Goal: Task Accomplishment & Management: Manage account settings

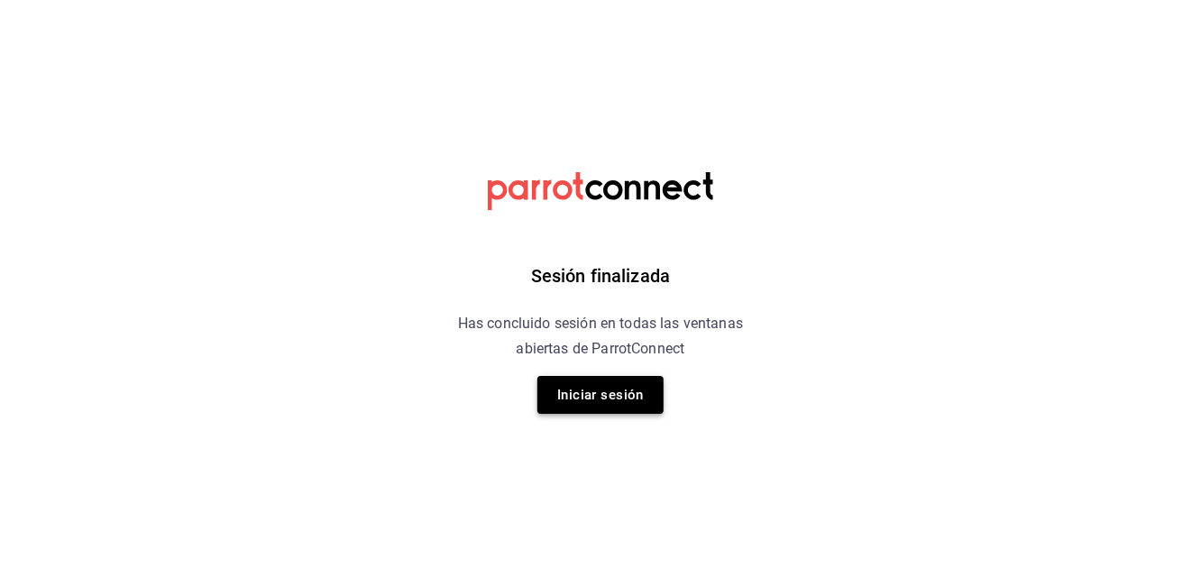
click at [594, 404] on button "Iniciar sesión" at bounding box center [601, 395] width 126 height 38
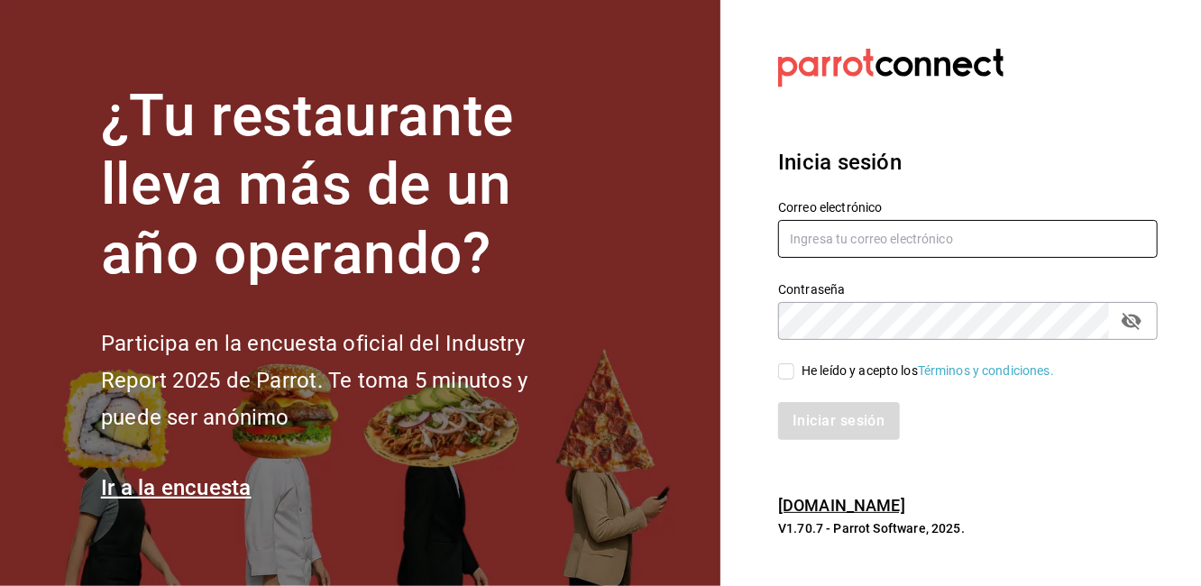
click at [857, 245] on input "text" at bounding box center [968, 239] width 380 height 38
type input "P"
type input "proyectocoffea@gmail.com"
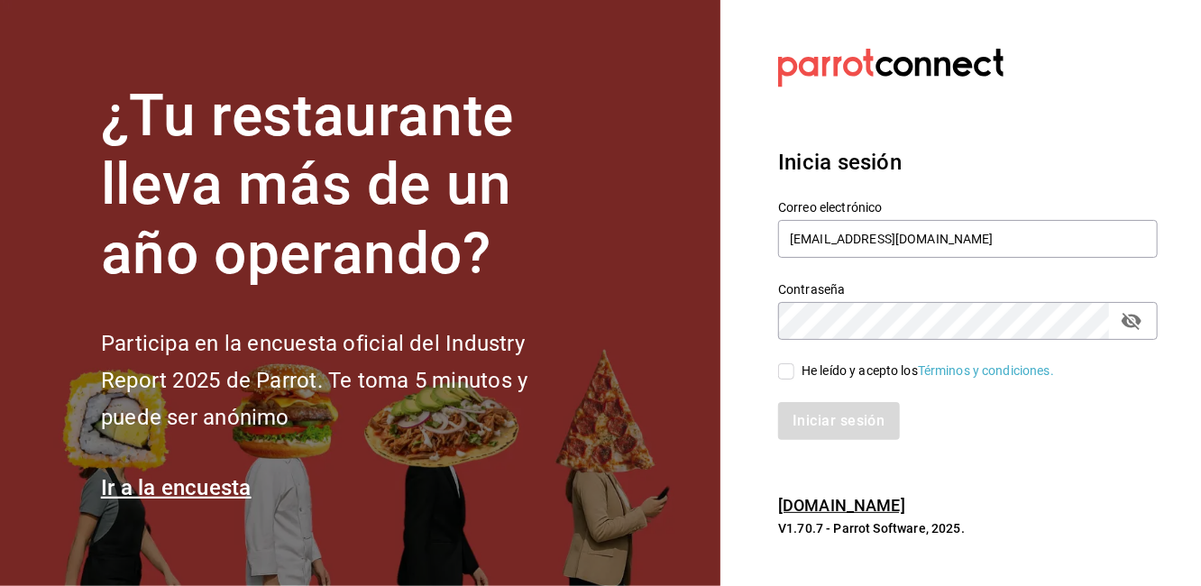
click at [795, 372] on input "He leído y acepto los Términos y condiciones." at bounding box center [786, 371] width 16 height 16
checkbox input "true"
click at [819, 420] on button "Iniciar sesión" at bounding box center [839, 421] width 123 height 38
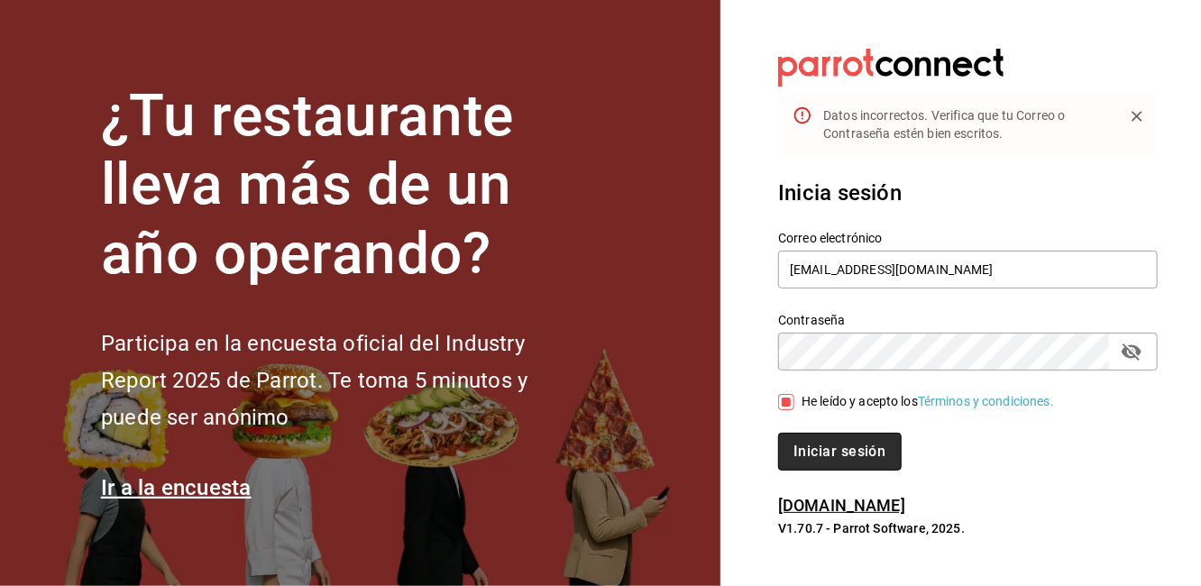
click at [829, 445] on button "Iniciar sesión" at bounding box center [839, 452] width 123 height 38
click at [1127, 352] on icon "passwordField" at bounding box center [1132, 352] width 22 height 22
click at [778, 433] on button "Iniciar sesión" at bounding box center [838, 452] width 121 height 38
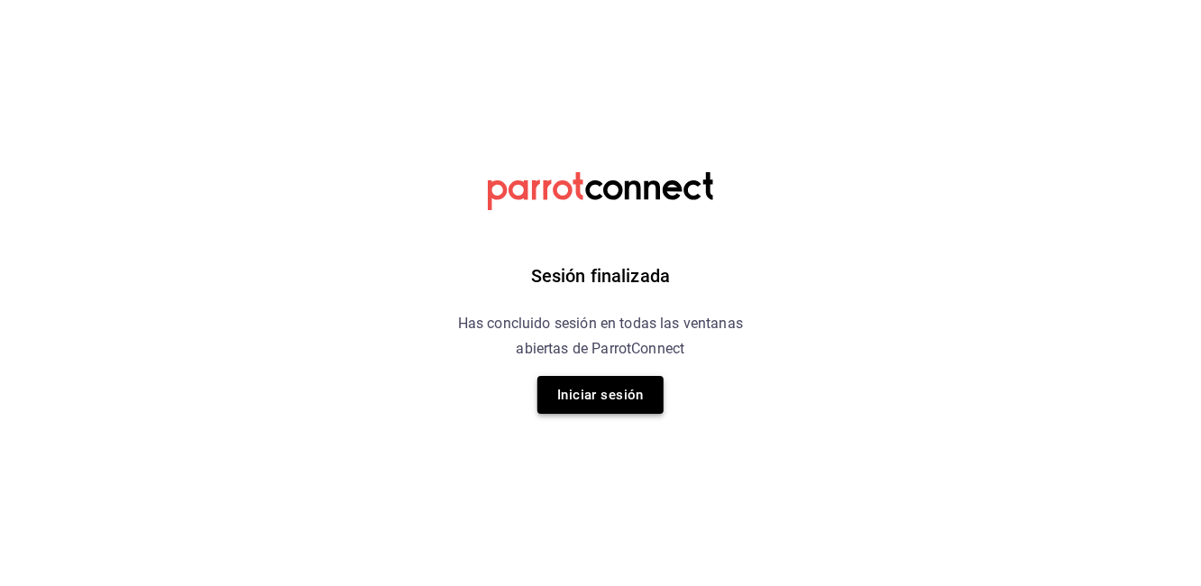
click at [585, 383] on button "Iniciar sesión" at bounding box center [601, 395] width 126 height 38
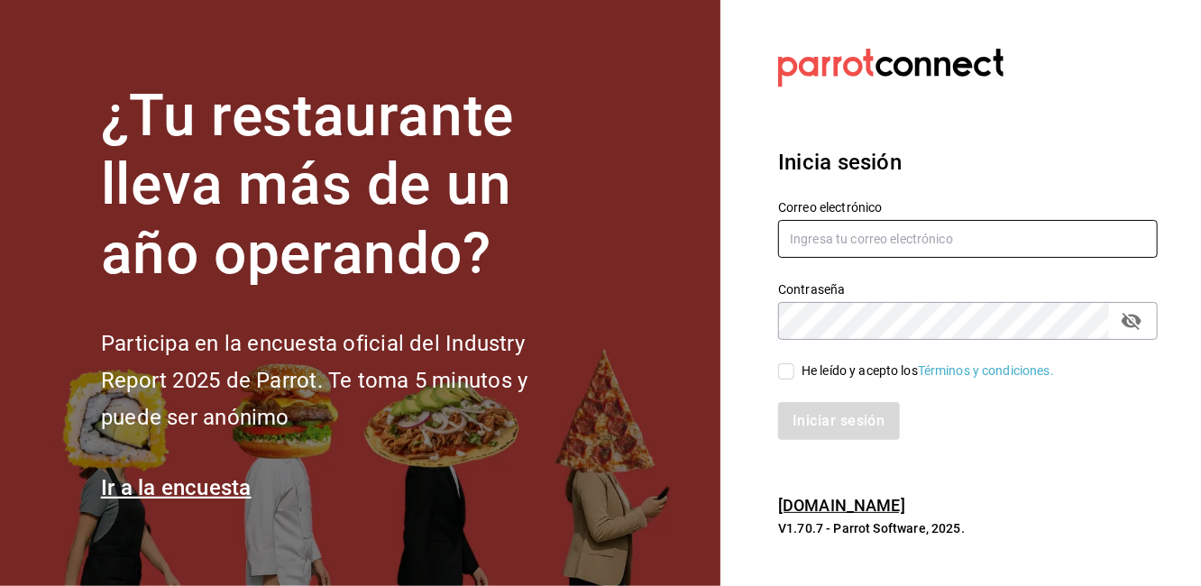
click at [841, 231] on input "text" at bounding box center [968, 239] width 380 height 38
type input "proyectocoffea@gmail.com"
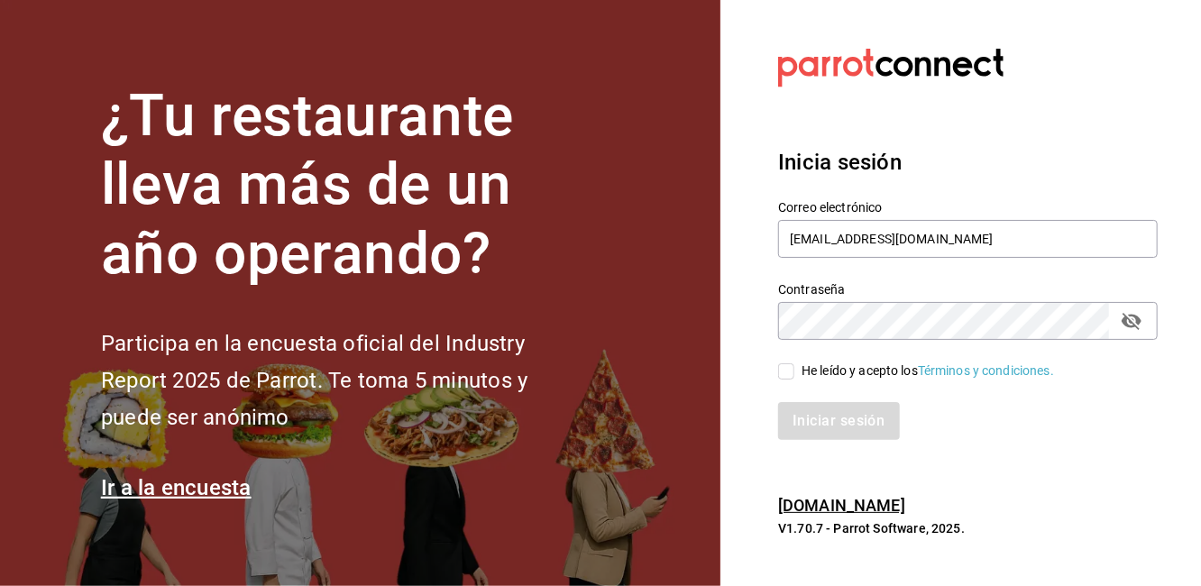
click at [824, 363] on div "He leído y acepto los Términos y condiciones." at bounding box center [928, 371] width 253 height 19
click at [795, 363] on input "He leído y acepto los Términos y condiciones." at bounding box center [786, 371] width 16 height 16
checkbox input "true"
click at [820, 424] on button "Iniciar sesión" at bounding box center [839, 421] width 123 height 38
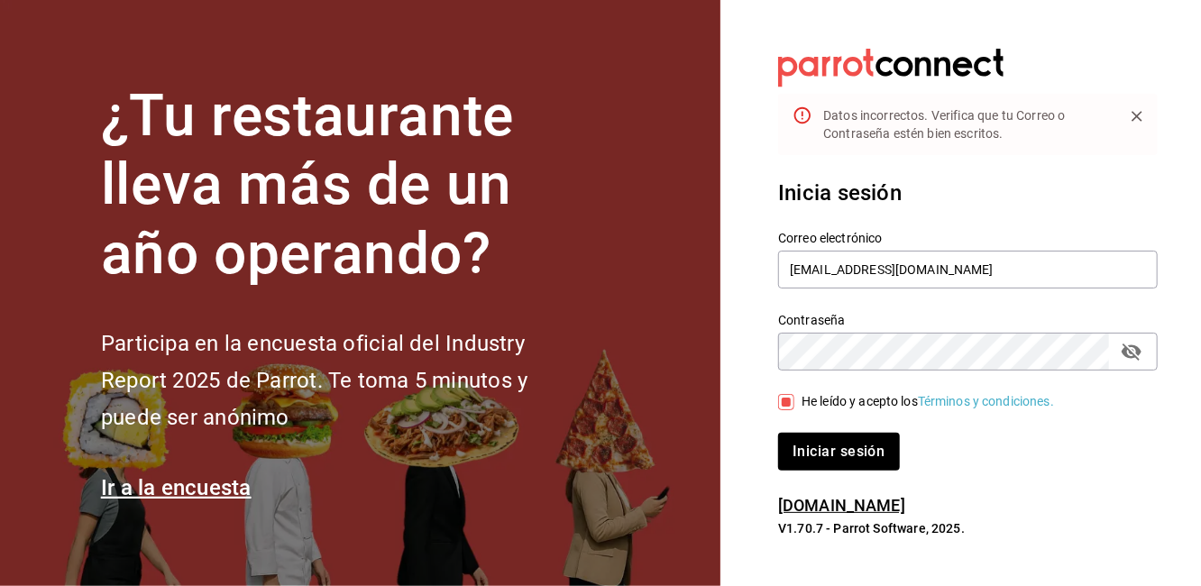
click at [1133, 348] on icon "passwordField" at bounding box center [1132, 352] width 22 height 22
click at [778, 433] on button "Iniciar sesión" at bounding box center [838, 452] width 121 height 38
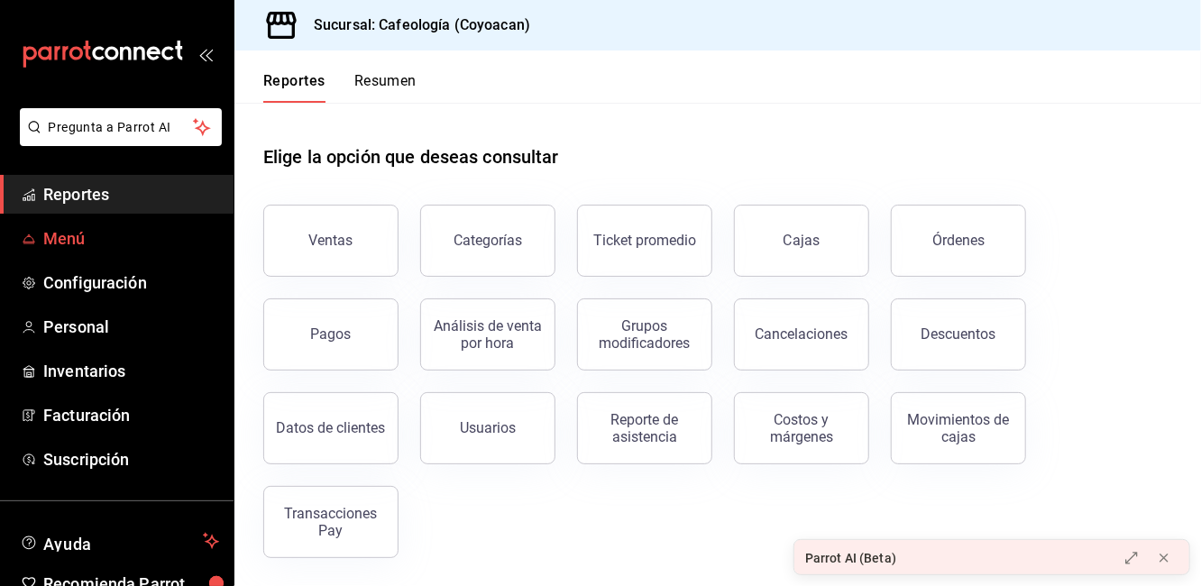
click at [72, 240] on span "Menú" at bounding box center [131, 238] width 176 height 24
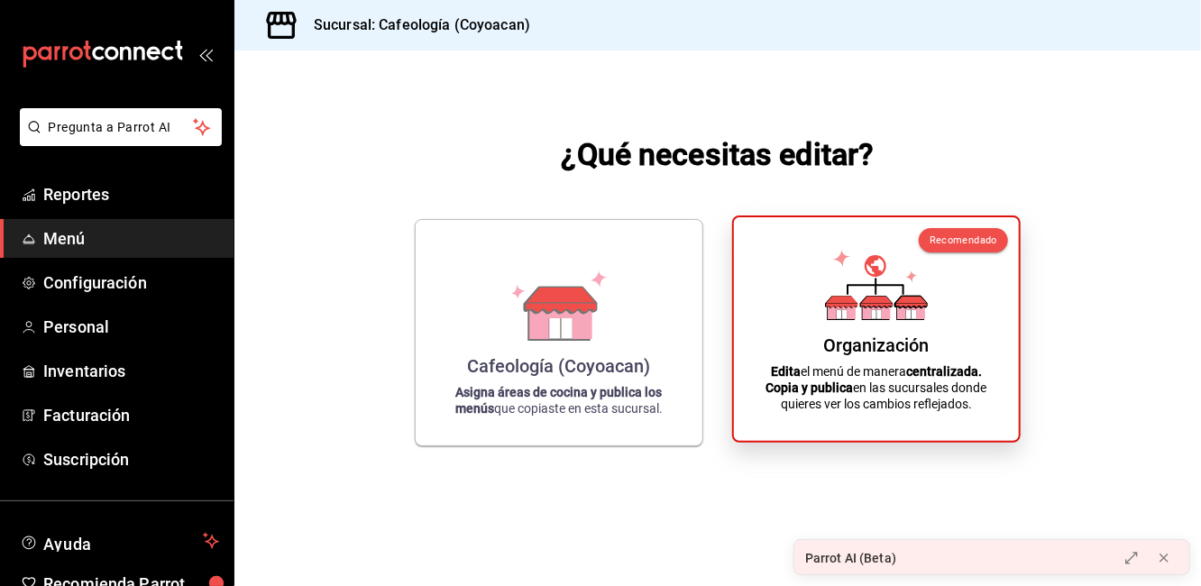
click at [877, 325] on div "Organización Edita el menú de manera centralizada. Copia y publica en las sucur…" at bounding box center [877, 329] width 242 height 195
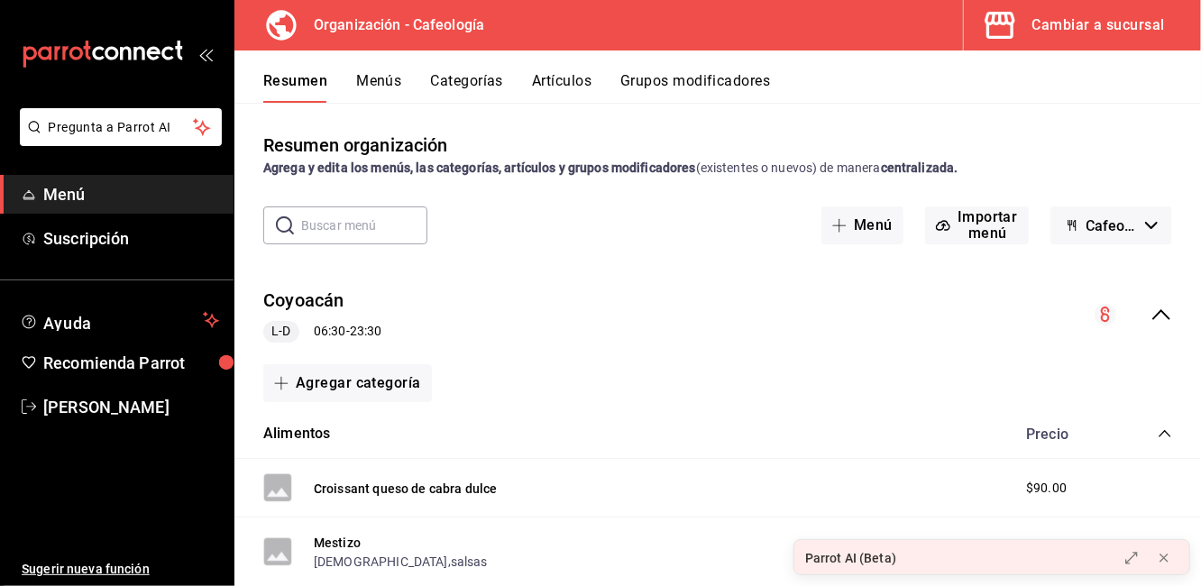
click at [1103, 17] on div "Cambiar a sucursal" at bounding box center [1099, 25] width 133 height 25
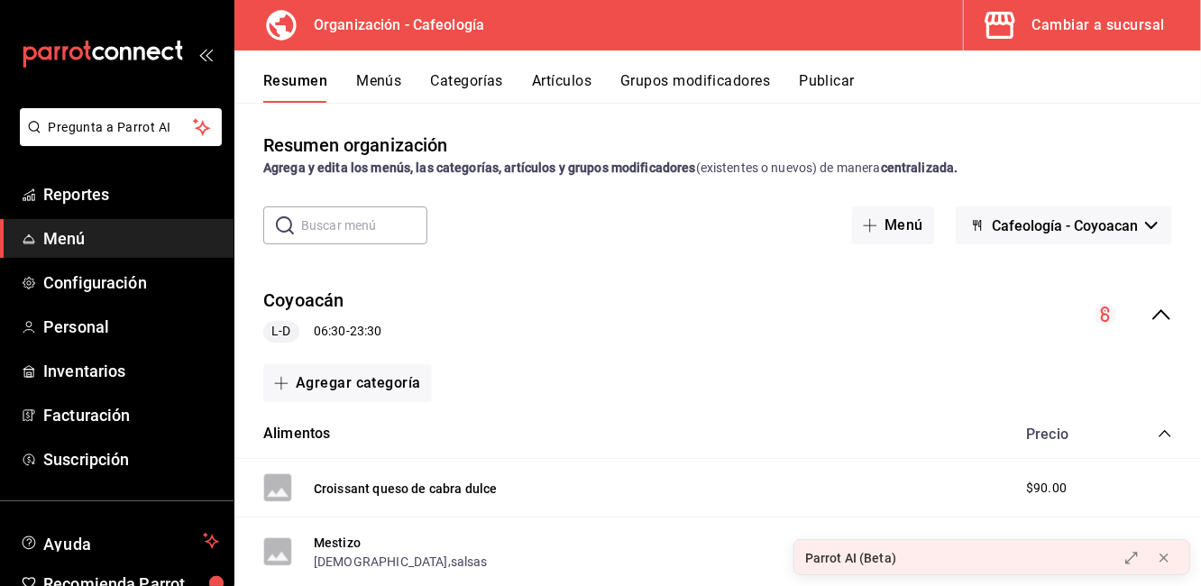
click at [560, 74] on button "Artículos" at bounding box center [562, 87] width 60 height 31
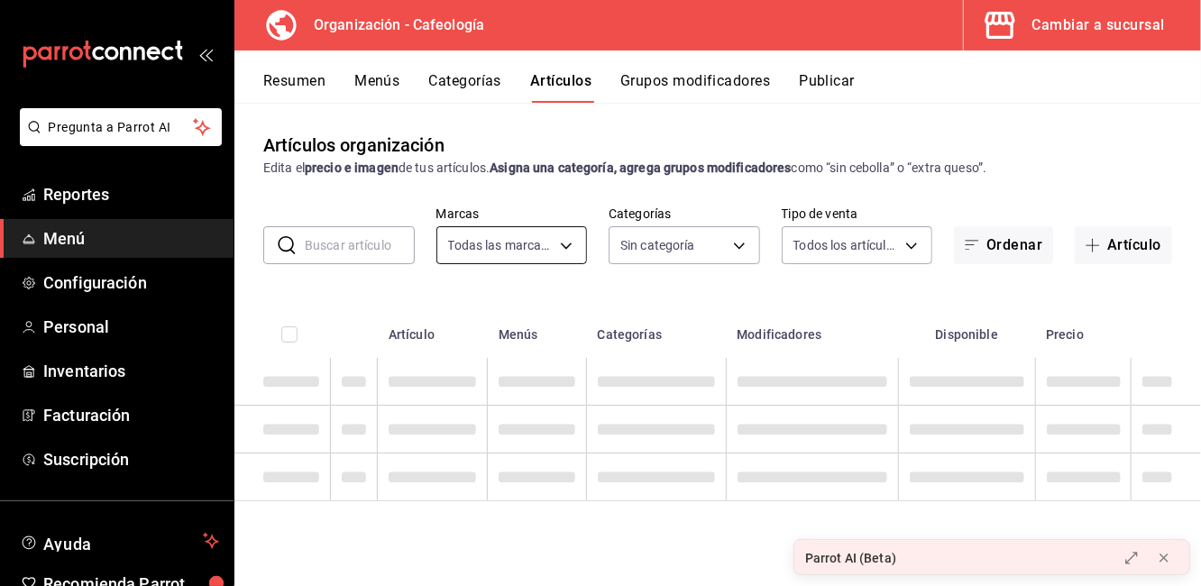
type input "3bb41961-e022-44d7-8026-46f144b2832d"
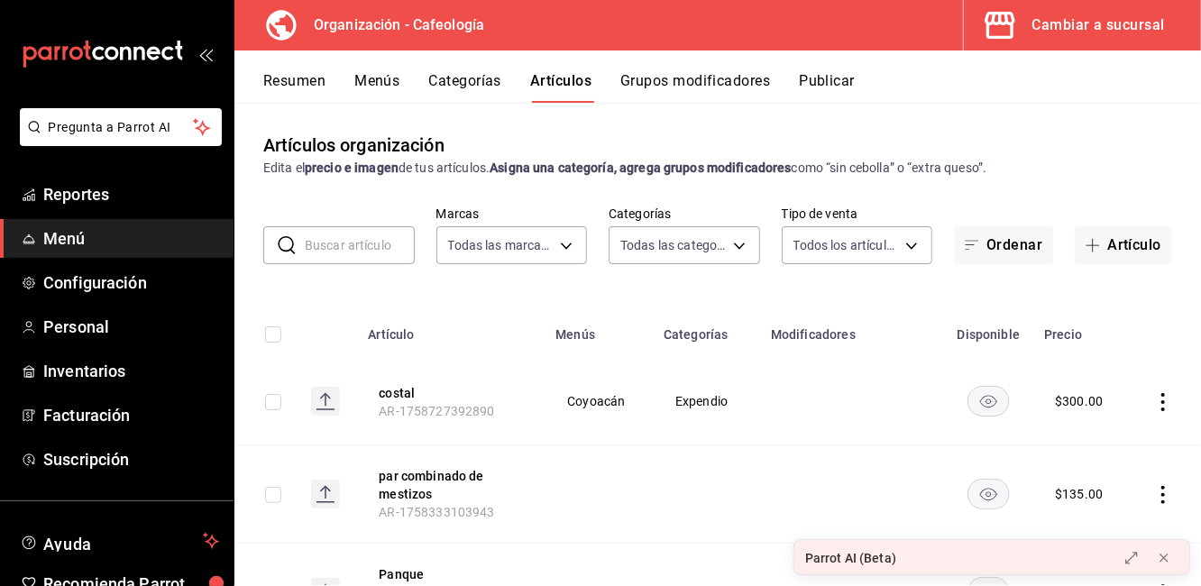
type input "11d8e808-af55-4e21-ba97-fee33d766b89,a9d9b025-0bd8-49b8-b7ca-3ffd024fb236,060f1…"
click at [354, 244] on input "text" at bounding box center [360, 245] width 110 height 36
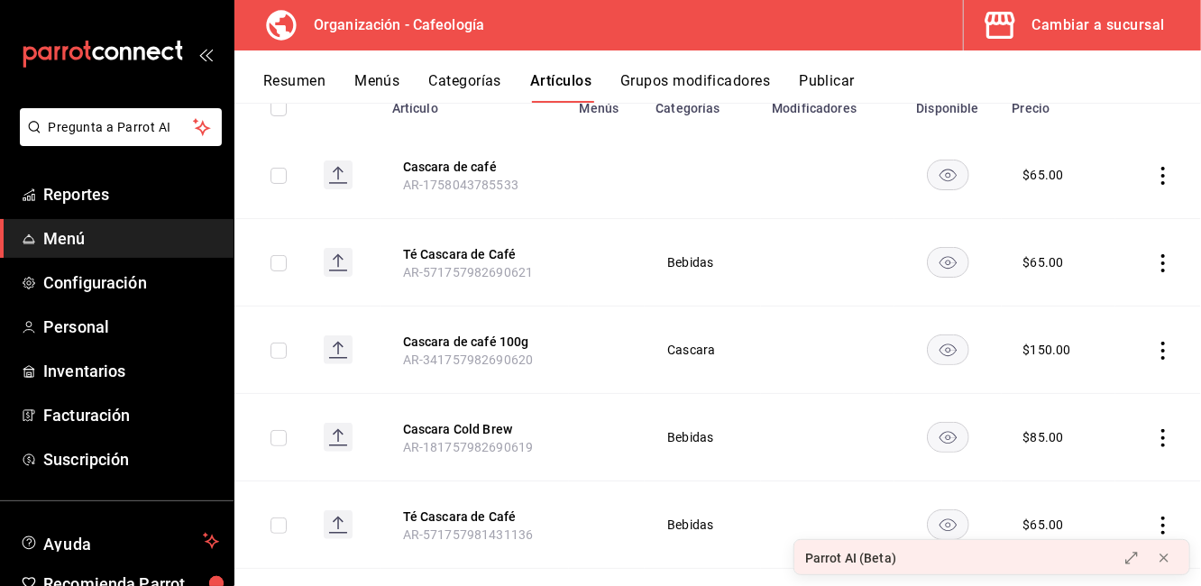
scroll to position [225, 0]
type input "cascara"
click at [1155, 350] on icon "actions" at bounding box center [1164, 352] width 18 height 18
click at [1072, 395] on span "Editar" at bounding box center [1095, 392] width 47 height 19
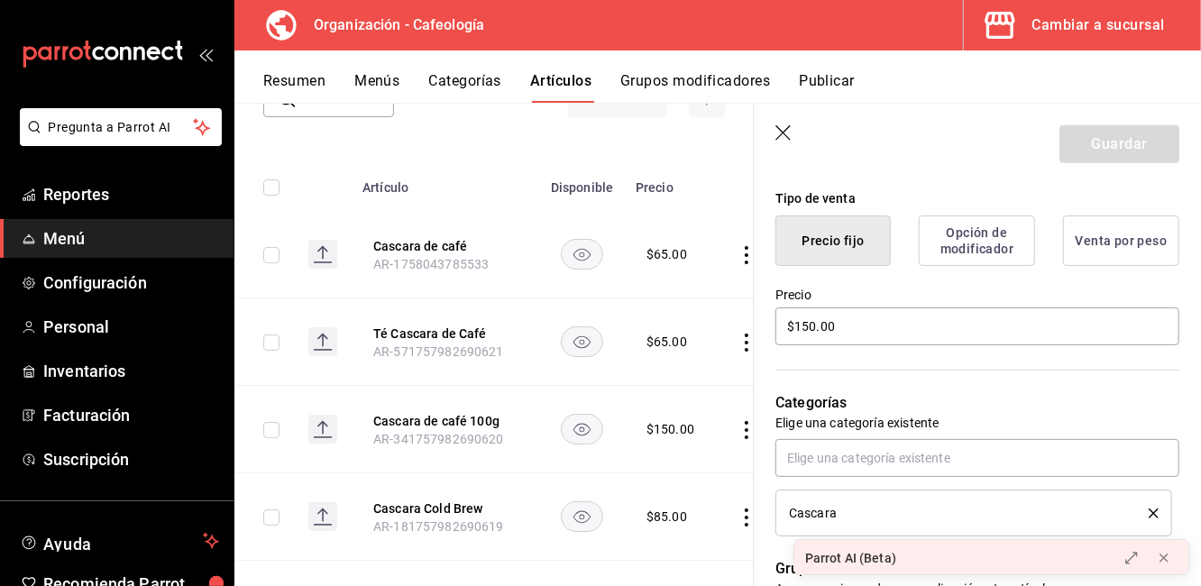
scroll to position [486, 0]
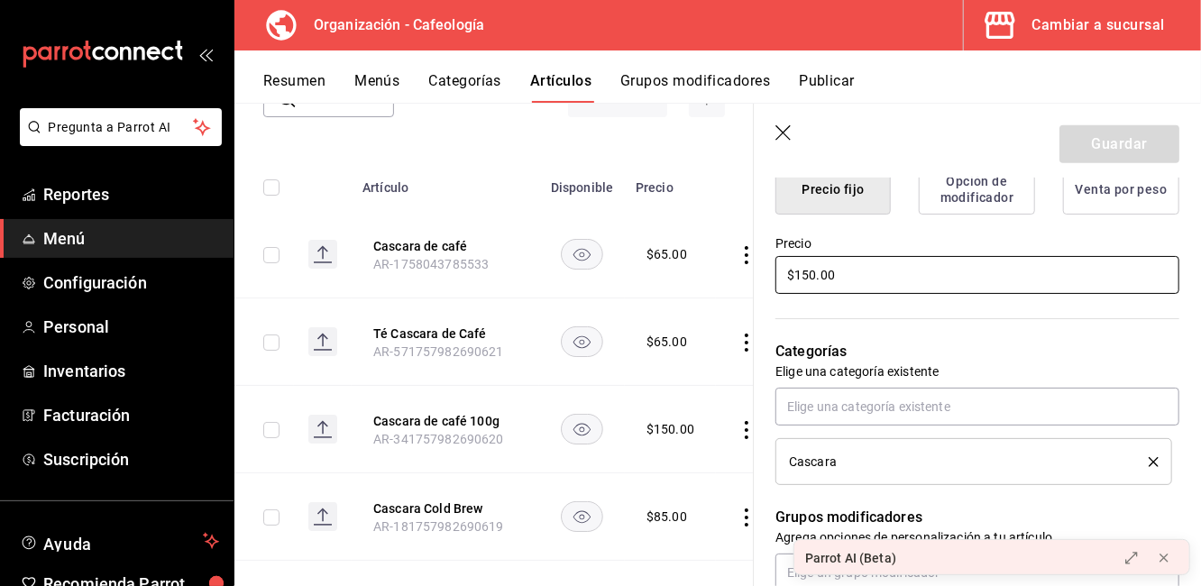
click at [820, 270] on input "$150.00" at bounding box center [978, 275] width 404 height 38
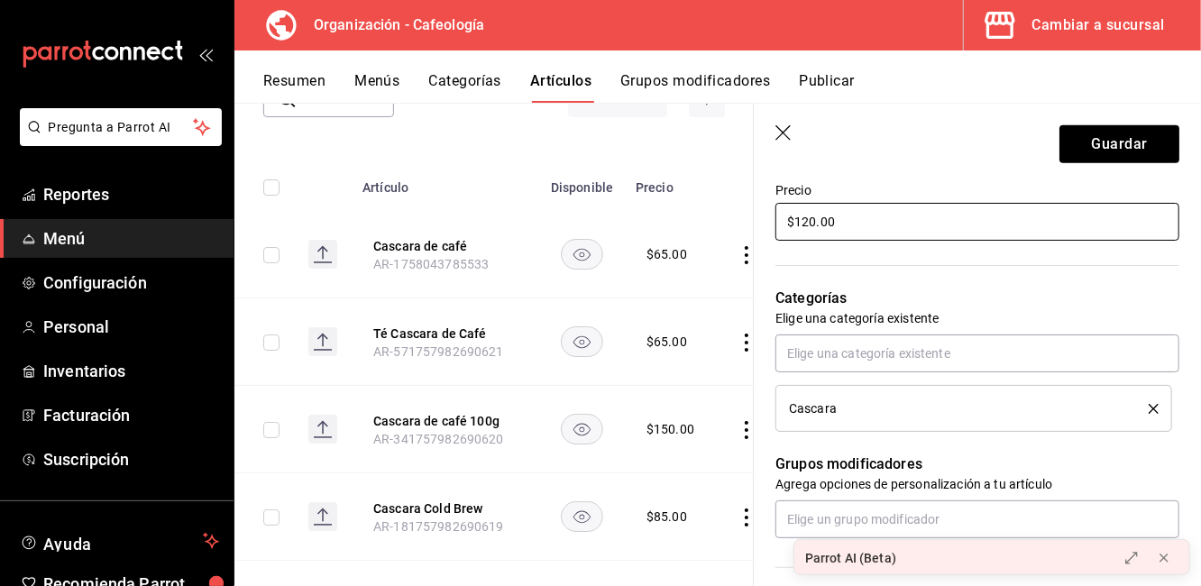
type input "$120.00"
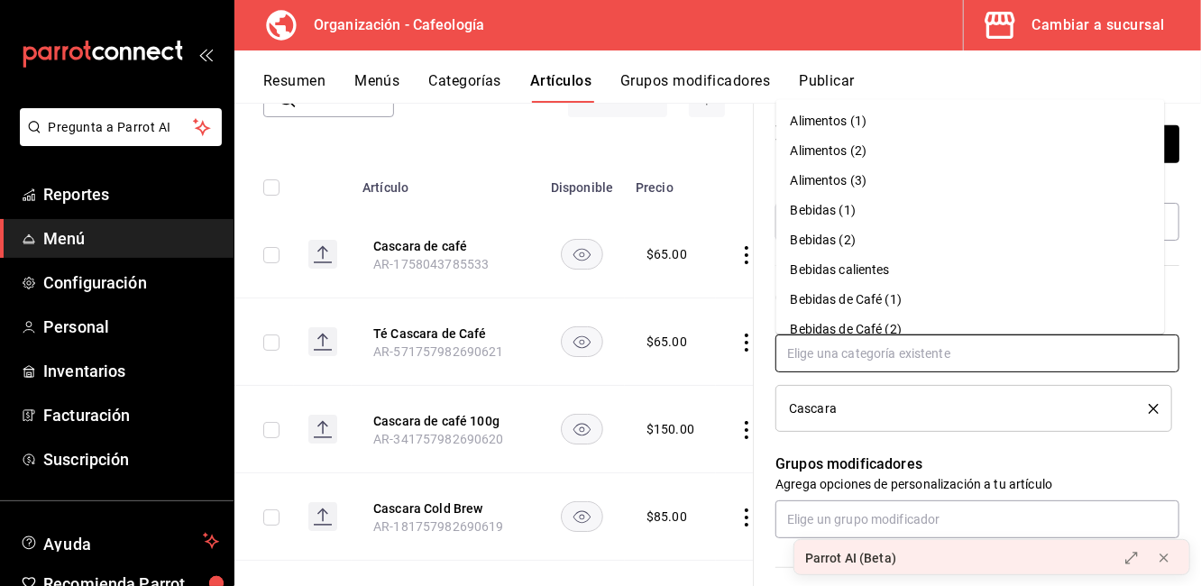
click at [852, 354] on input "text" at bounding box center [978, 354] width 404 height 38
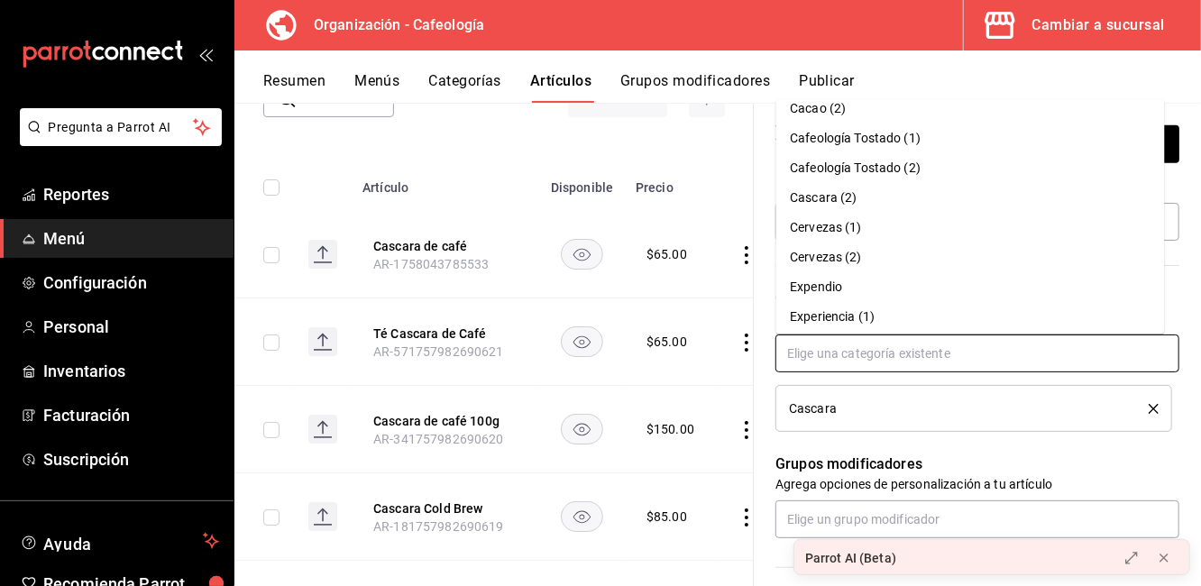
scroll to position [371, 0]
click at [833, 290] on li "Expendio" at bounding box center [971, 286] width 389 height 30
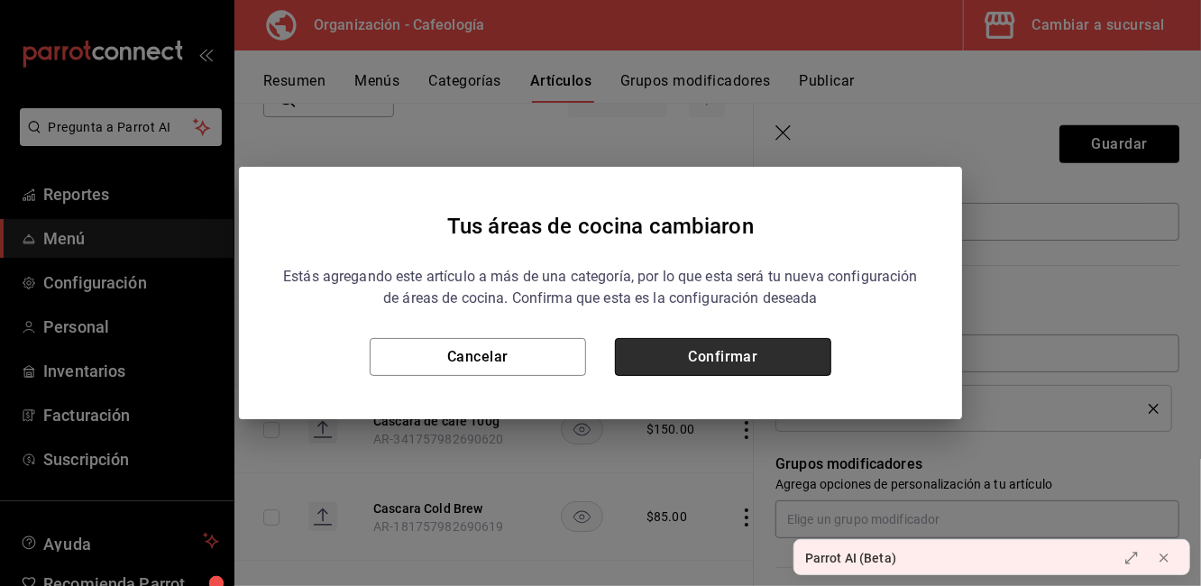
click at [699, 364] on button "Confirmar" at bounding box center [723, 357] width 216 height 38
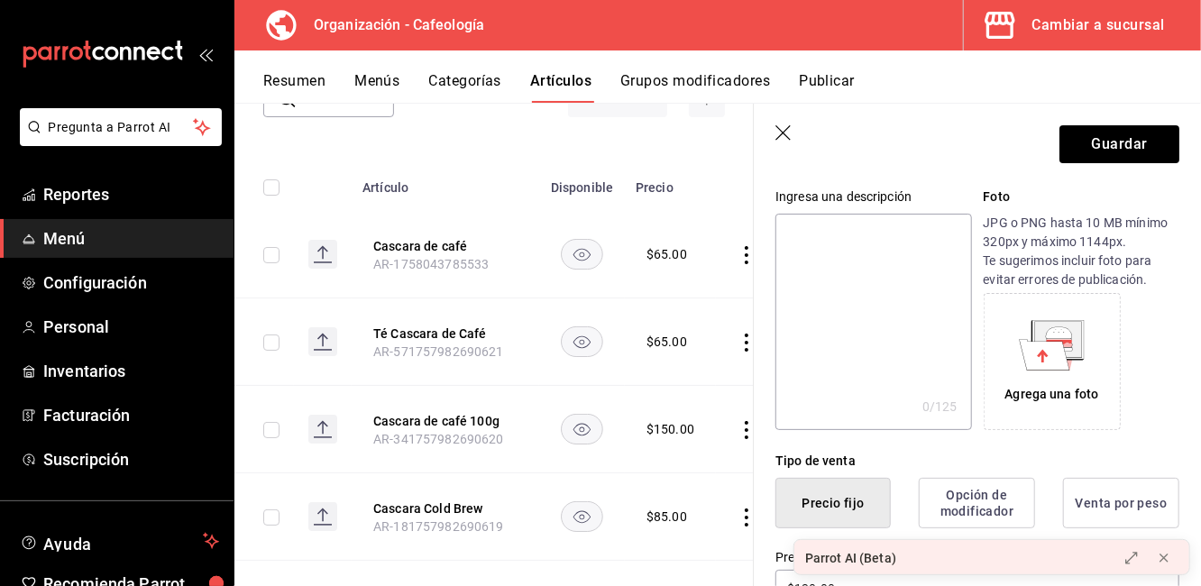
scroll to position [0, 0]
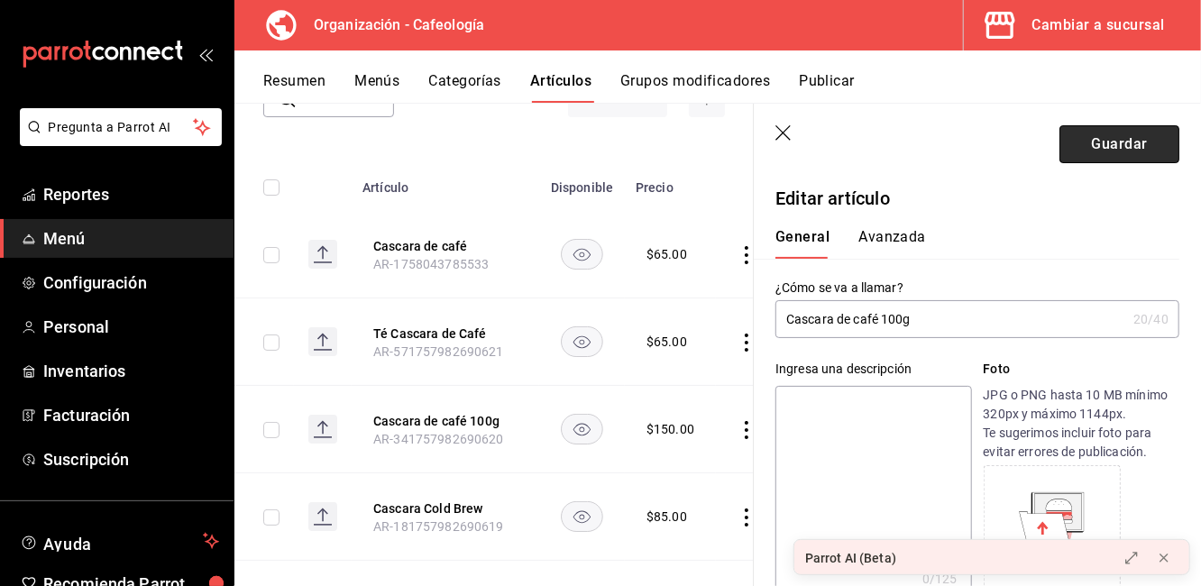
click at [1075, 146] on button "Guardar" at bounding box center [1120, 144] width 120 height 38
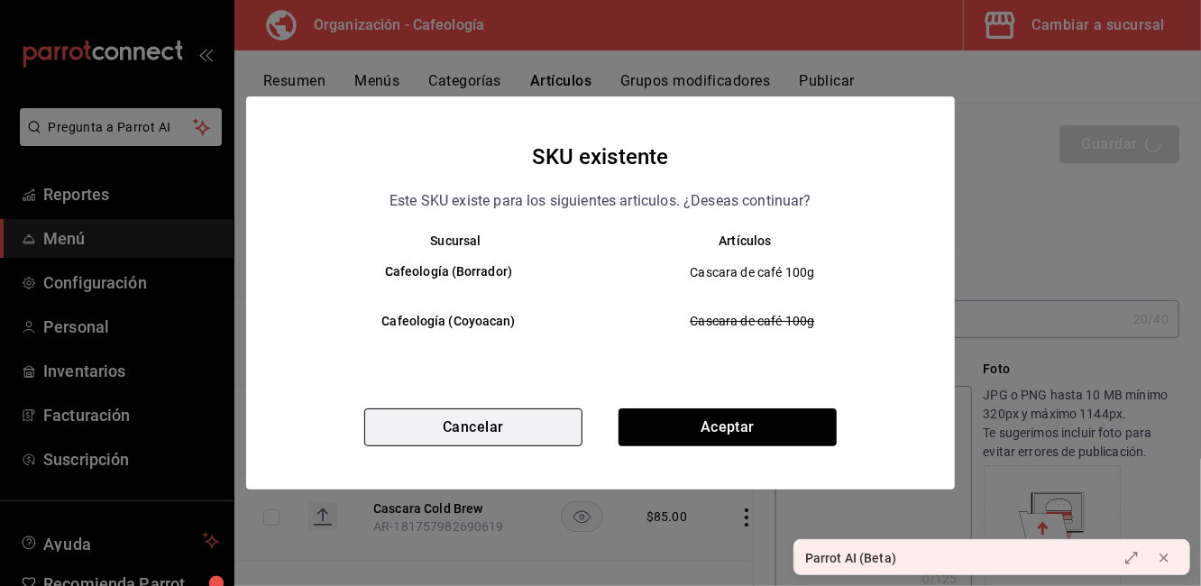
click at [496, 421] on button "Cancelar" at bounding box center [473, 428] width 218 height 38
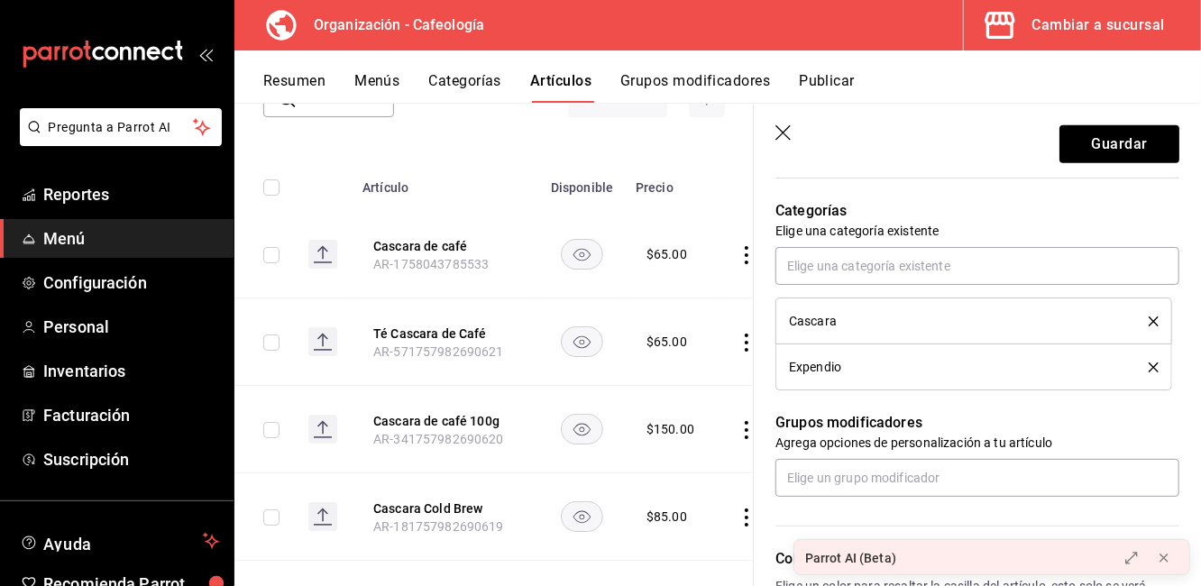
scroll to position [627, 0]
click at [1149, 371] on icon "delete" at bounding box center [1154, 368] width 10 height 10
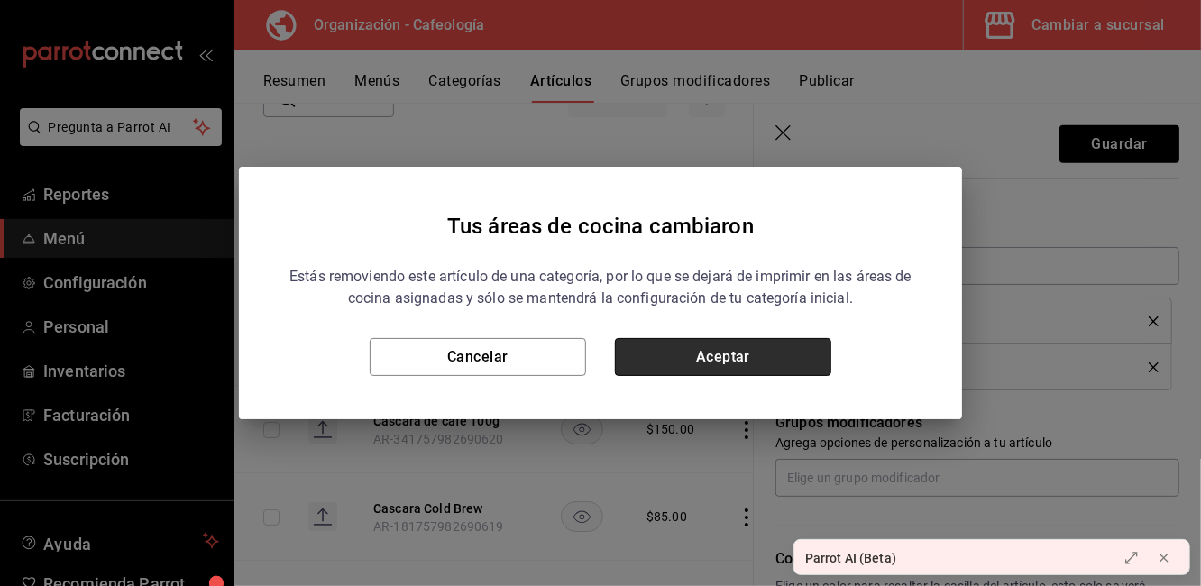
click at [717, 354] on button "Aceptar" at bounding box center [723, 357] width 216 height 38
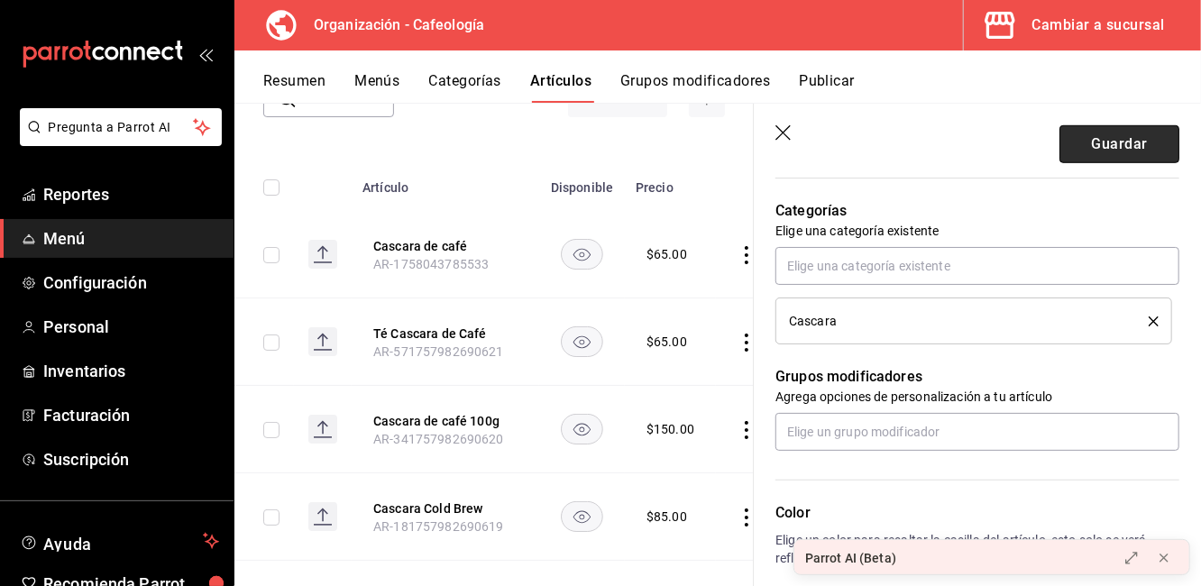
click at [1105, 161] on button "Guardar" at bounding box center [1120, 144] width 120 height 38
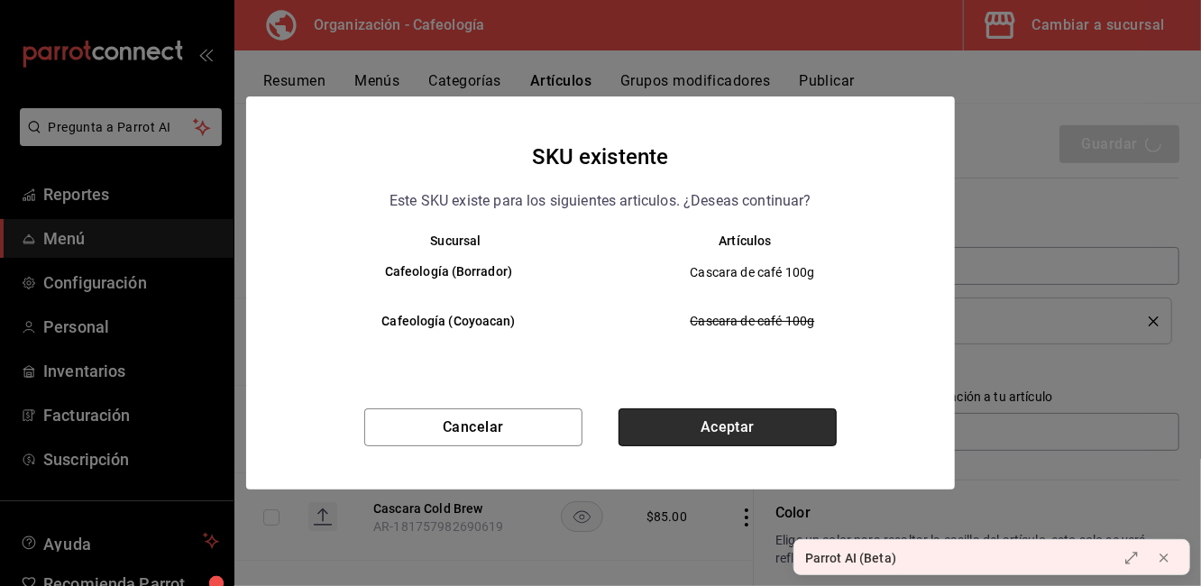
click at [702, 441] on button "Aceptar" at bounding box center [728, 428] width 218 height 38
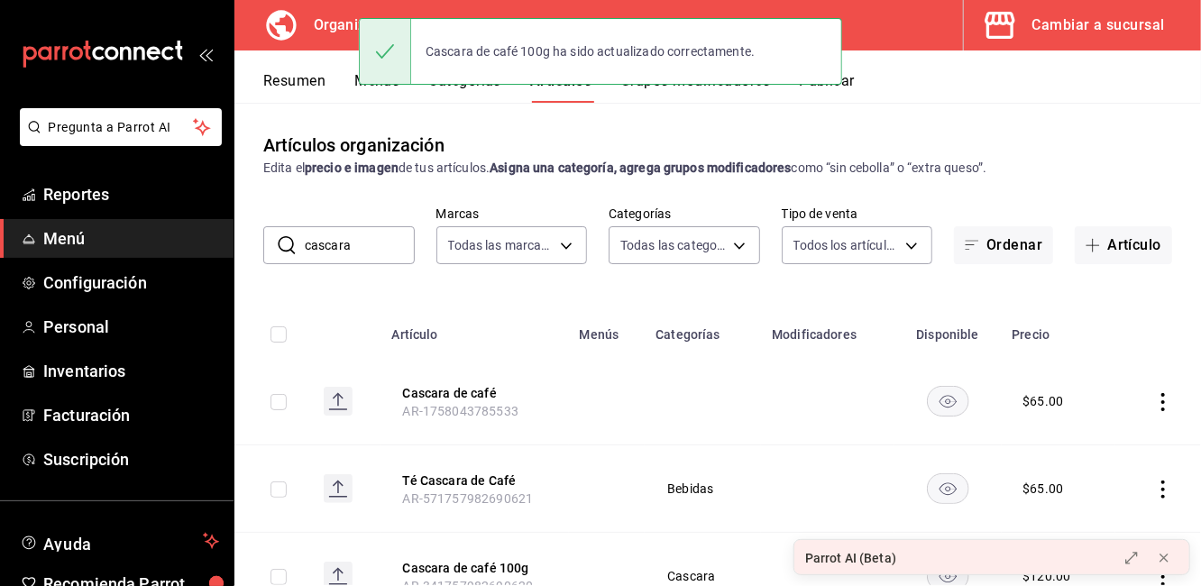
click at [458, 90] on button "Categorías" at bounding box center [465, 87] width 73 height 31
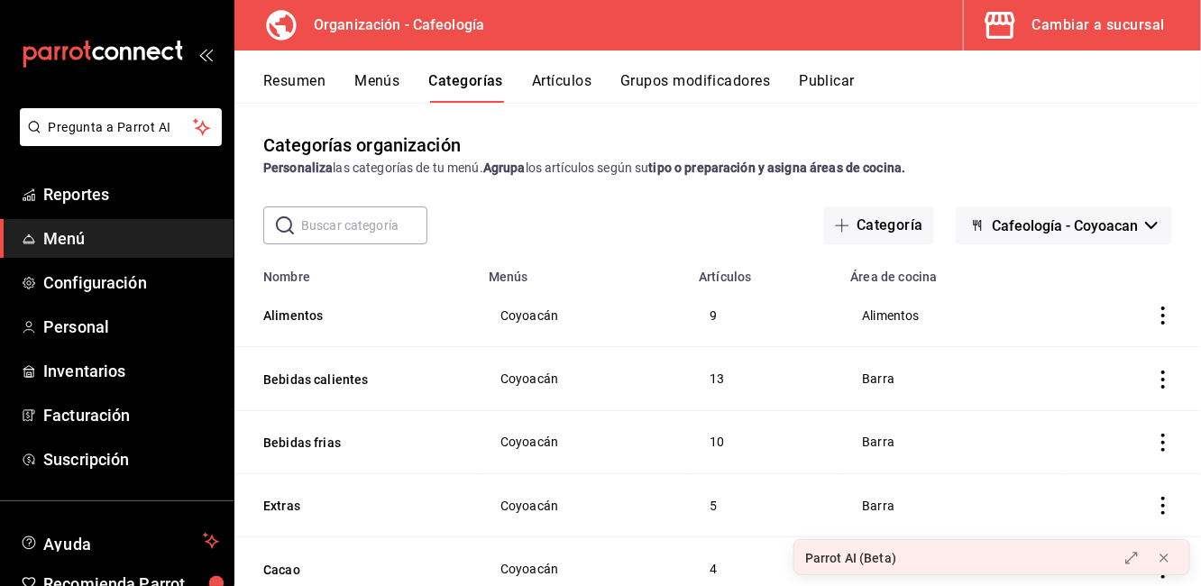
click at [1155, 319] on icon "actions" at bounding box center [1164, 316] width 18 height 18
click at [578, 197] on div at bounding box center [600, 293] width 1201 height 586
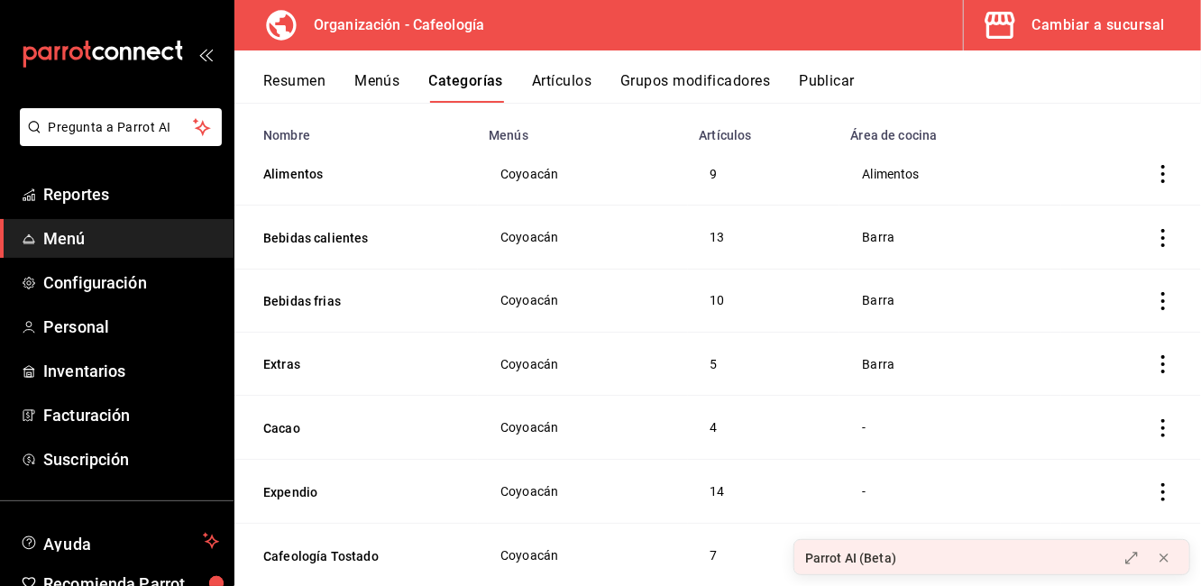
scroll to position [186, 0]
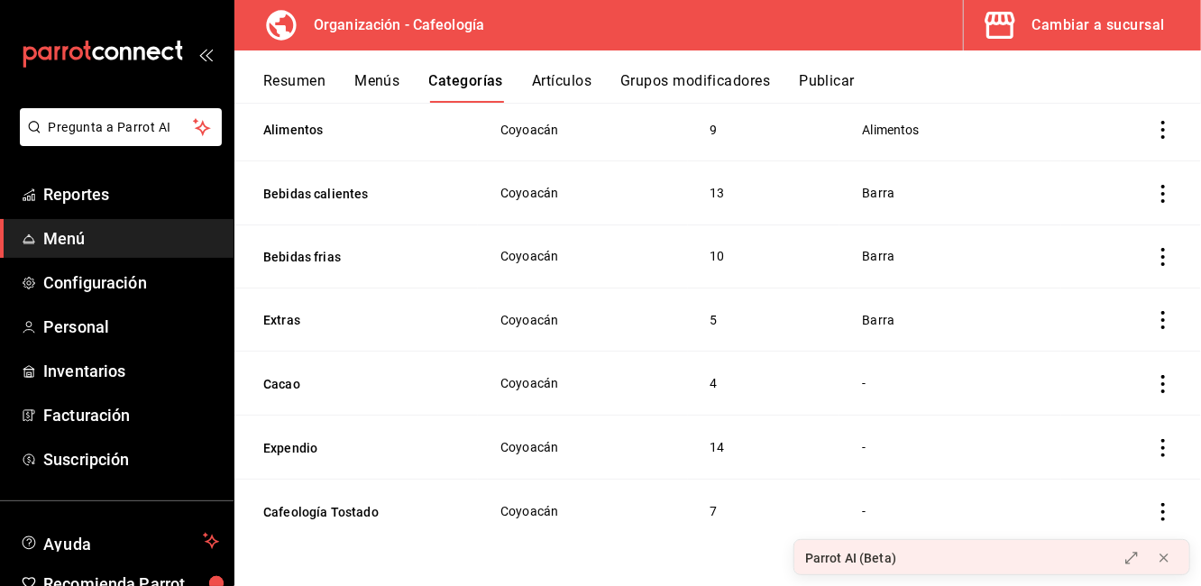
click at [1155, 444] on icon "actions" at bounding box center [1164, 448] width 18 height 18
click at [1052, 462] on icon at bounding box center [1050, 466] width 22 height 22
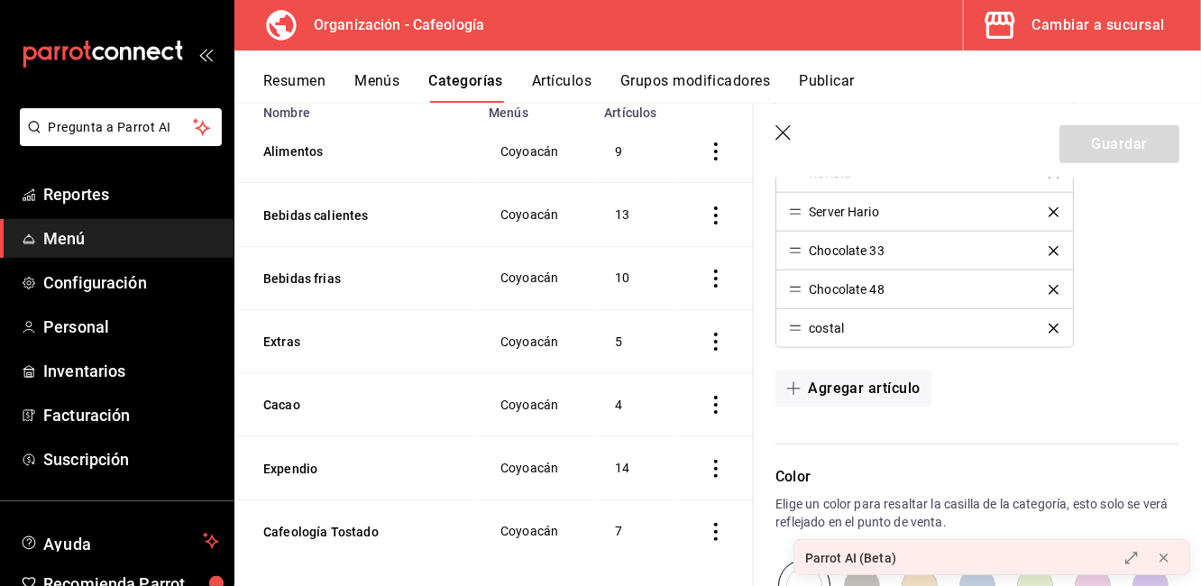
scroll to position [910, 0]
click at [833, 389] on button "Agregar artículo" at bounding box center [853, 388] width 155 height 38
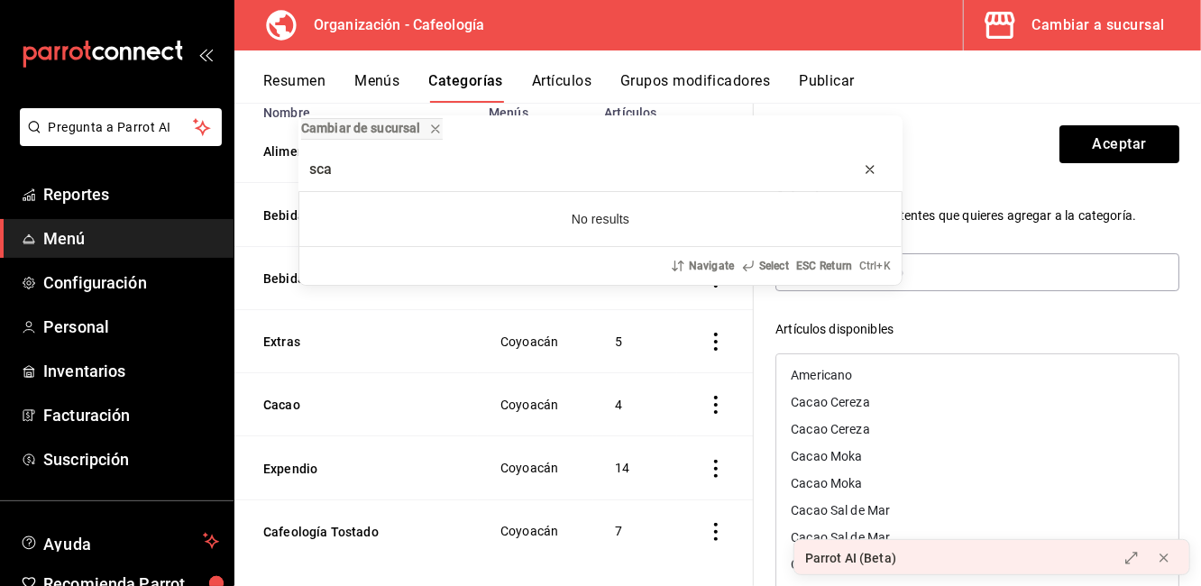
type input "sca"
click at [868, 167] on icon "progress bar" at bounding box center [870, 169] width 14 height 14
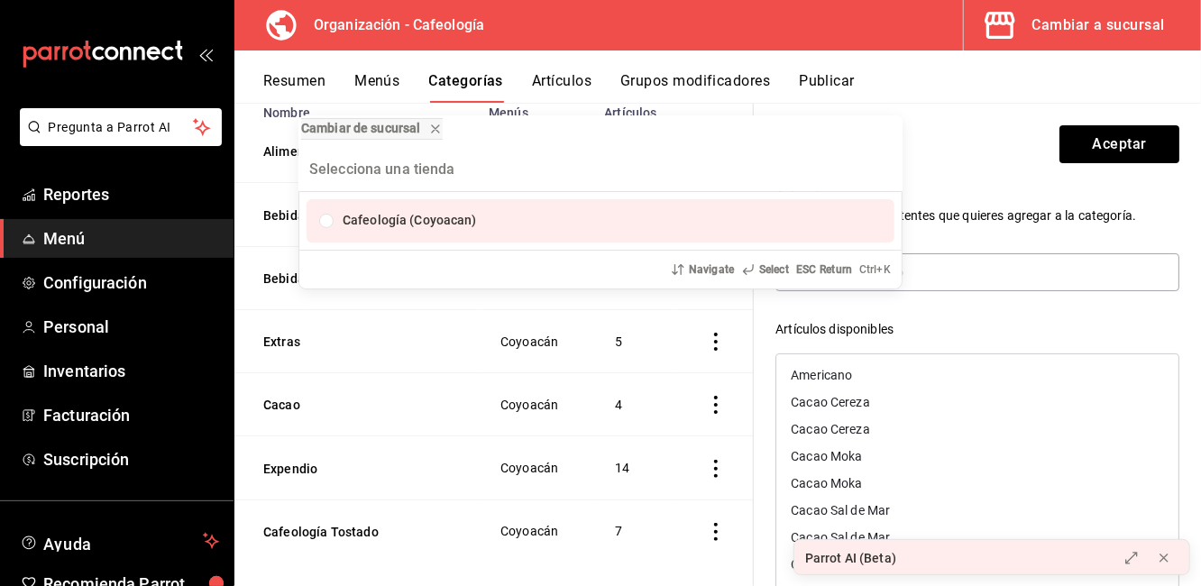
click at [954, 152] on div "Cambiar de sucursal Cafeología (Coyoacan) Navigate Select ESC Return Ctrl+ K" at bounding box center [600, 293] width 1201 height 586
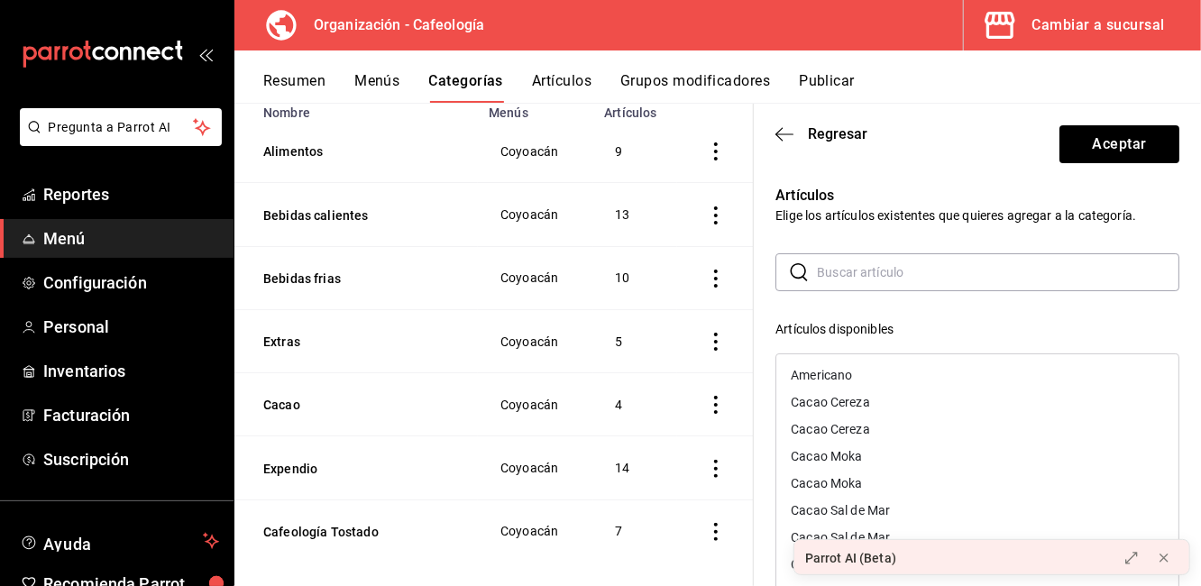
click at [919, 276] on input "text" at bounding box center [998, 272] width 363 height 36
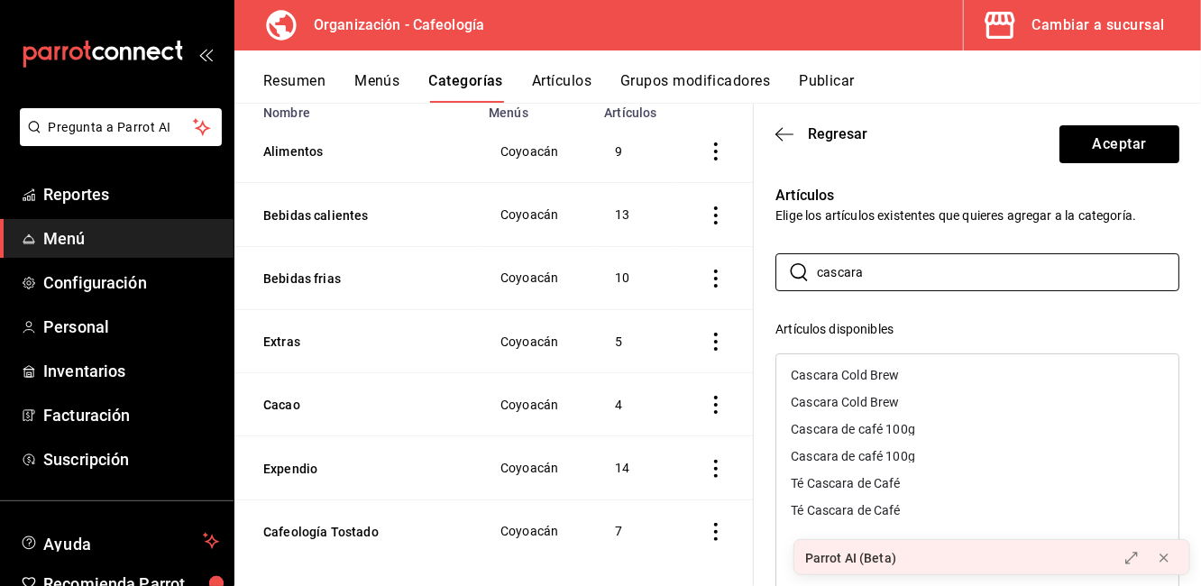
type input "cascara"
click at [856, 428] on div "Cascara de café 100g" at bounding box center [853, 429] width 124 height 13
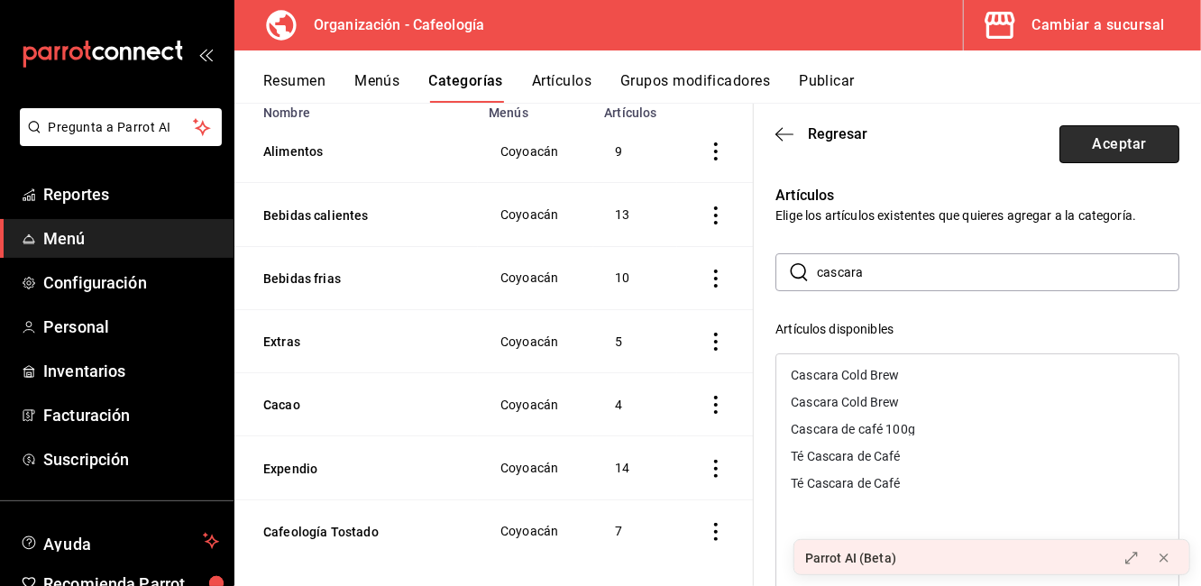
click at [1089, 143] on button "Aceptar" at bounding box center [1120, 144] width 120 height 38
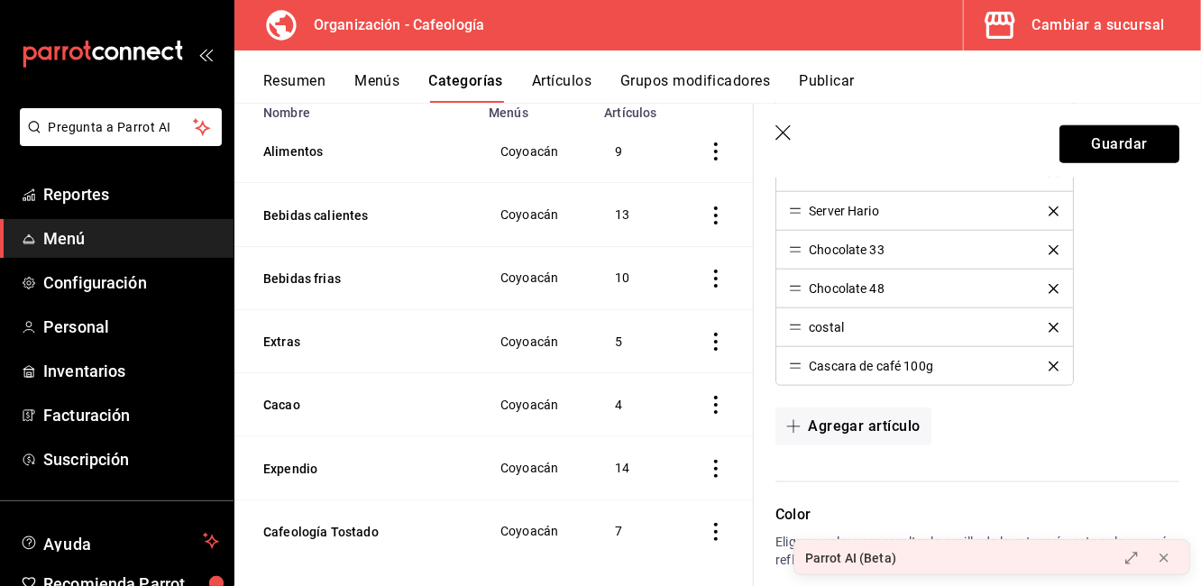
click at [1089, 143] on button "Guardar" at bounding box center [1120, 144] width 120 height 38
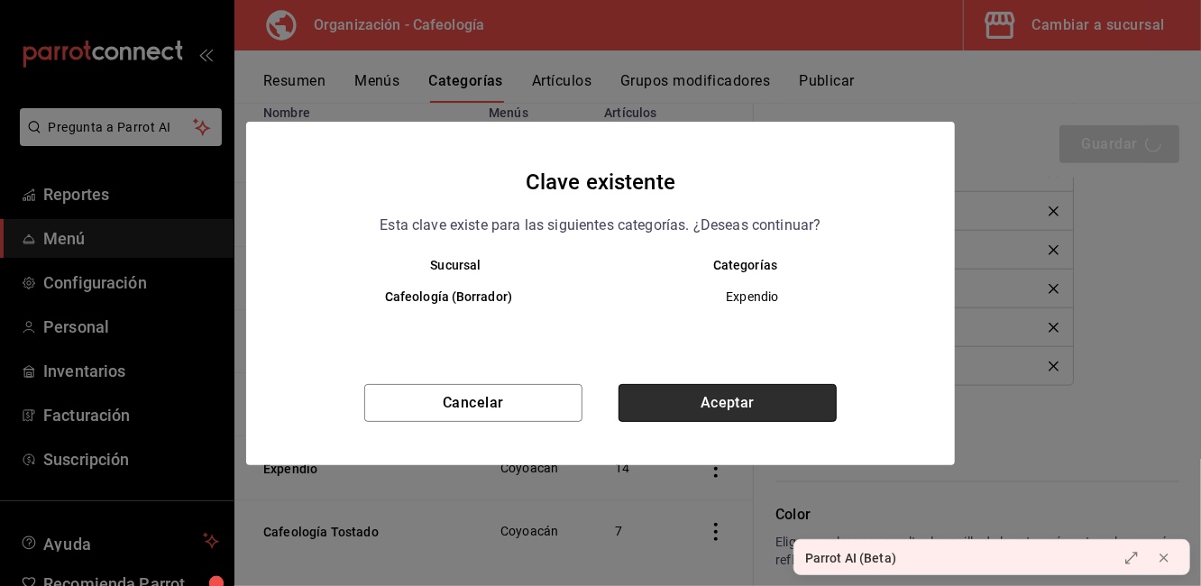
click at [750, 414] on button "Aceptar" at bounding box center [728, 403] width 218 height 38
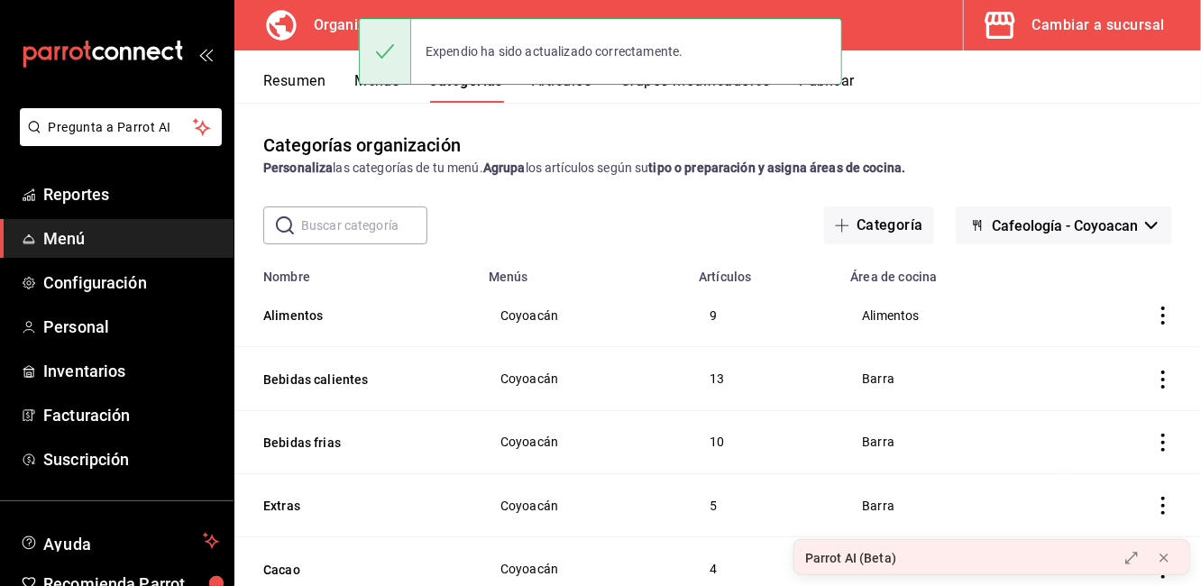
click at [366, 90] on button "Menús" at bounding box center [376, 87] width 45 height 31
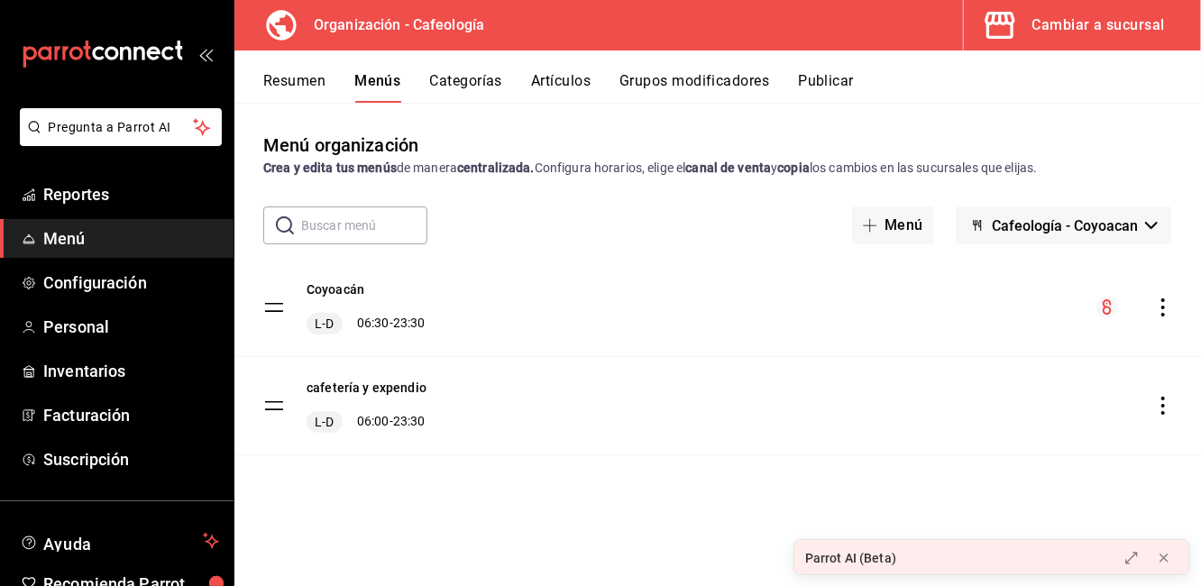
click at [1166, 317] on div "menu-maker-table" at bounding box center [1135, 308] width 76 height 22
click at [1163, 413] on icon "actions" at bounding box center [1164, 406] width 4 height 18
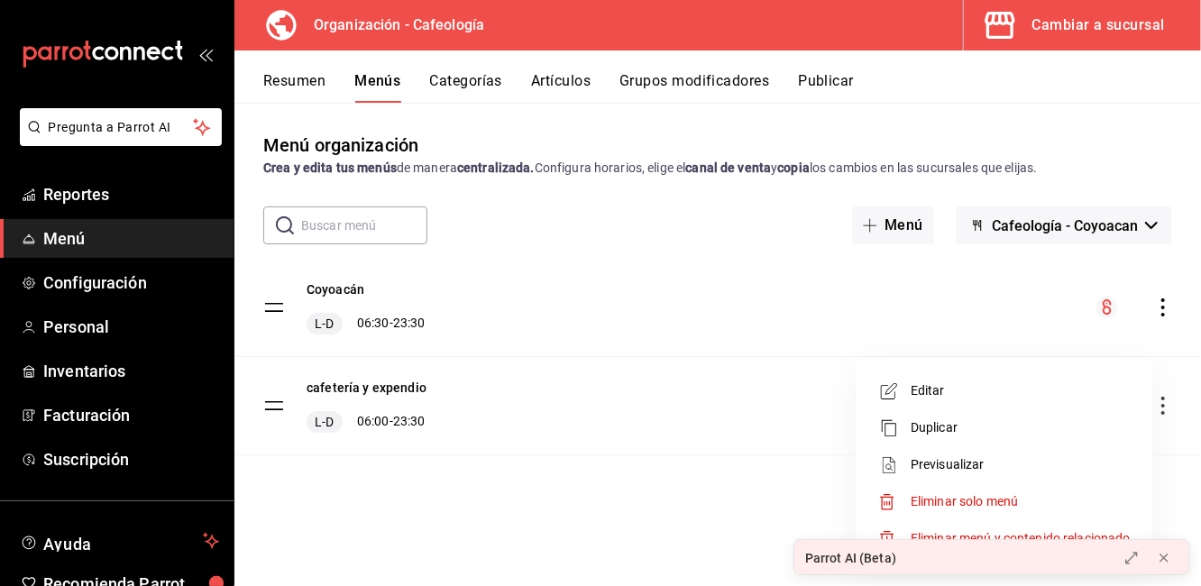
click at [914, 501] on span "Eliminar solo menú" at bounding box center [964, 501] width 107 height 14
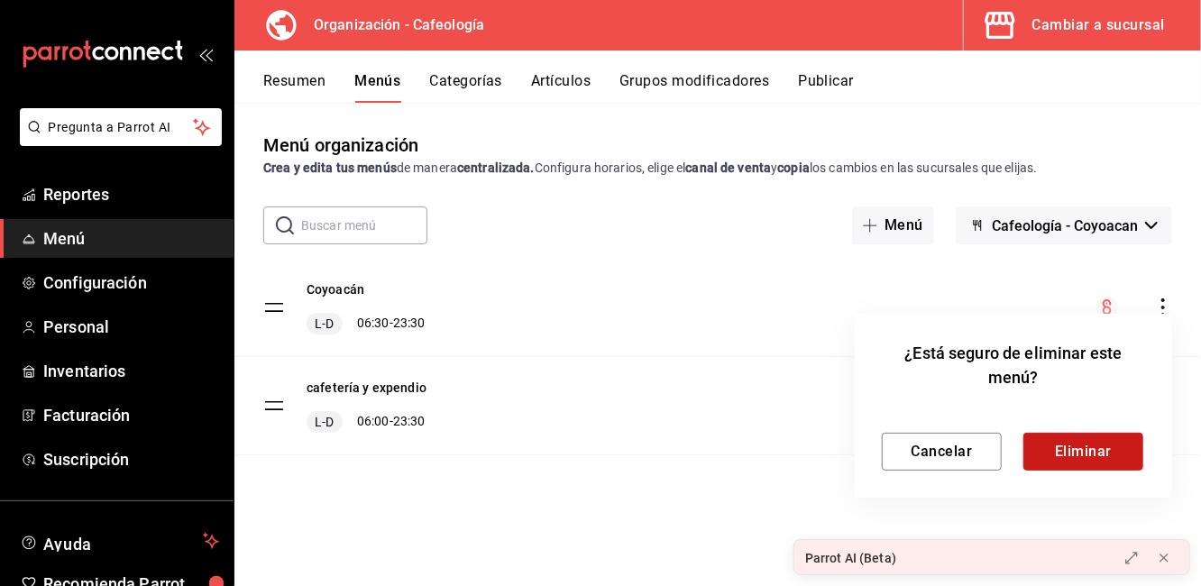
click at [1045, 461] on button "Eliminar" at bounding box center [1084, 452] width 120 height 38
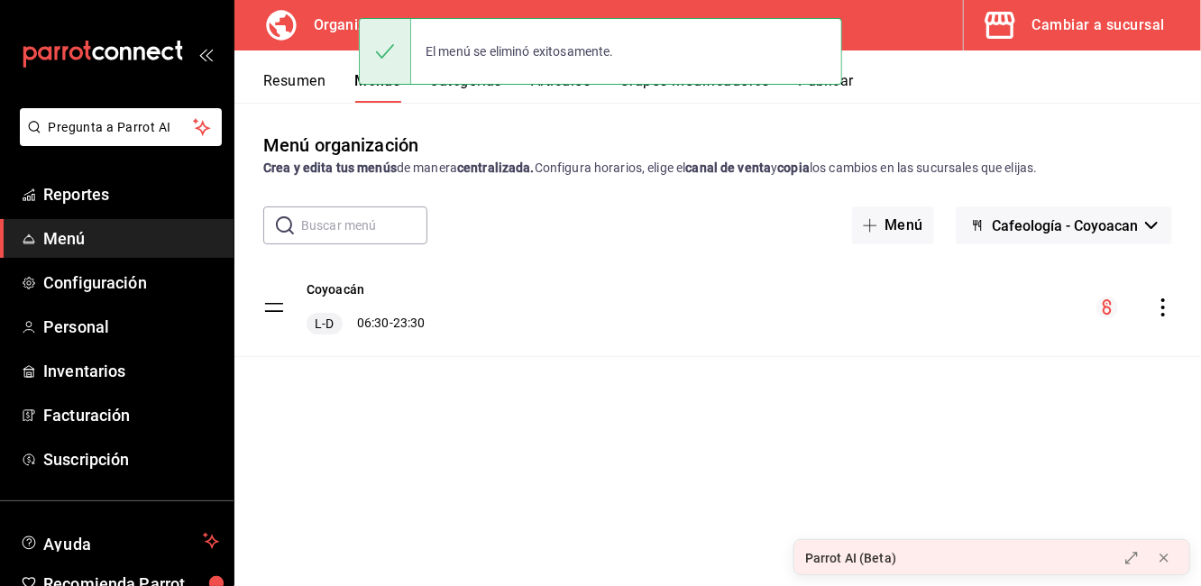
click at [1164, 307] on icon "actions" at bounding box center [1164, 308] width 4 height 18
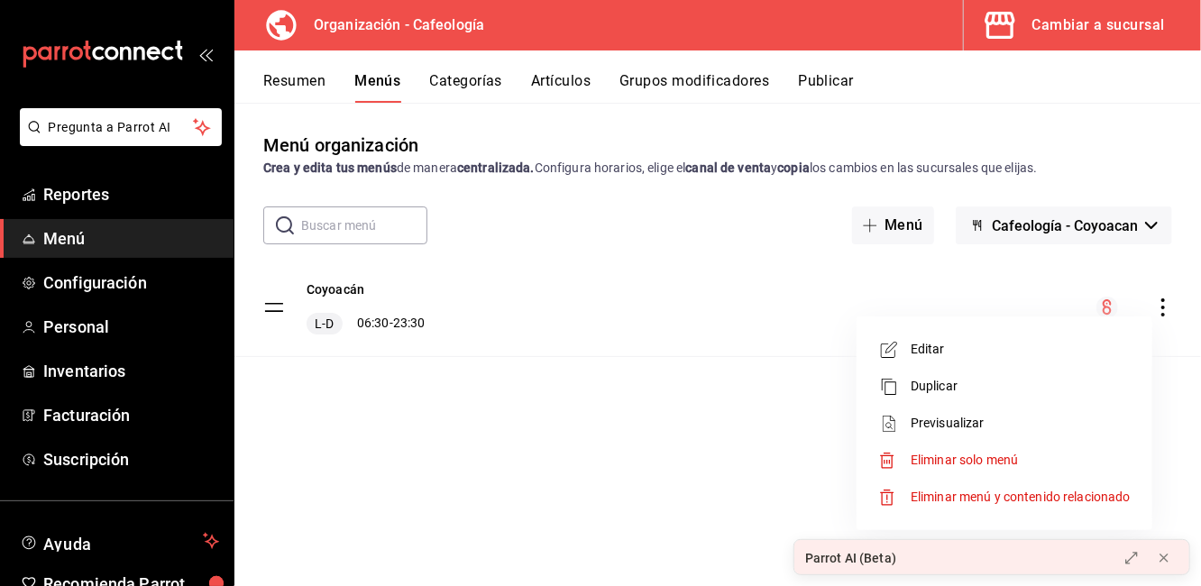
click at [967, 381] on span "Duplicar" at bounding box center [1021, 386] width 220 height 19
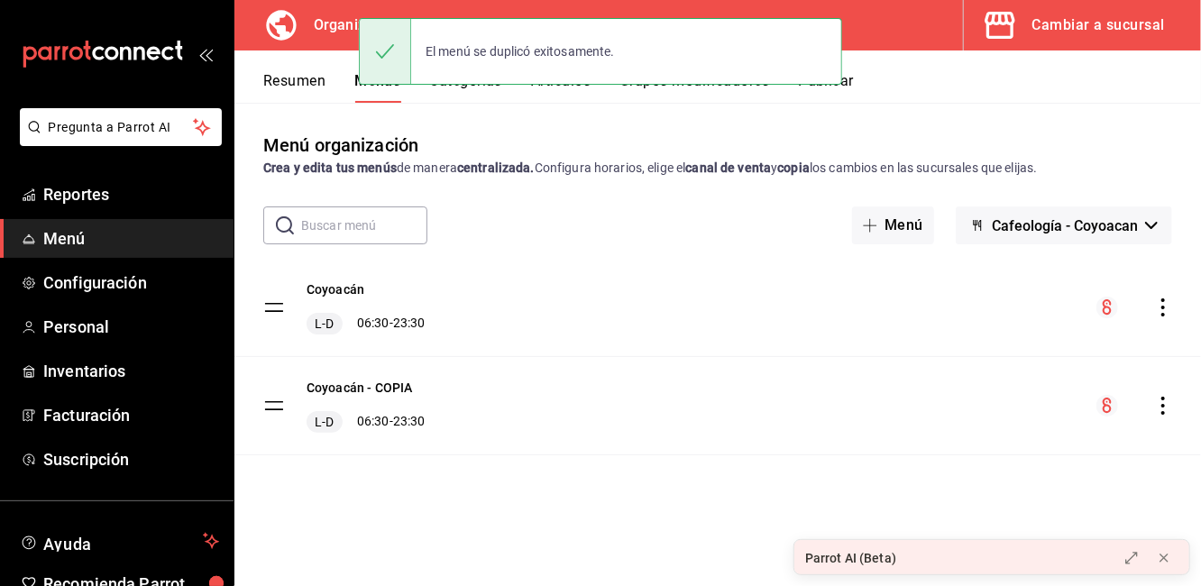
click at [1169, 410] on icon "actions" at bounding box center [1164, 406] width 18 height 18
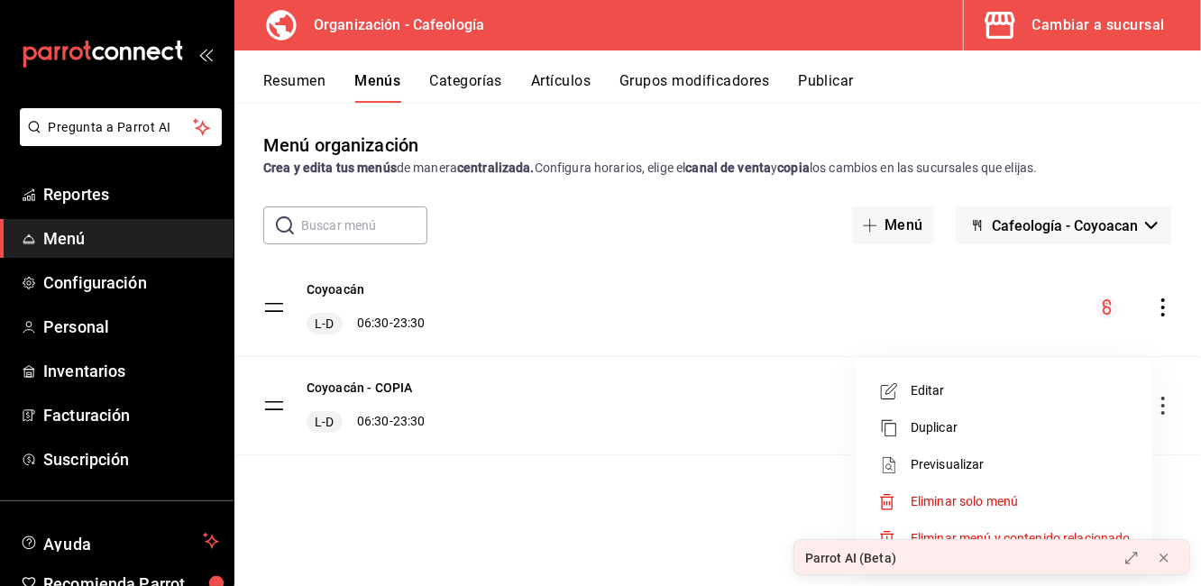
click at [962, 507] on span "Eliminar solo menú" at bounding box center [964, 501] width 107 height 14
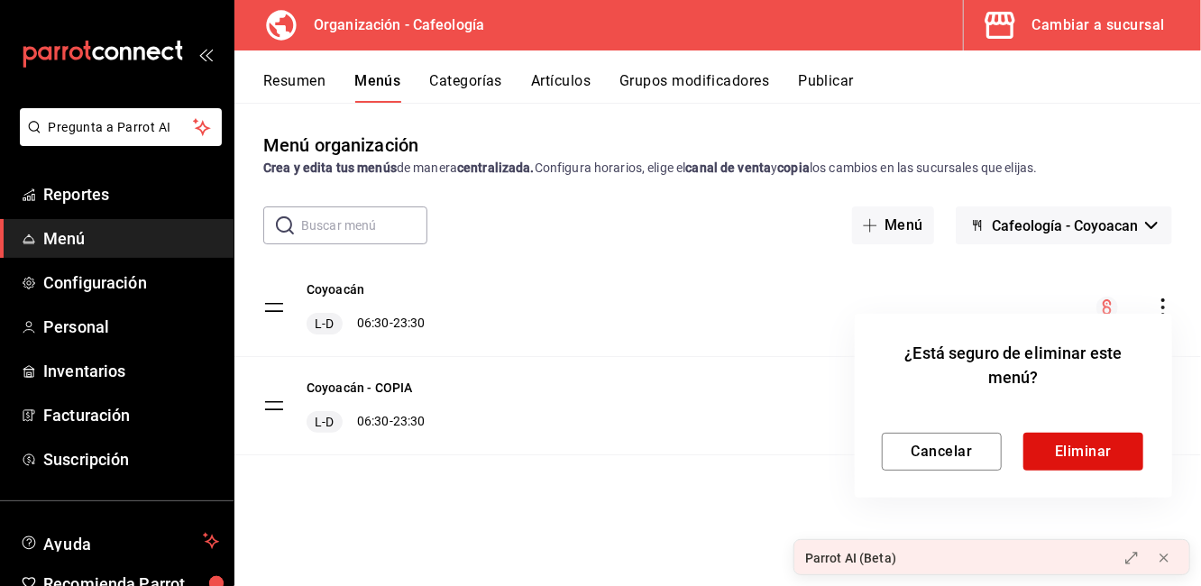
click at [1063, 430] on div "Cancelar Eliminar" at bounding box center [1013, 437] width 263 height 67
click at [1071, 447] on button "Eliminar" at bounding box center [1084, 452] width 120 height 38
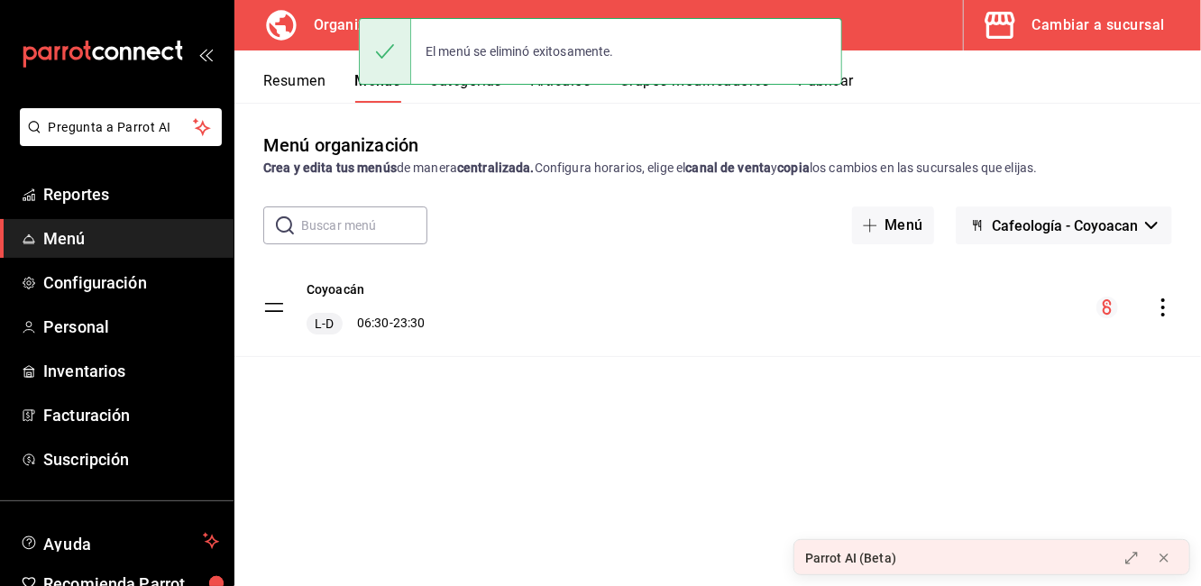
click at [1163, 303] on icon "actions" at bounding box center [1164, 308] width 18 height 18
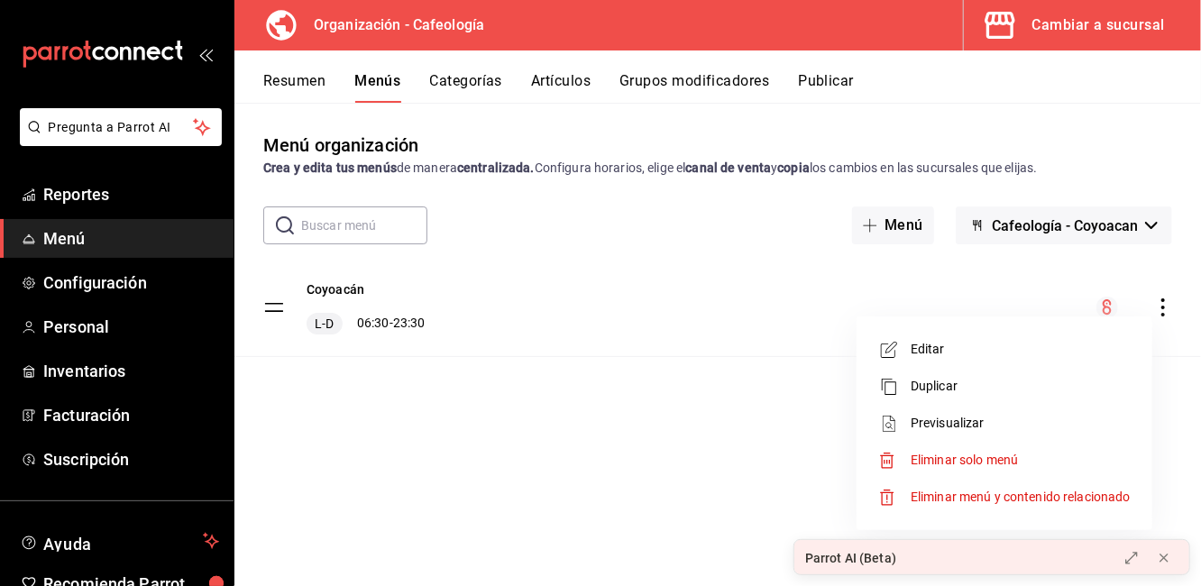
click at [629, 466] on div at bounding box center [600, 293] width 1201 height 586
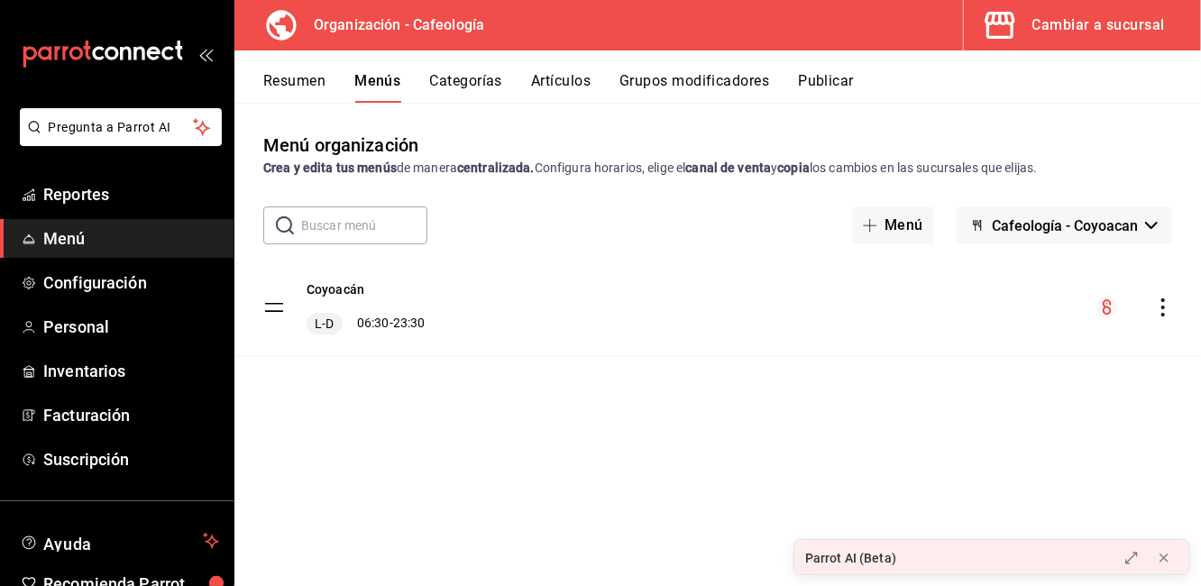
click at [462, 73] on button "Categorías" at bounding box center [466, 87] width 73 height 31
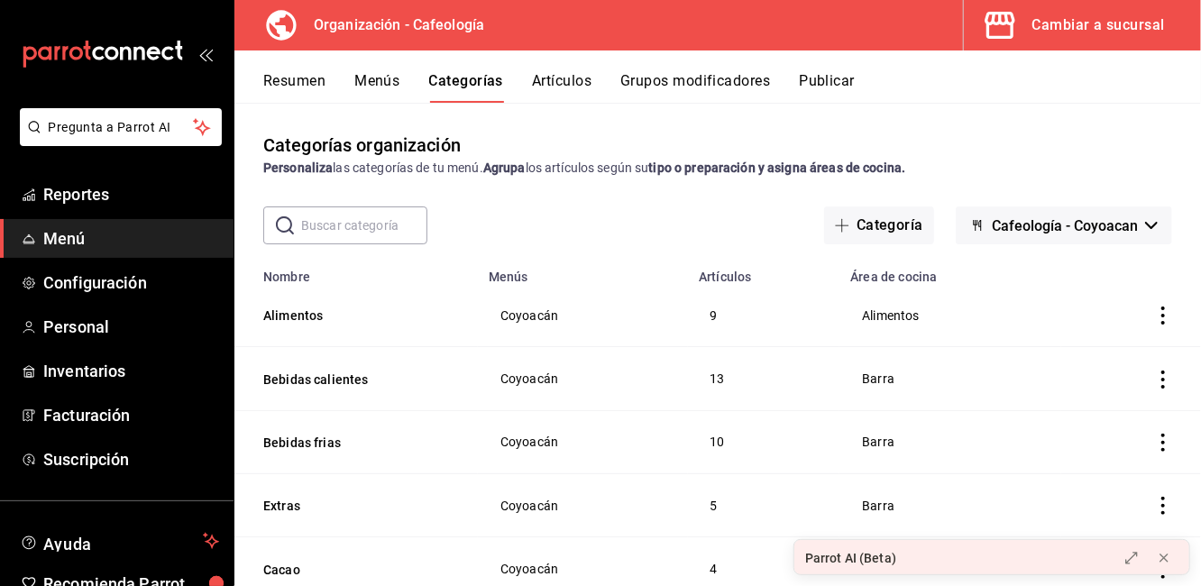
click at [582, 76] on button "Artículos" at bounding box center [562, 87] width 60 height 31
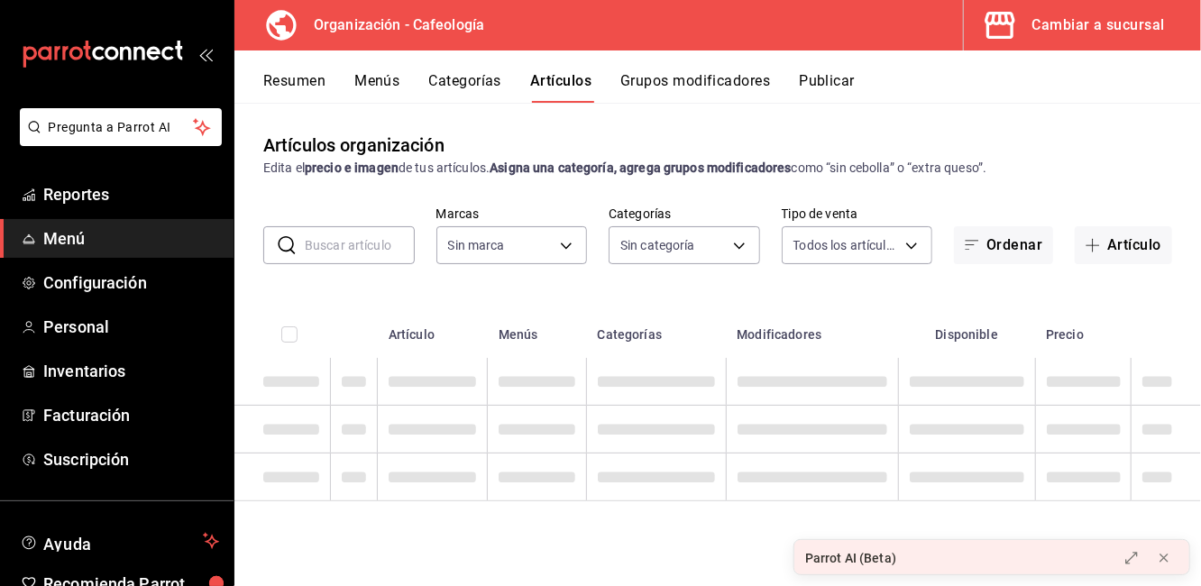
click at [318, 236] on input "text" at bounding box center [360, 245] width 110 height 36
type input "3bb41961-e022-44d7-8026-46f144b2832d"
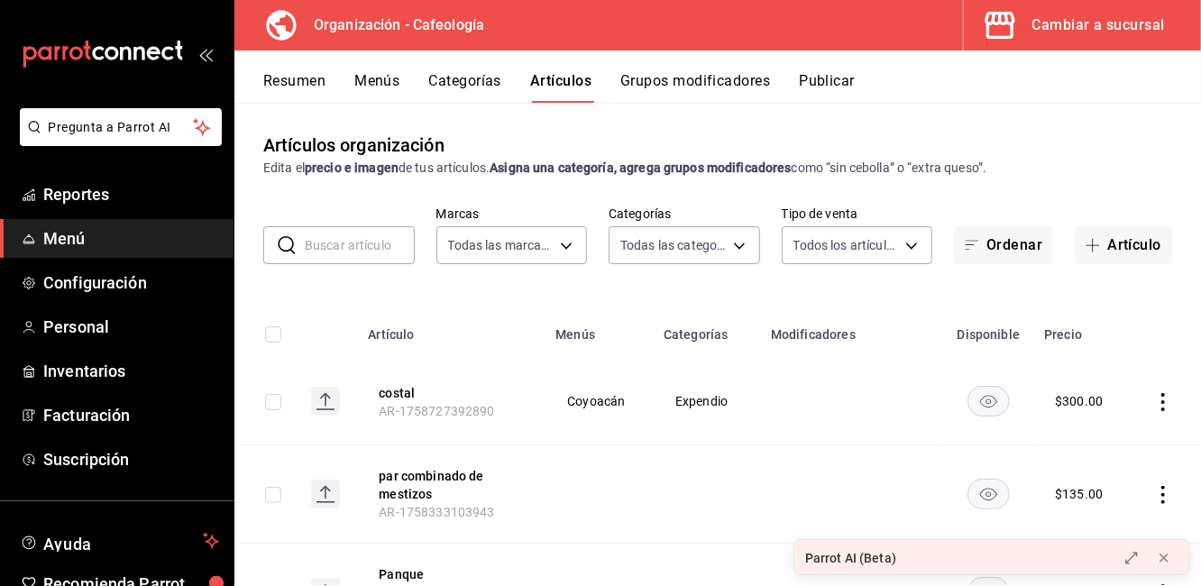
type input "11d8e808-af55-4e21-ba97-fee33d766b89,a9d9b025-0bd8-49b8-b7ca-3ffd024fb236,060f1…"
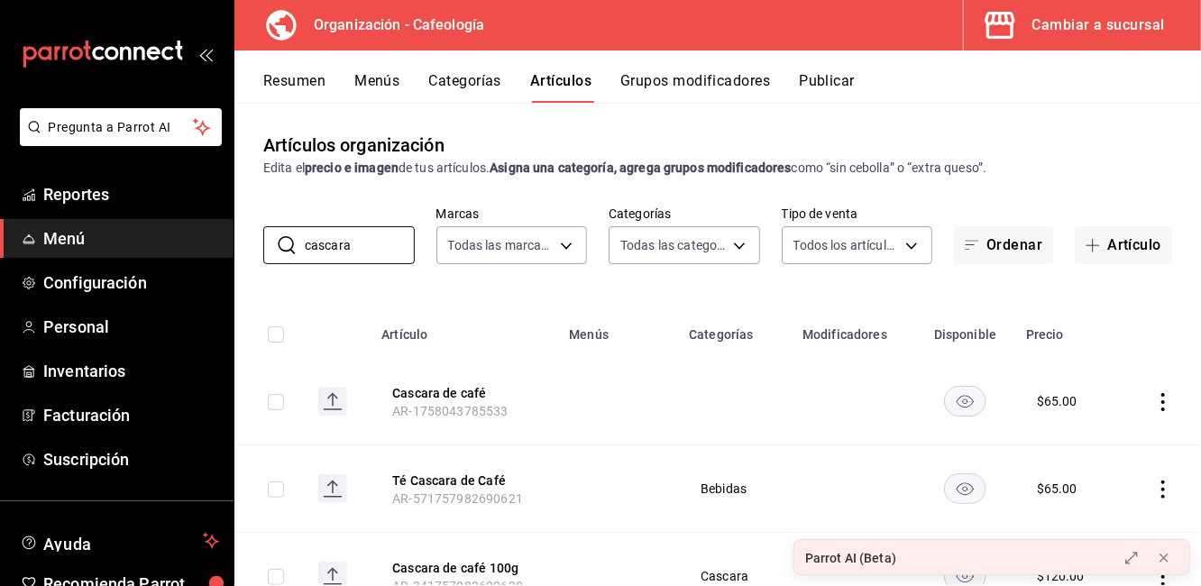
type input "cascara"
click at [474, 82] on button "Categorías" at bounding box center [465, 87] width 73 height 31
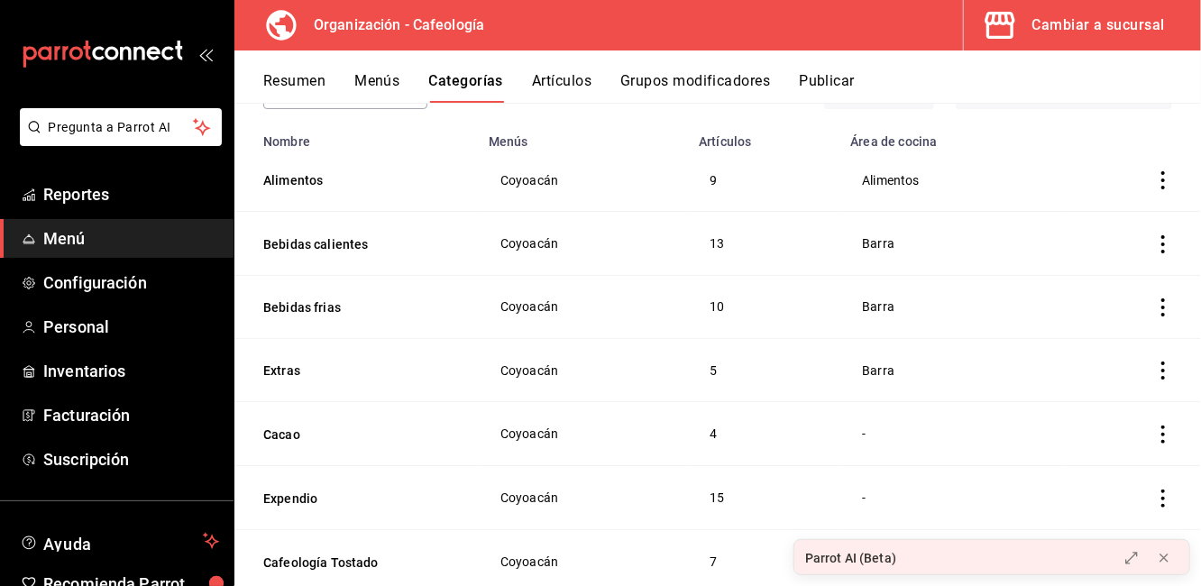
scroll to position [186, 0]
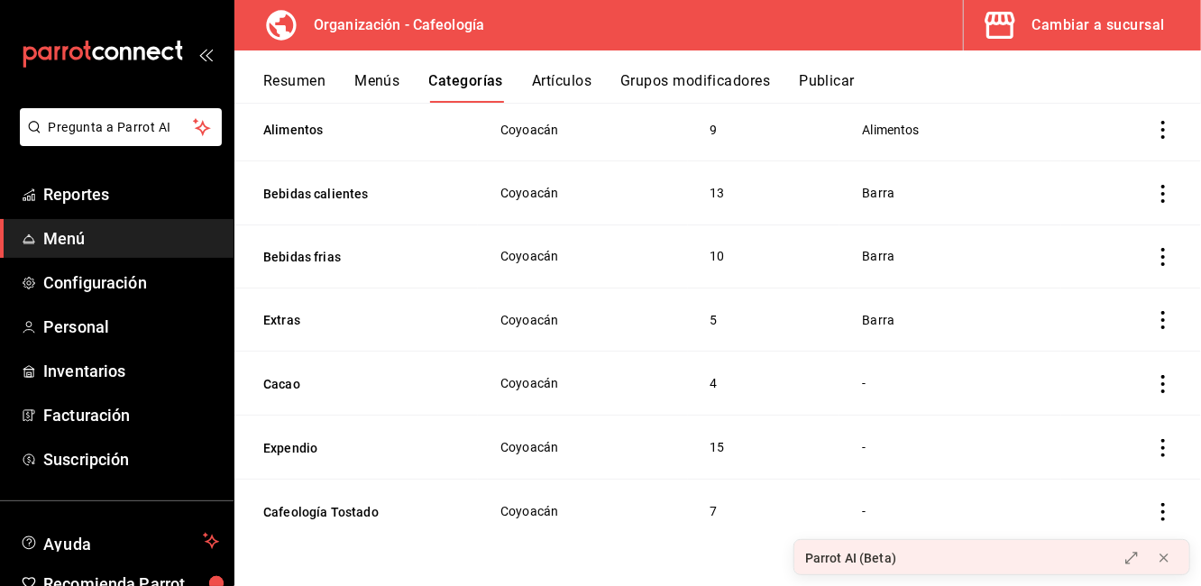
click at [1155, 447] on icon "actions" at bounding box center [1164, 448] width 18 height 18
click at [1034, 464] on li "Editar" at bounding box center [1079, 464] width 108 height 37
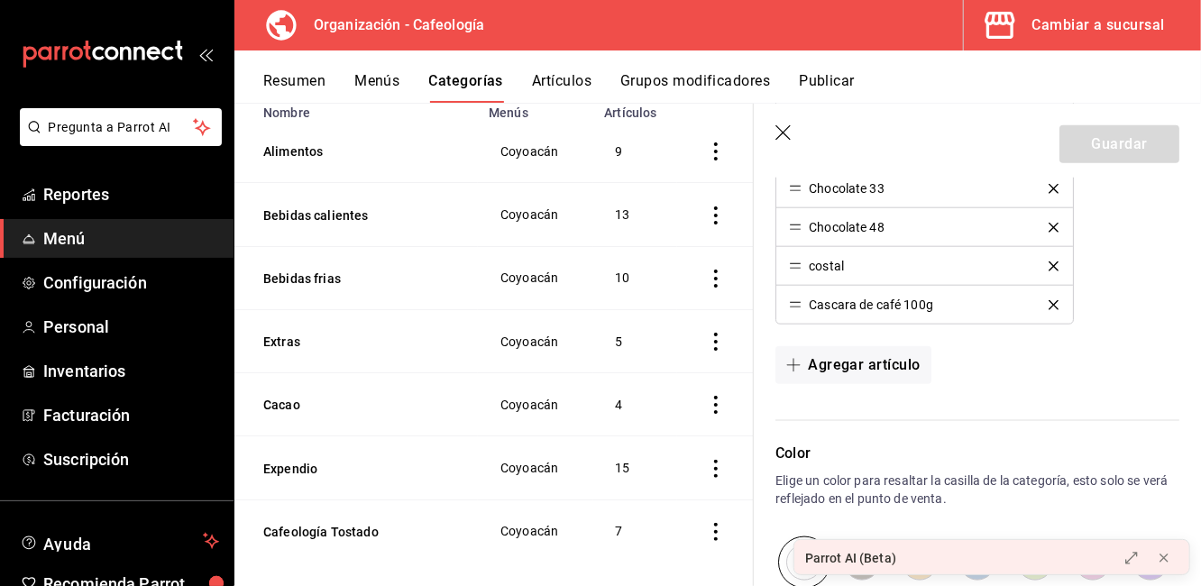
scroll to position [833, 0]
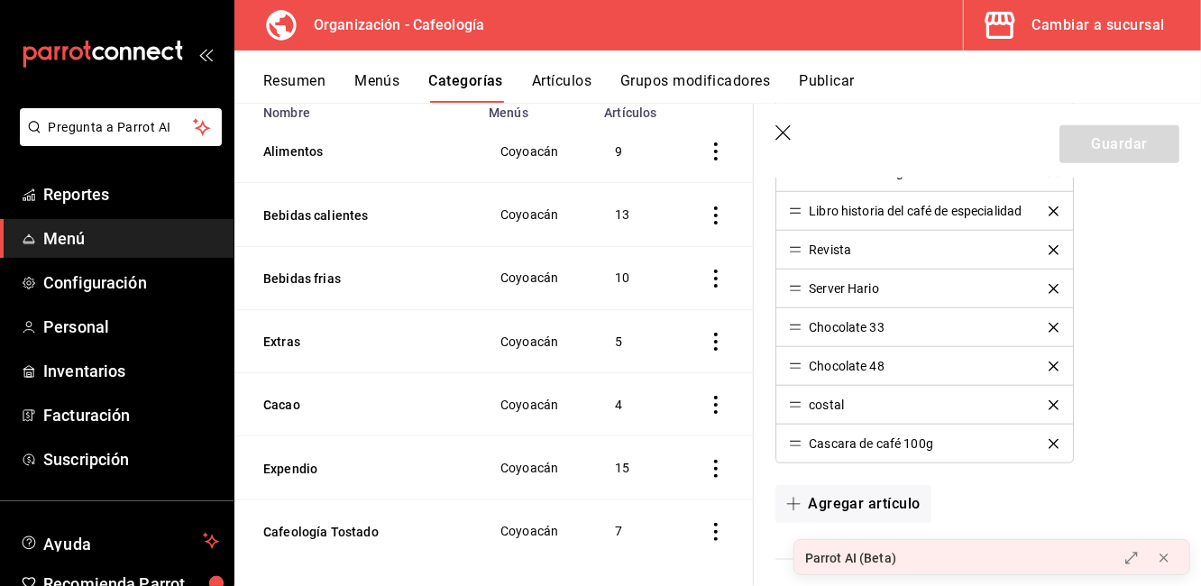
click at [1055, 439] on icon "delete" at bounding box center [1054, 444] width 10 height 10
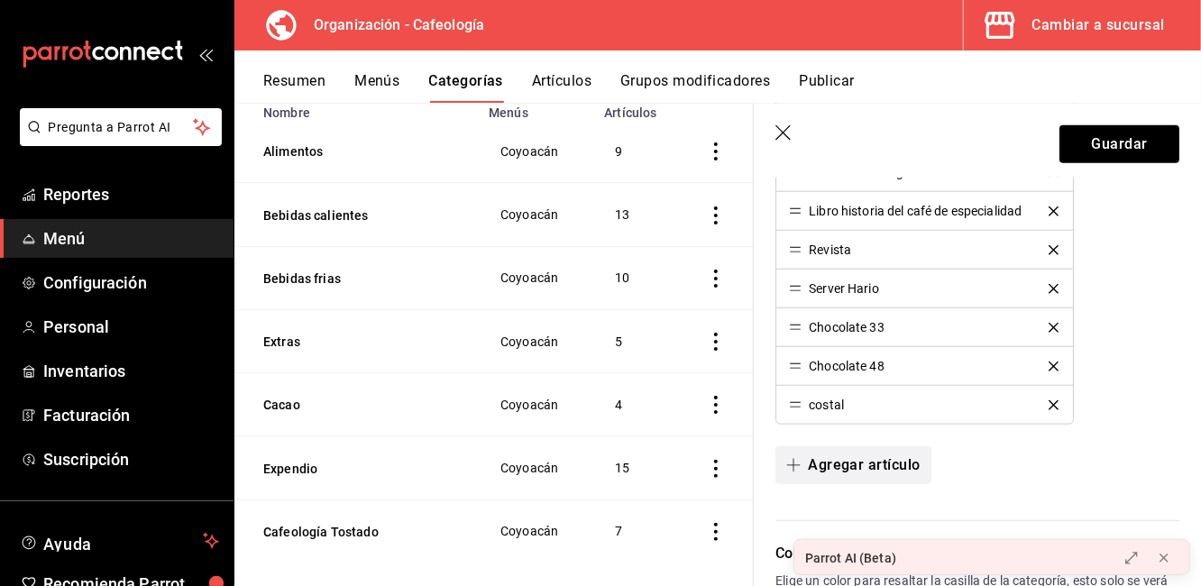
click at [860, 466] on button "Agregar artículo" at bounding box center [853, 465] width 155 height 38
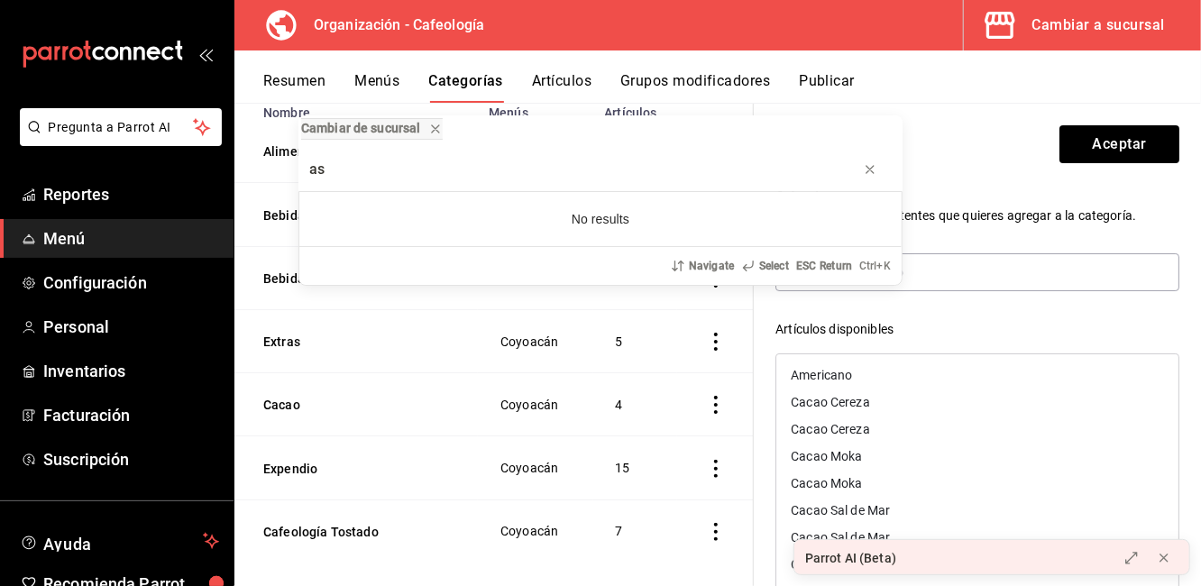
type input "a"
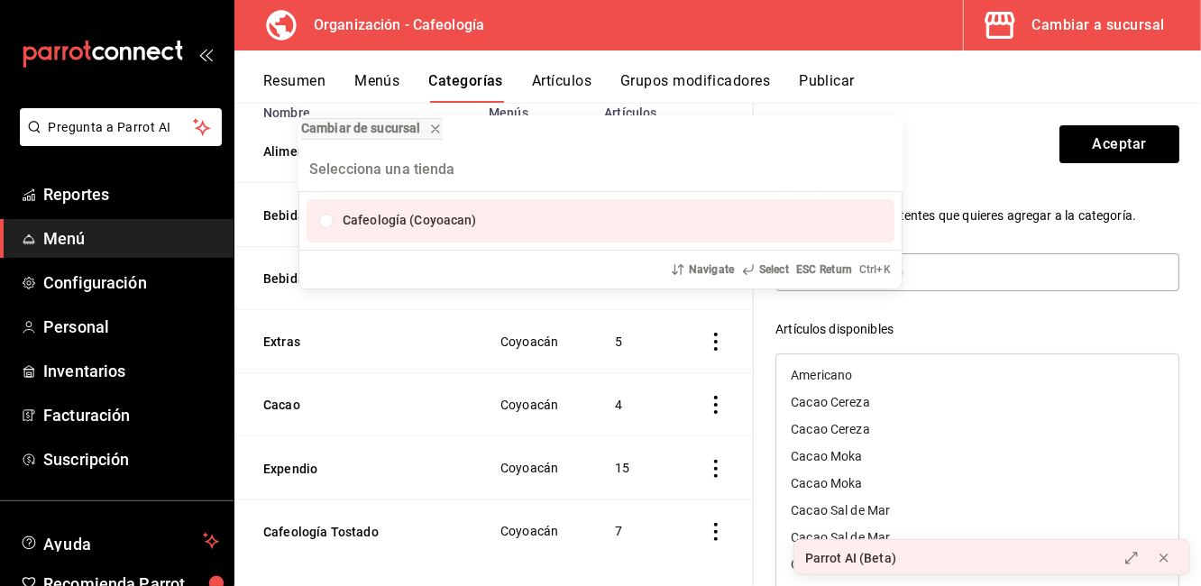
click at [967, 262] on div "Cambiar de sucursal Cafeología (Coyoacan) Navigate Select ESC Return Ctrl+ K" at bounding box center [600, 293] width 1201 height 586
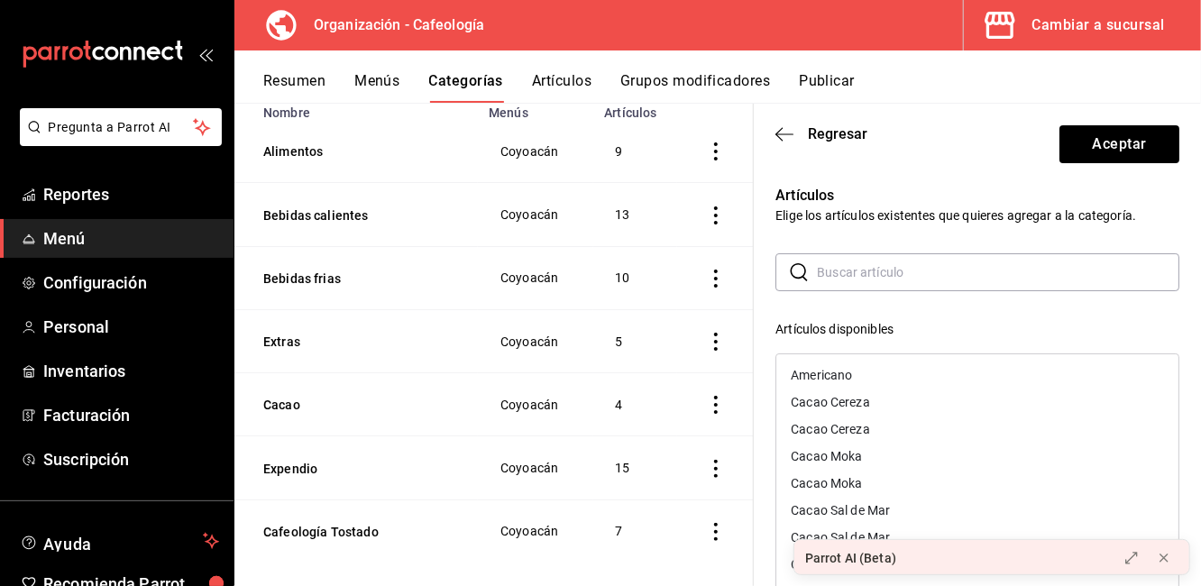
click at [933, 278] on input "text" at bounding box center [998, 272] width 363 height 36
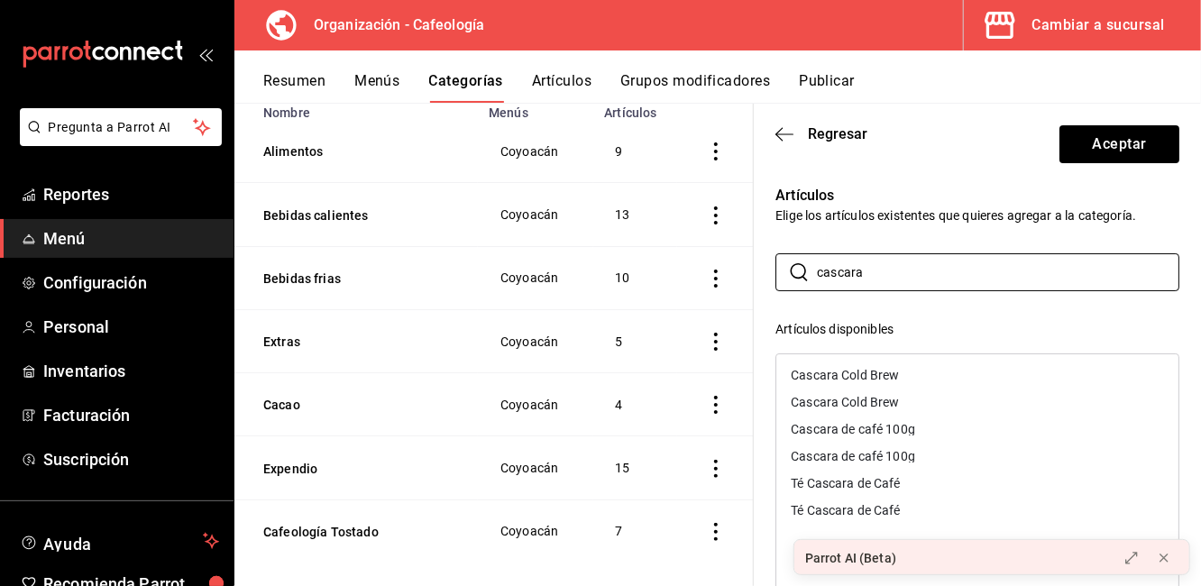
type input "cascara"
click at [884, 436] on div "Cascara de café 100g" at bounding box center [978, 429] width 402 height 27
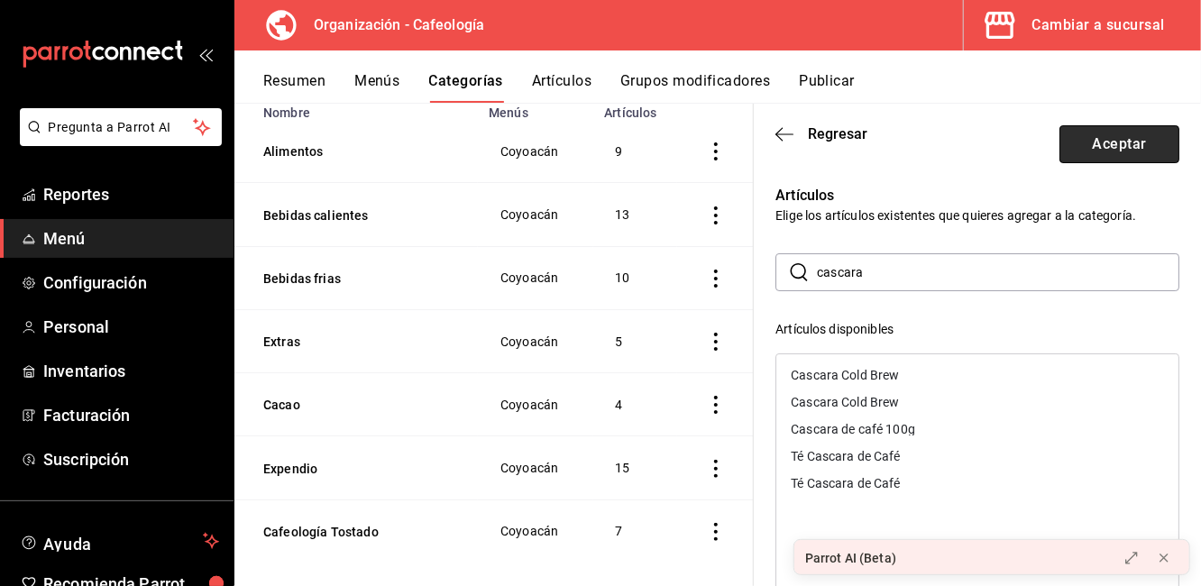
click at [1107, 148] on button "Aceptar" at bounding box center [1120, 144] width 120 height 38
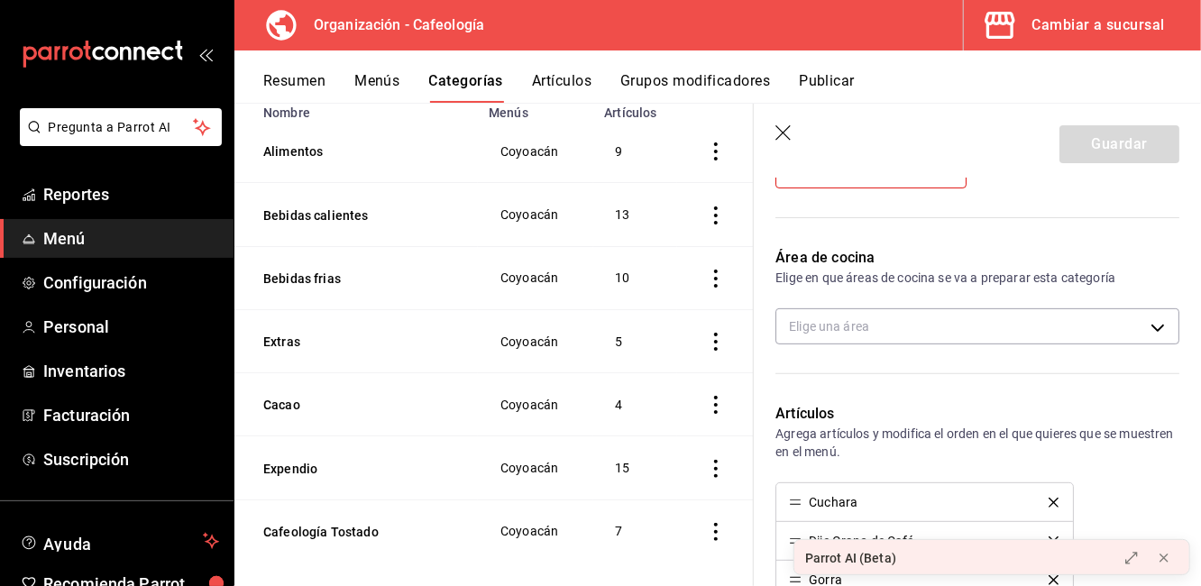
scroll to position [0, 0]
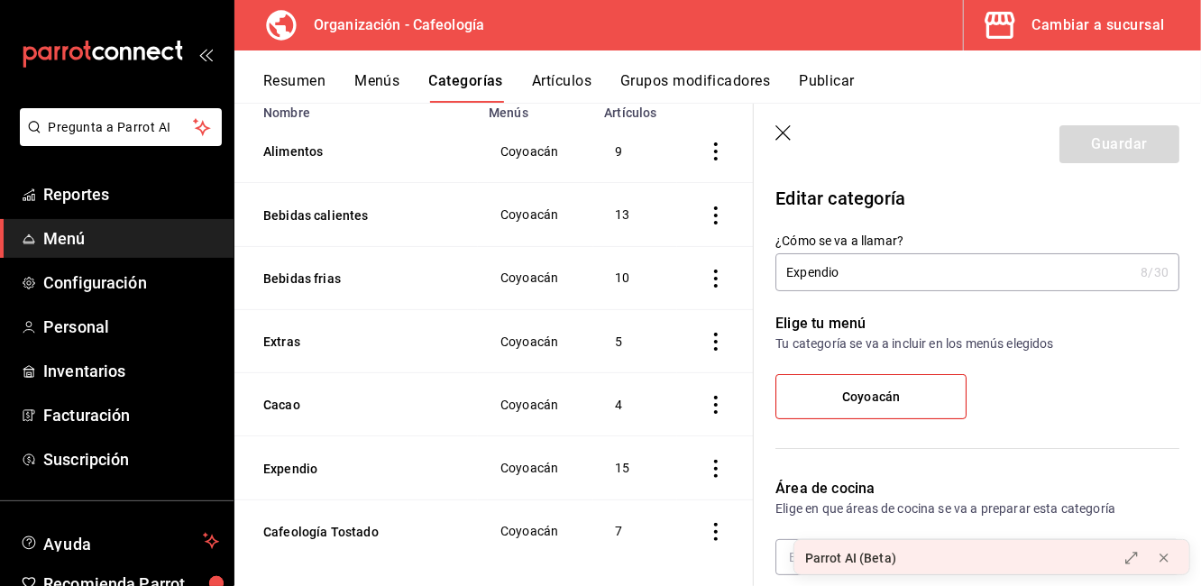
click at [785, 147] on header "Guardar" at bounding box center [977, 141] width 447 height 74
click at [788, 130] on icon "button" at bounding box center [785, 134] width 18 height 18
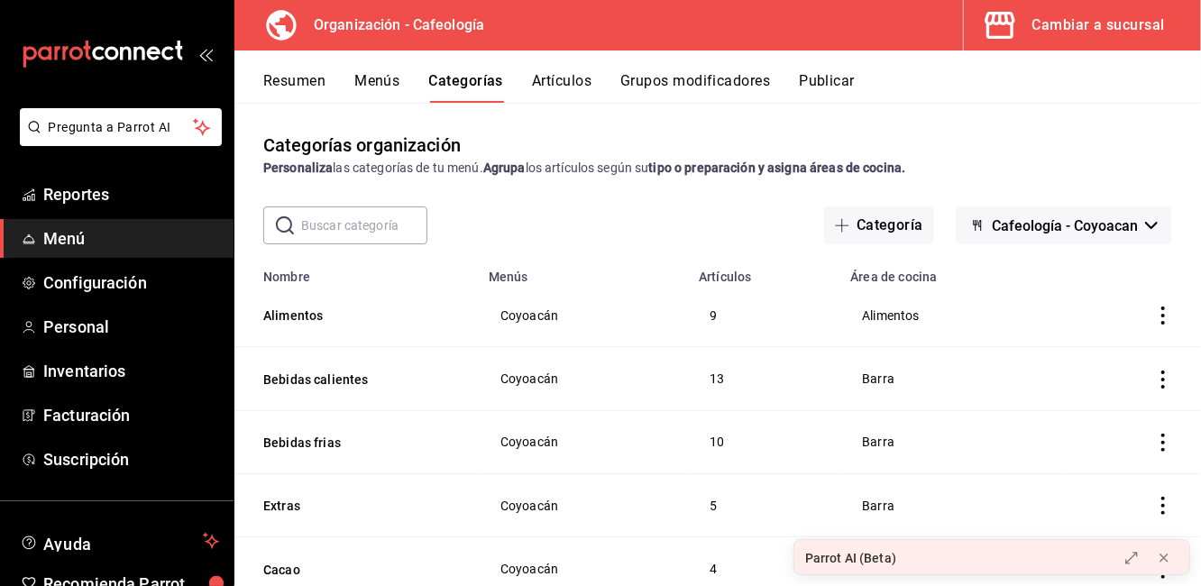
click at [566, 78] on button "Artículos" at bounding box center [562, 87] width 60 height 31
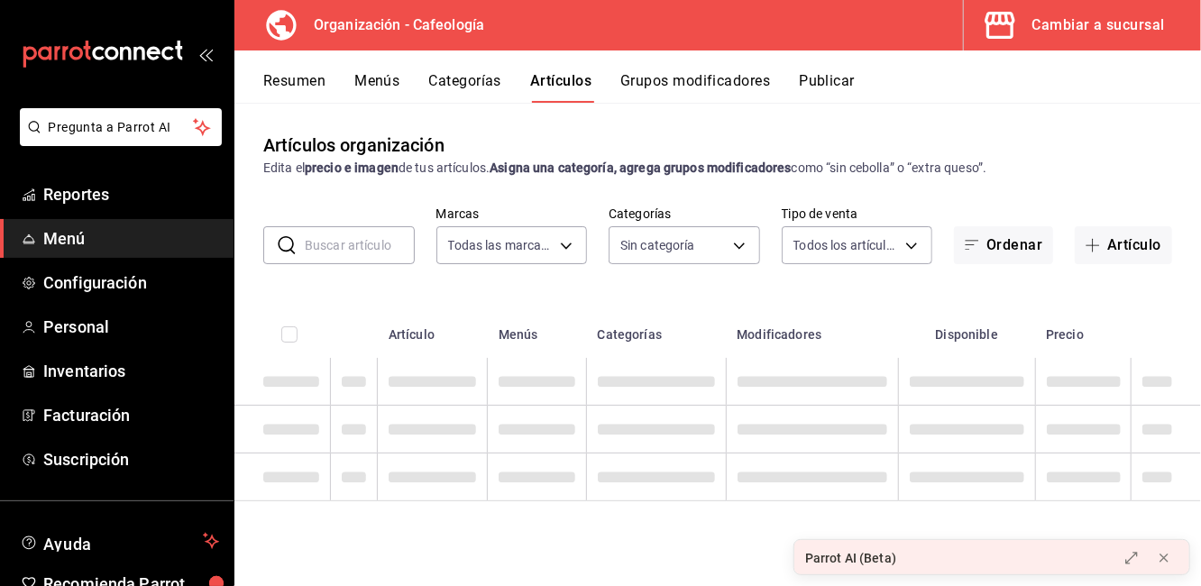
type input "3bb41961-e022-44d7-8026-46f144b2832d"
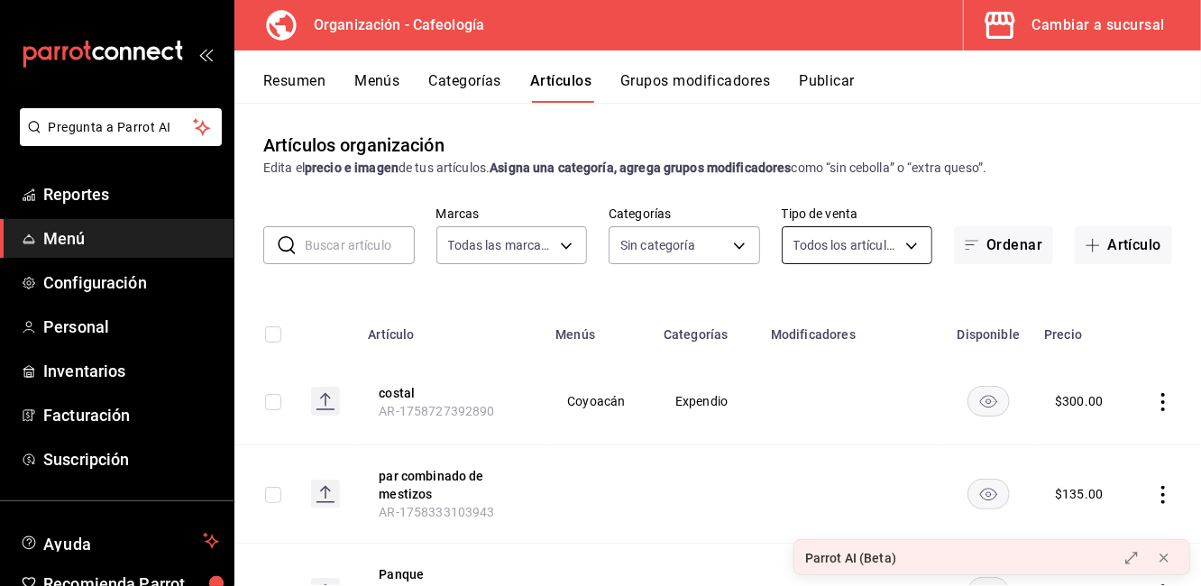
type input "11d8e808-af55-4e21-ba97-fee33d766b89,a9d9b025-0bd8-49b8-b7ca-3ffd024fb236,060f1…"
click at [1123, 236] on button "Artículo" at bounding box center [1123, 245] width 97 height 38
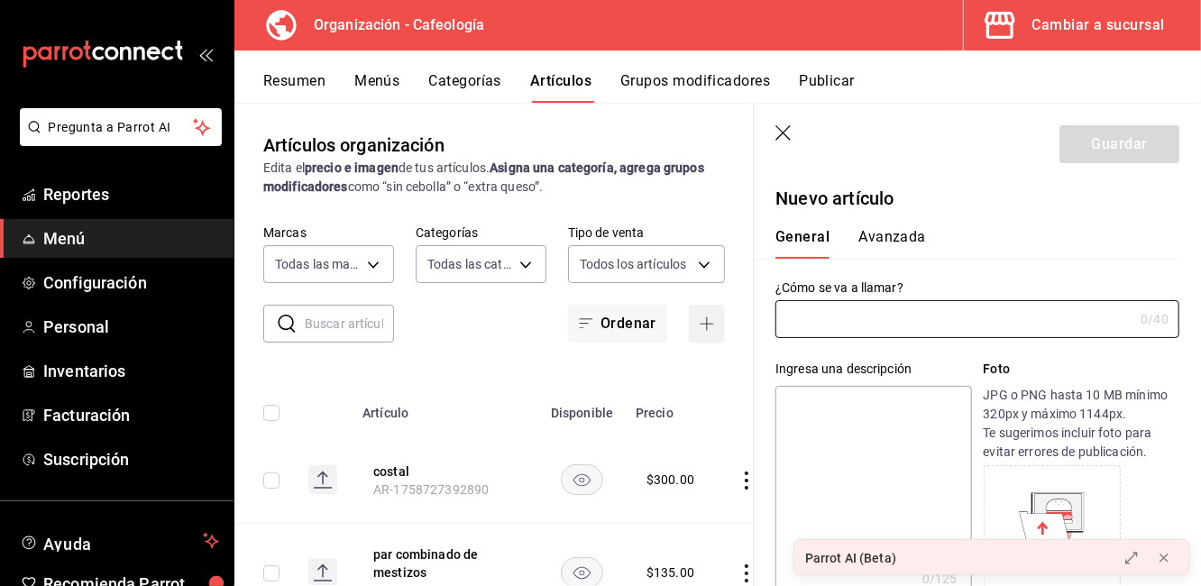
type input "AR-1758850760095"
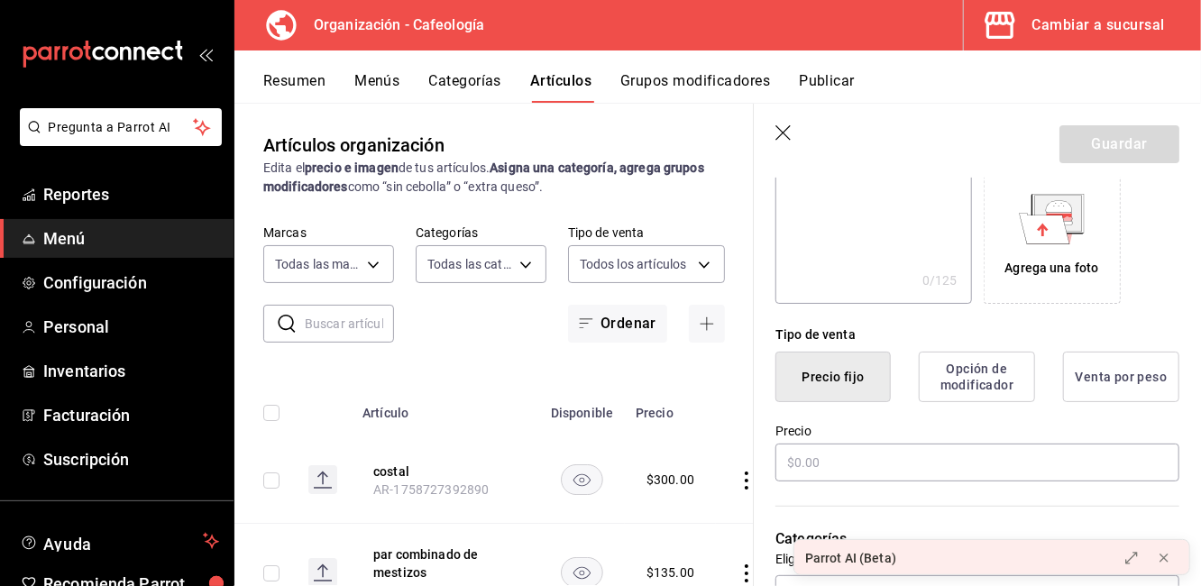
scroll to position [487, 0]
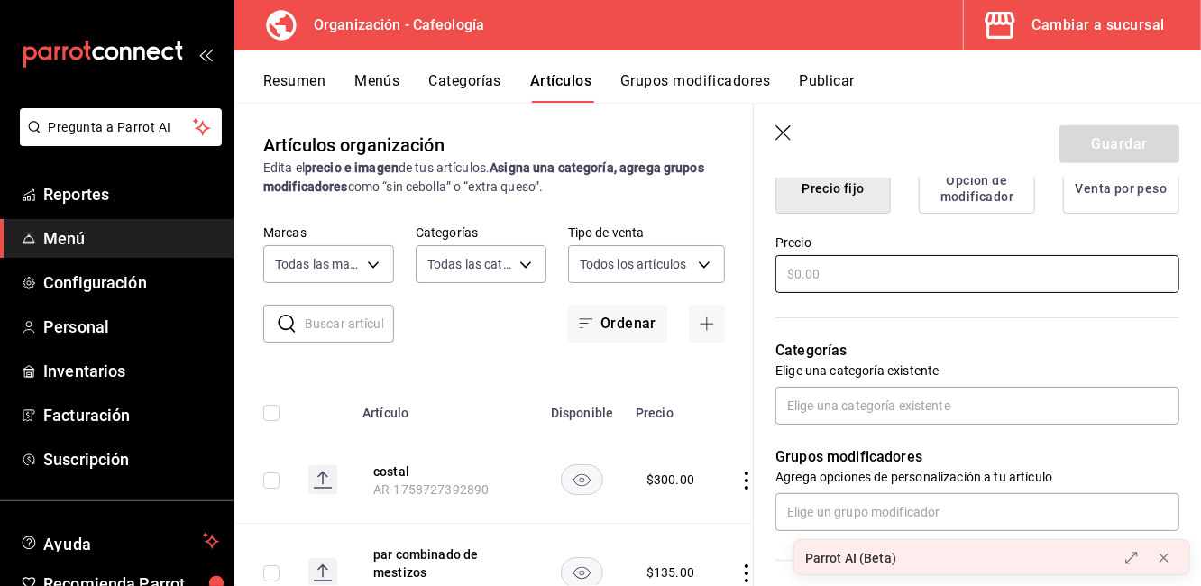
type input "agua mineral"
click at [841, 263] on input "text" at bounding box center [978, 274] width 404 height 38
type input "$80.00"
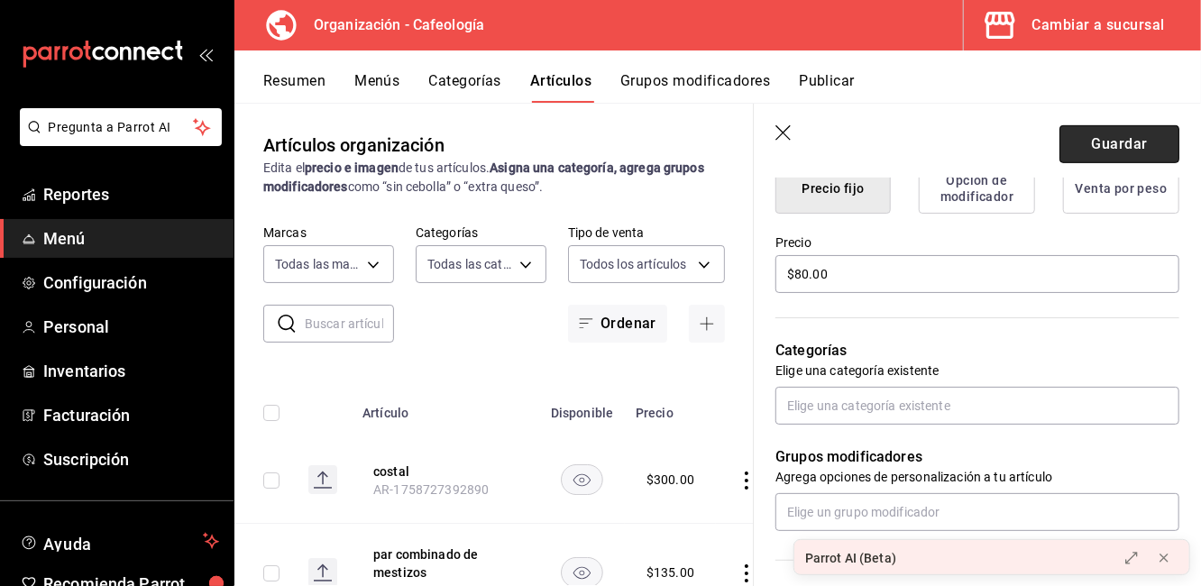
click at [1079, 136] on button "Guardar" at bounding box center [1120, 144] width 120 height 38
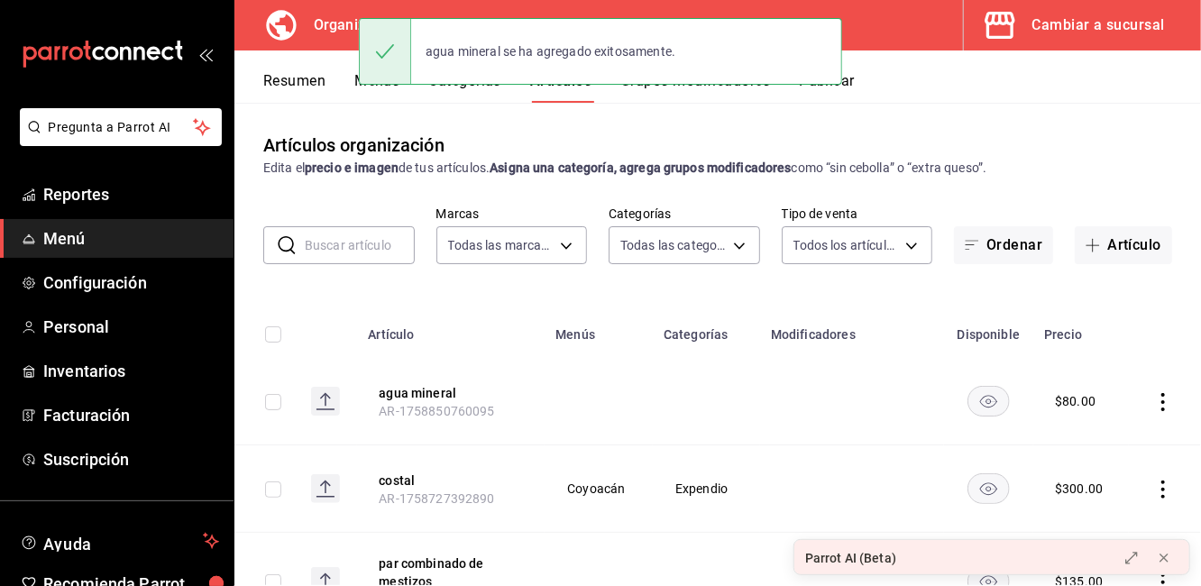
click at [386, 94] on button "Menús" at bounding box center [376, 87] width 45 height 31
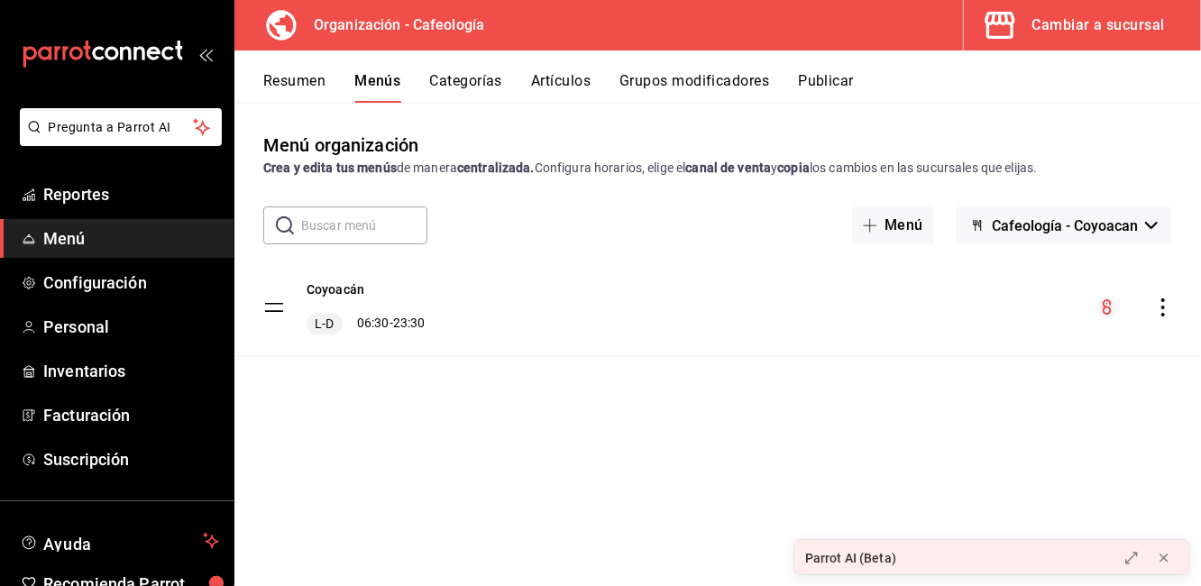
drag, startPoint x: 754, startPoint y: 339, endPoint x: 748, endPoint y: 321, distance: 19.1
click at [748, 321] on div "Coyoacán L-D 06:30 - 23:30" at bounding box center [718, 307] width 967 height 97
click at [1155, 312] on icon "actions" at bounding box center [1164, 308] width 18 height 18
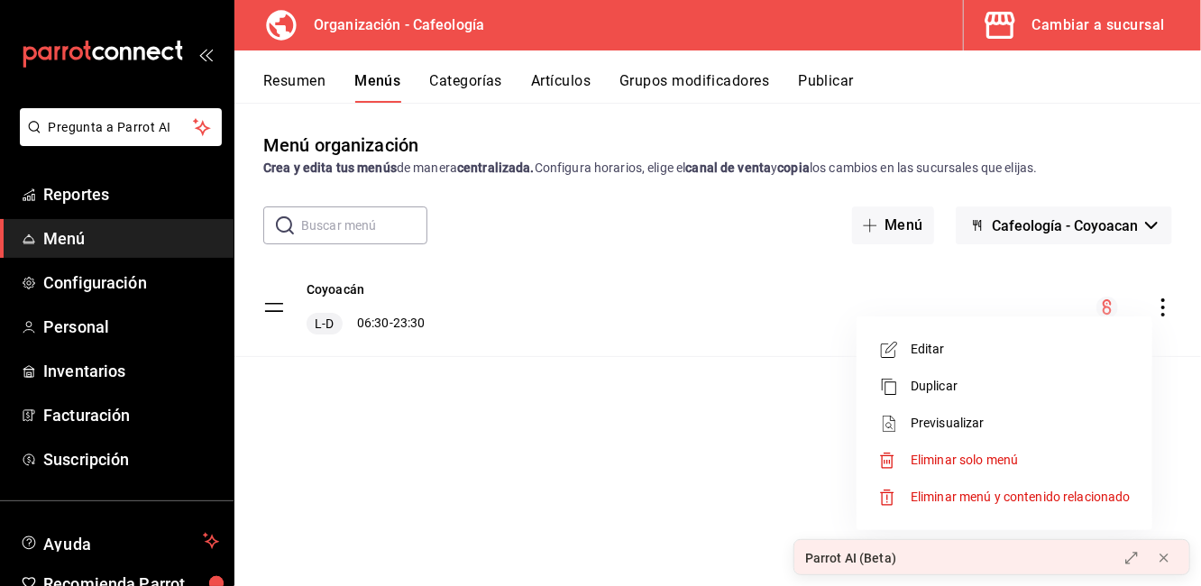
click at [963, 351] on span "Editar" at bounding box center [1021, 349] width 220 height 19
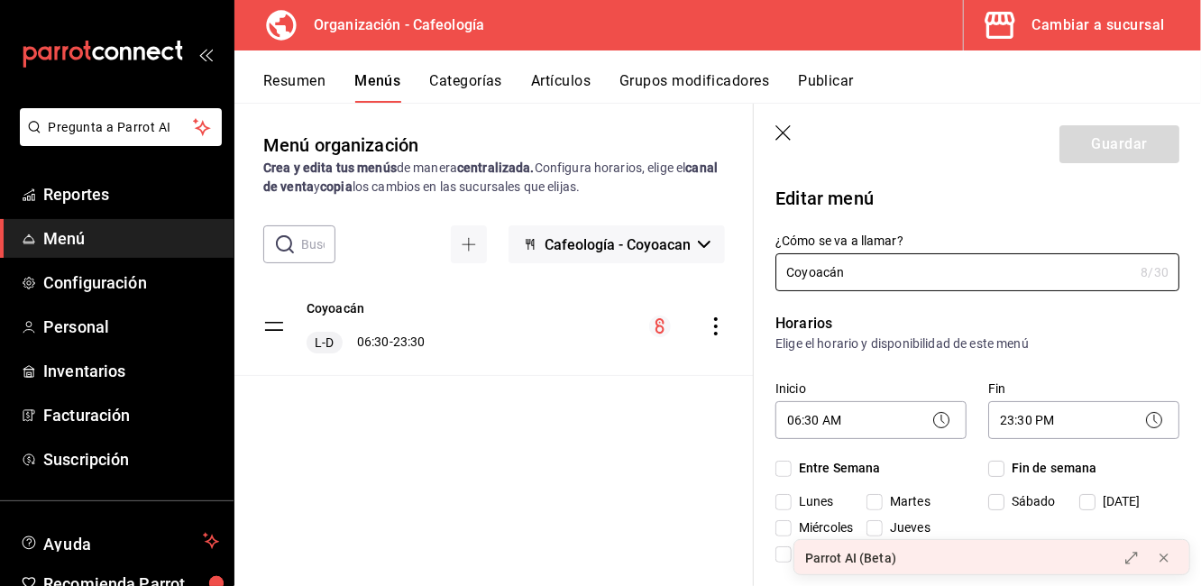
checkbox input "true"
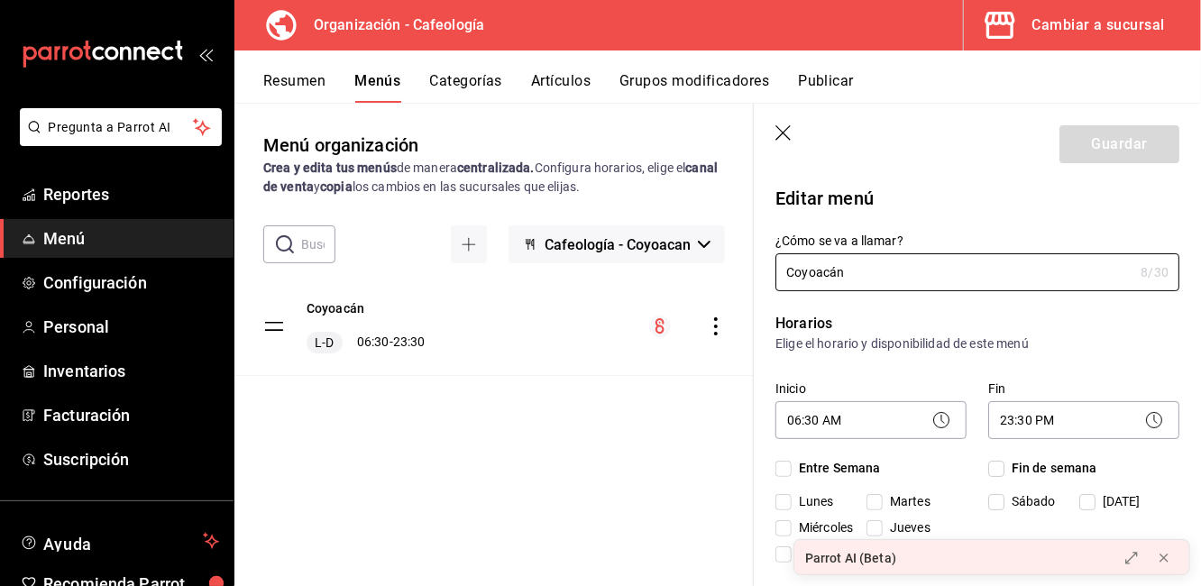
checkbox input "true"
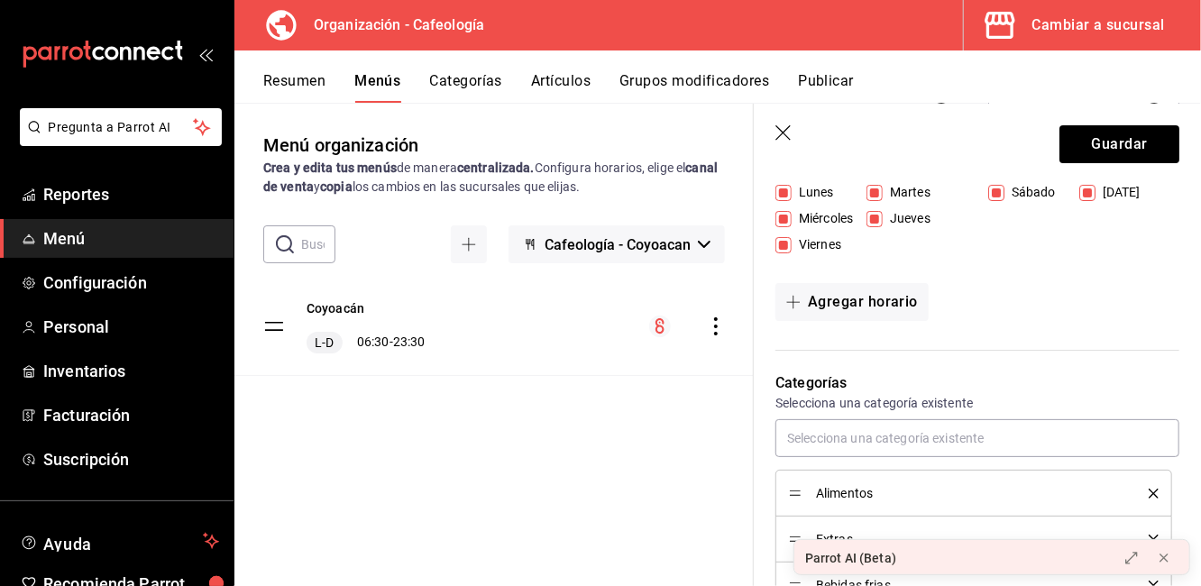
scroll to position [310, 0]
click at [458, 69] on div "Resumen Menús Categorías Artículos Grupos modificadores Publicar" at bounding box center [718, 77] width 967 height 52
click at [466, 84] on button "Categorías" at bounding box center [466, 87] width 73 height 31
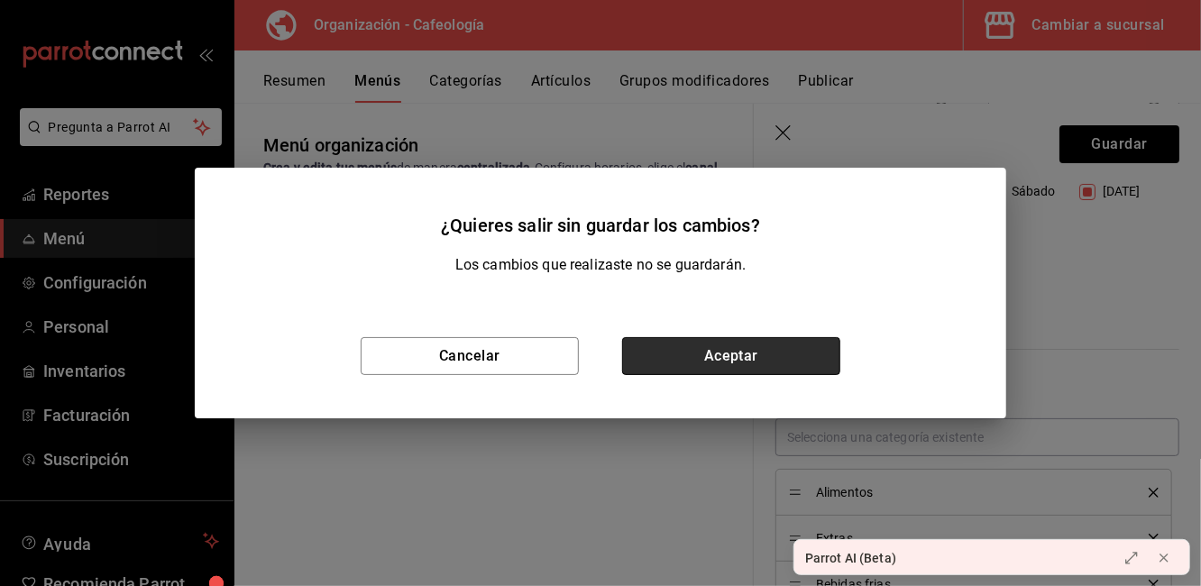
click at [695, 339] on button "Aceptar" at bounding box center [731, 356] width 218 height 38
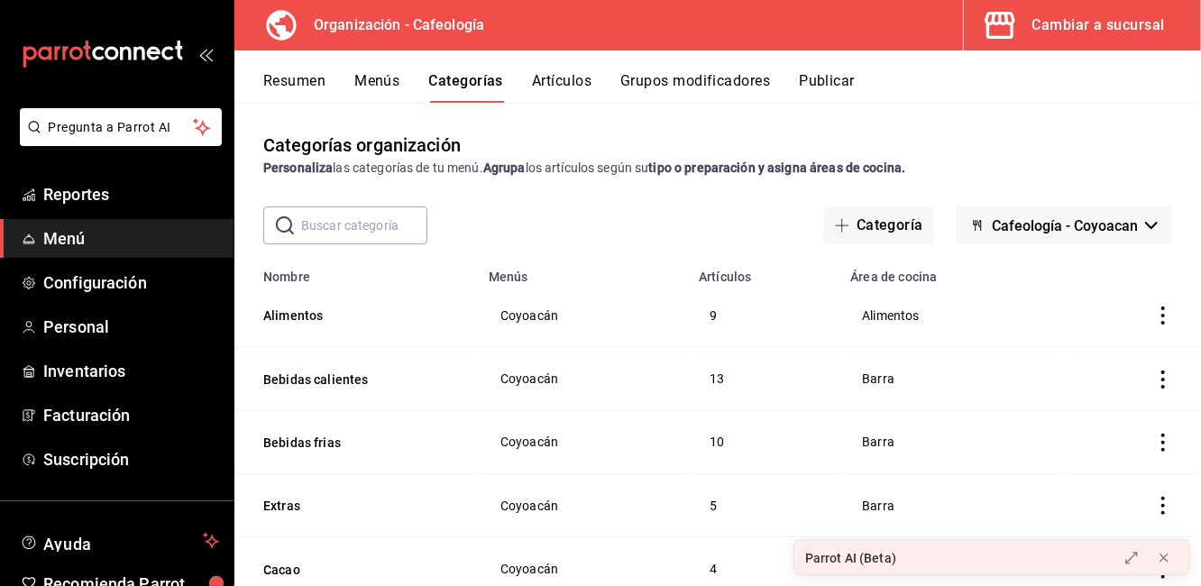
scroll to position [115, 0]
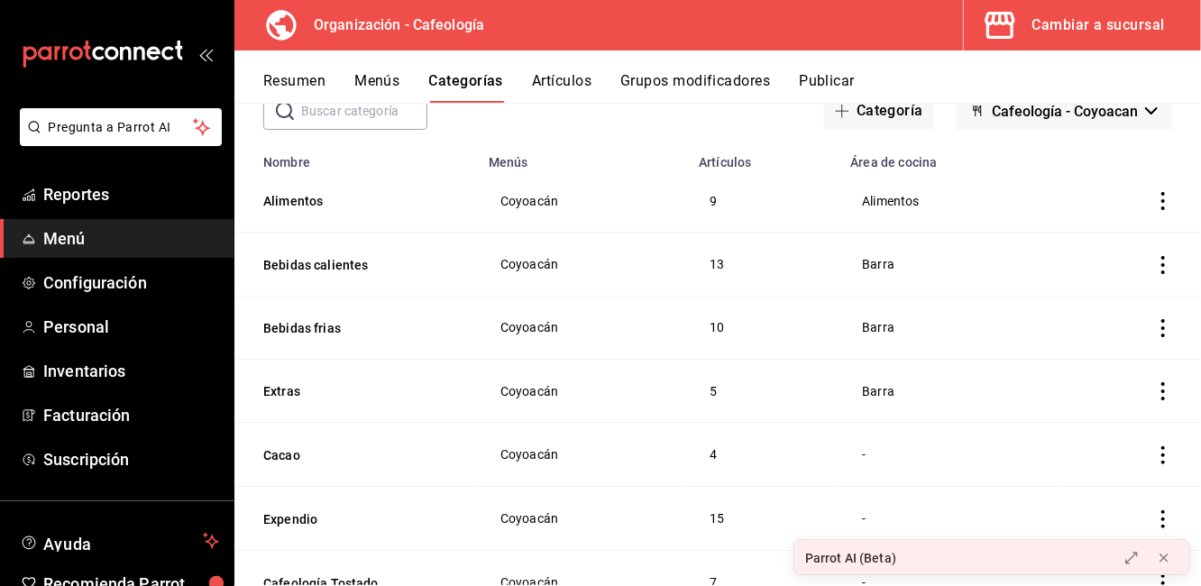
click at [1155, 392] on icon "actions" at bounding box center [1164, 391] width 18 height 18
click at [1047, 435] on icon at bounding box center [1050, 433] width 16 height 16
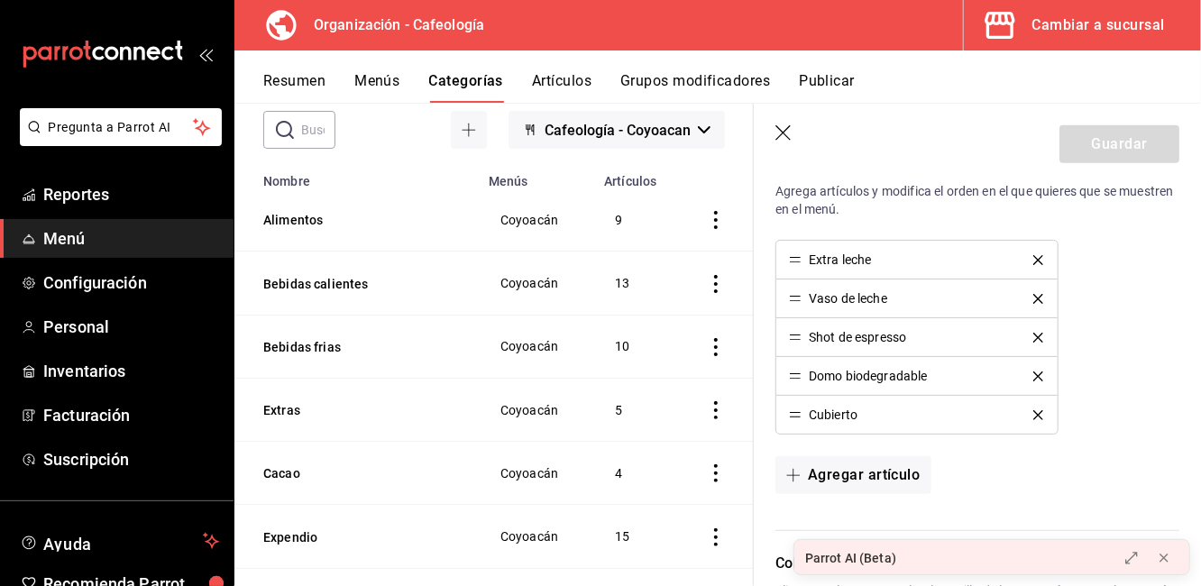
scroll to position [586, 0]
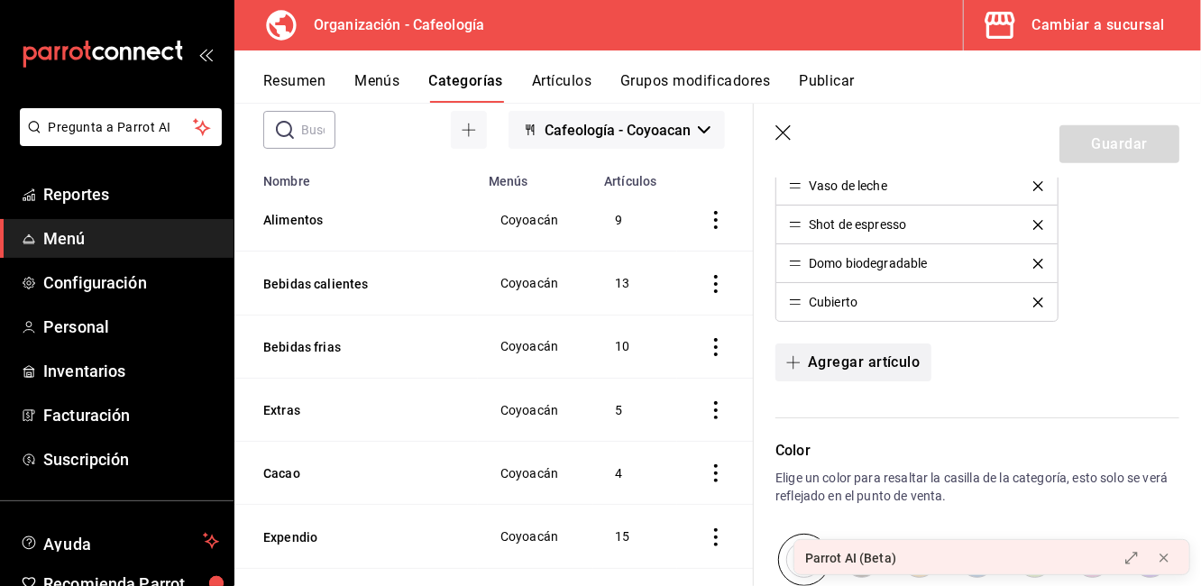
click at [834, 364] on button "Agregar artículo" at bounding box center [853, 363] width 155 height 38
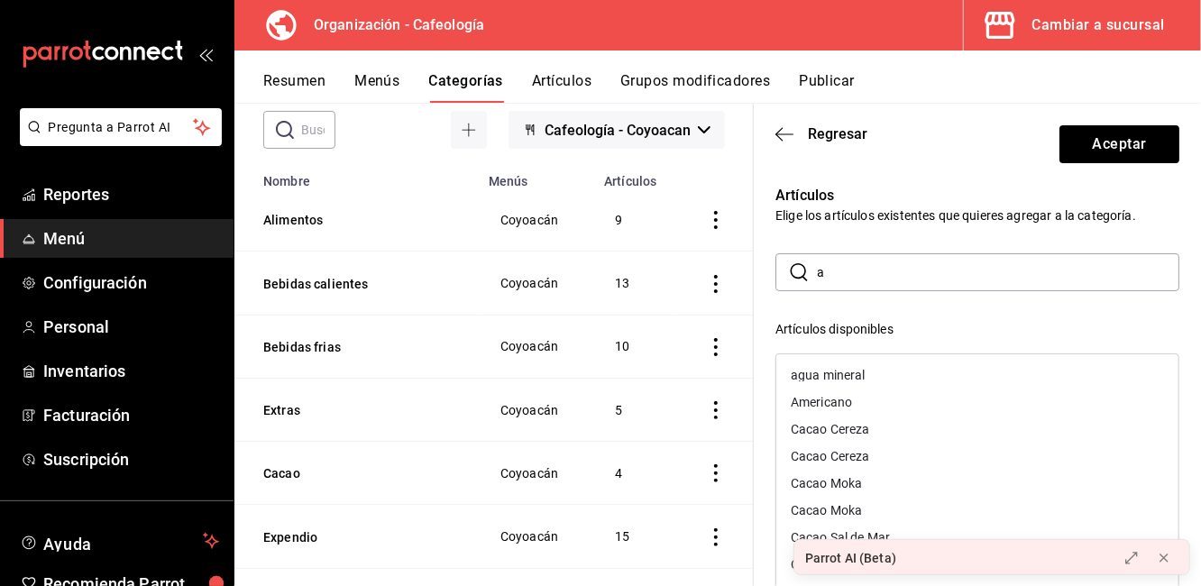
click at [835, 281] on input "a" at bounding box center [998, 272] width 363 height 36
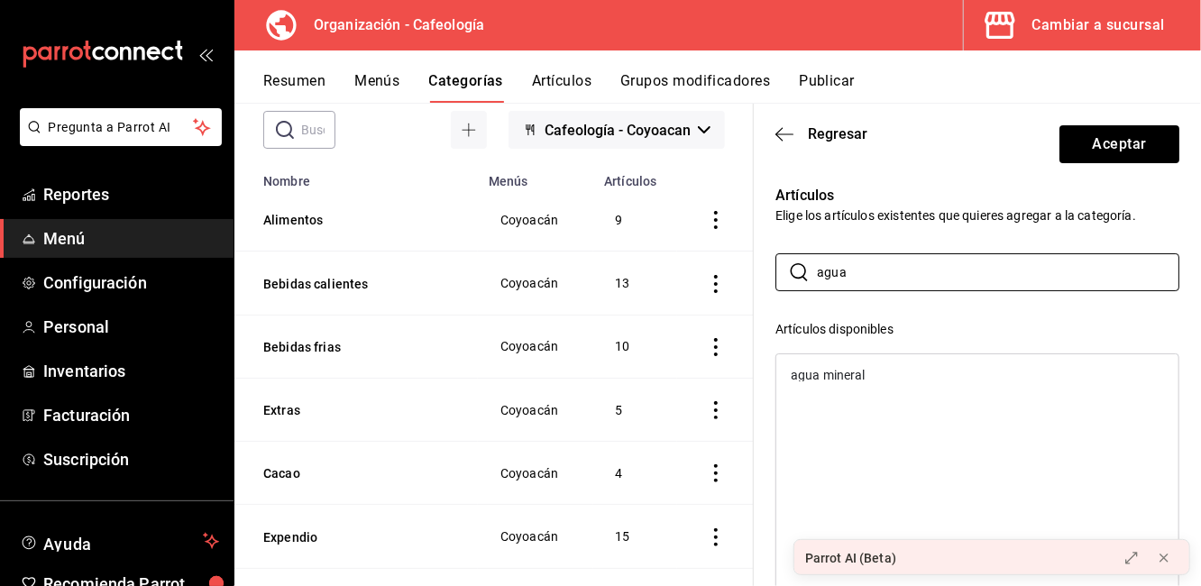
type input "agua"
click at [853, 375] on div "agua mineral" at bounding box center [828, 375] width 75 height 13
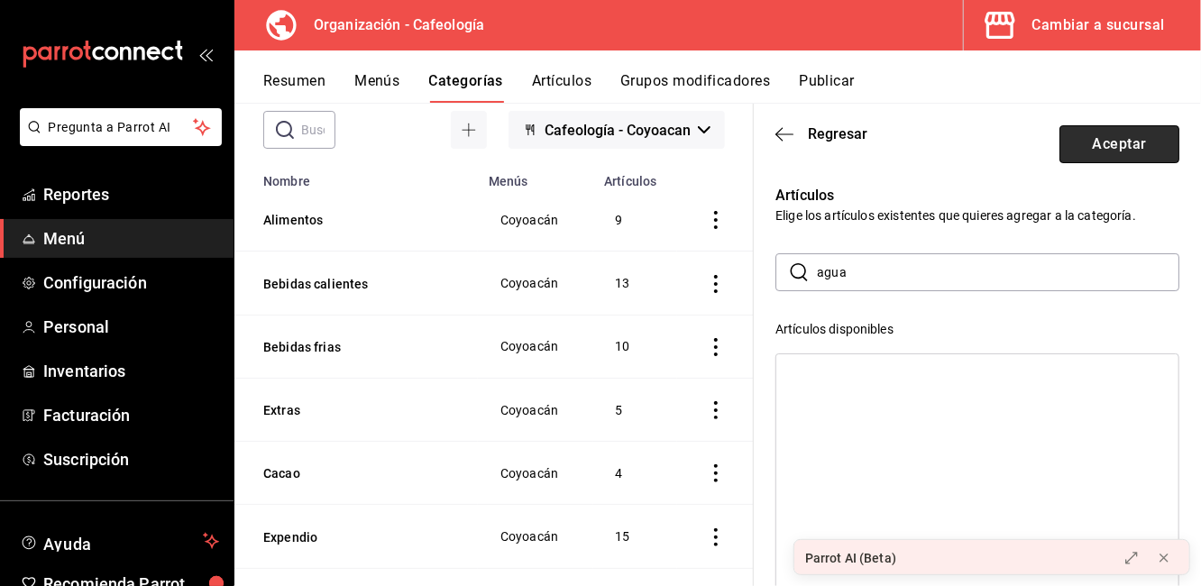
click at [1082, 136] on button "Aceptar" at bounding box center [1120, 144] width 120 height 38
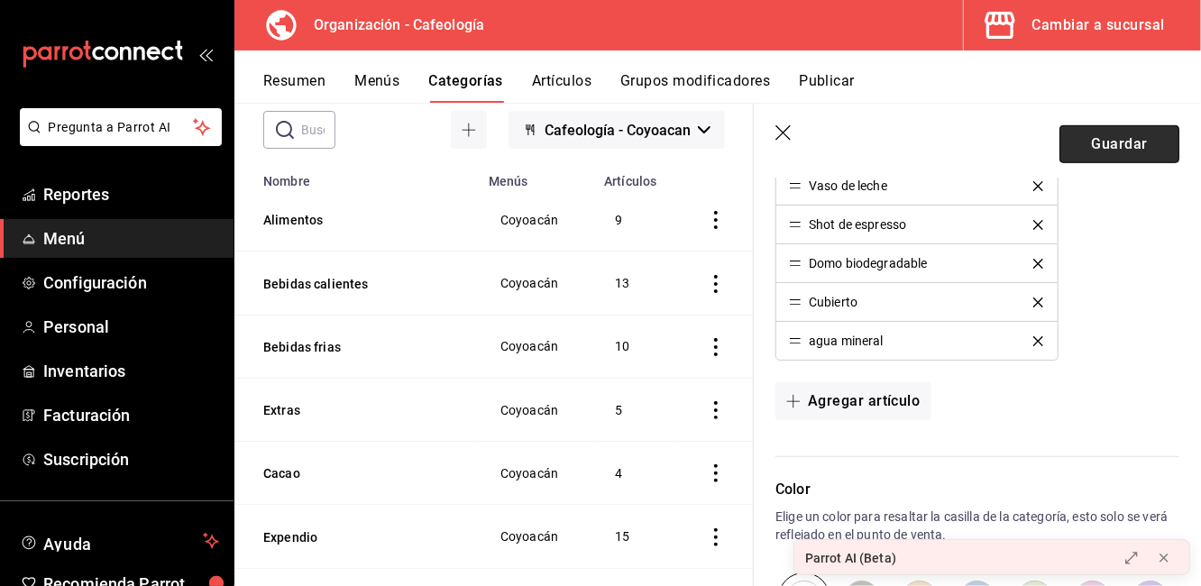
click at [1091, 144] on button "Guardar" at bounding box center [1120, 144] width 120 height 38
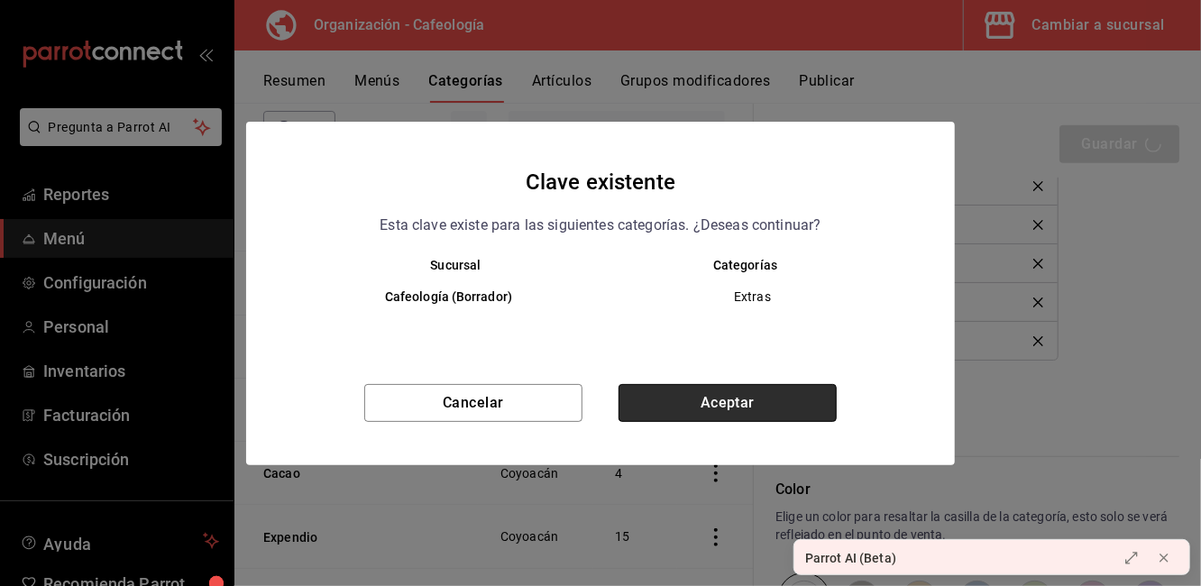
click at [680, 411] on button "Aceptar" at bounding box center [728, 403] width 218 height 38
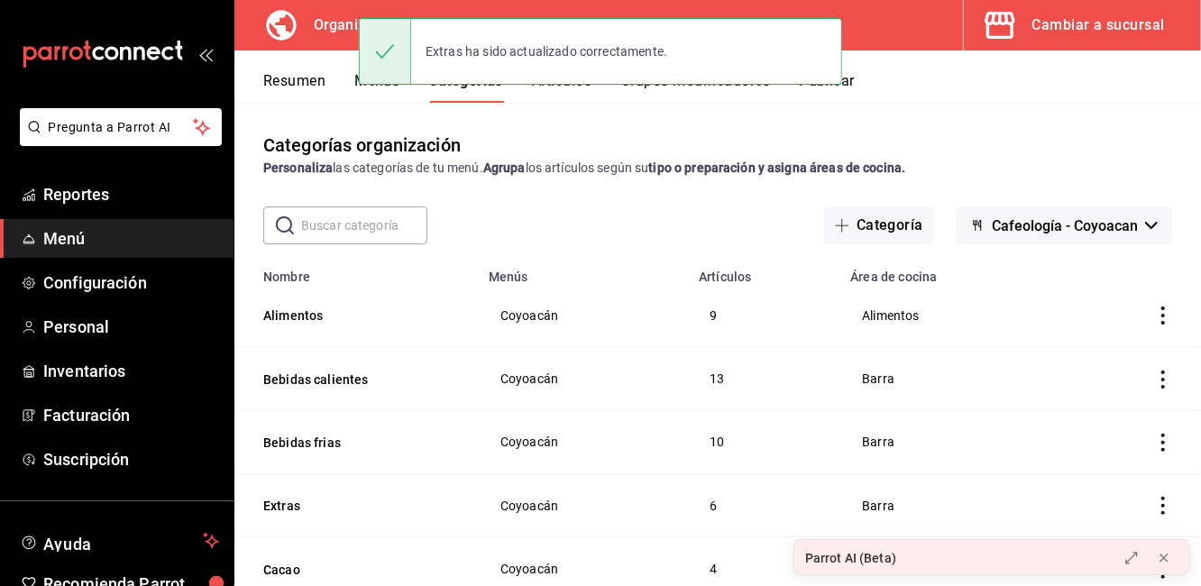
click at [372, 89] on div "Extras ha sido actualizado correctamente." at bounding box center [600, 52] width 483 height 78
click at [384, 96] on button "Menús" at bounding box center [376, 87] width 45 height 31
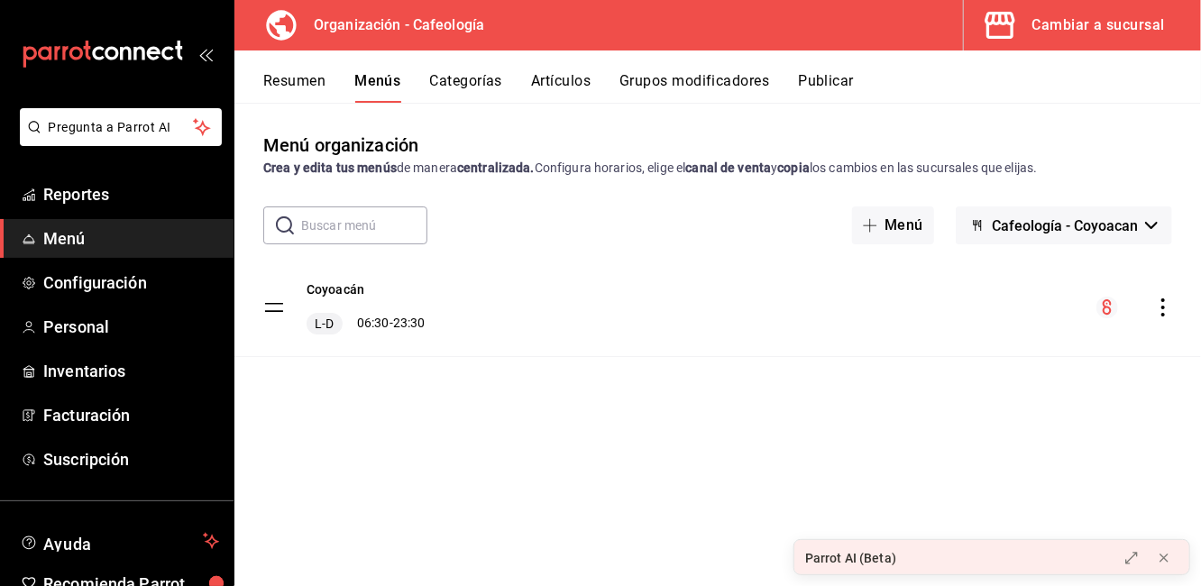
click at [1161, 302] on icon "actions" at bounding box center [1164, 308] width 18 height 18
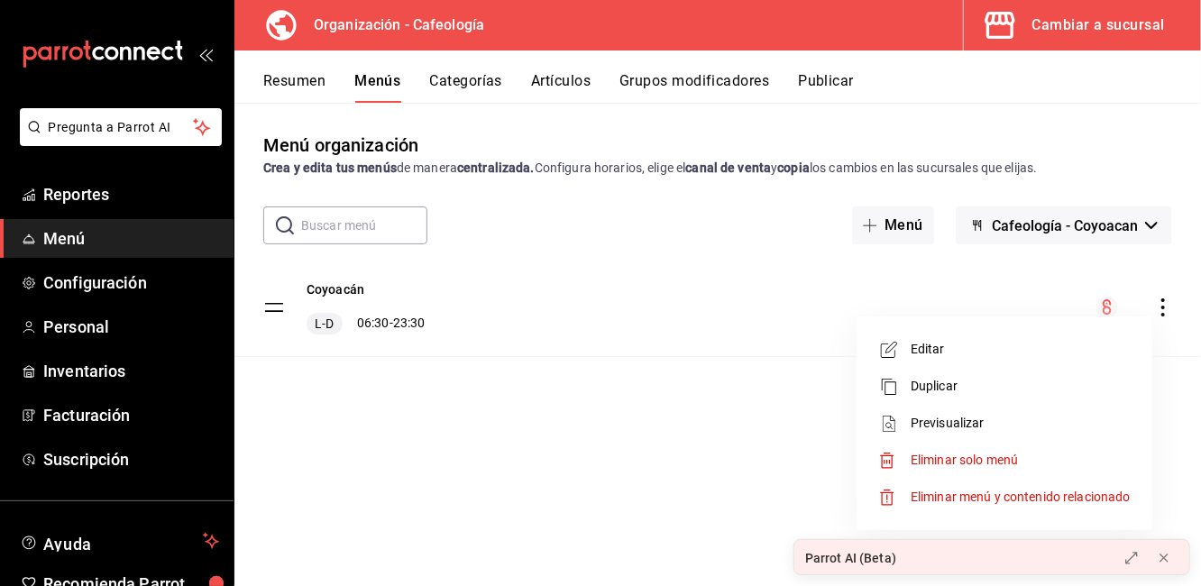
click at [724, 485] on div at bounding box center [600, 293] width 1201 height 586
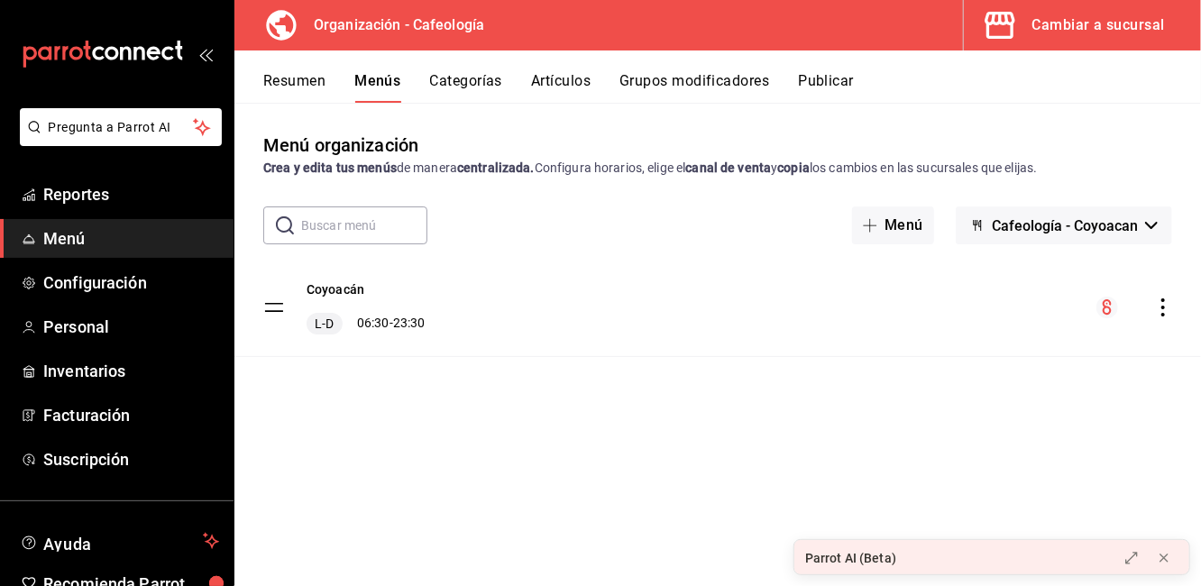
click at [450, 83] on button "Categorías" at bounding box center [466, 87] width 73 height 31
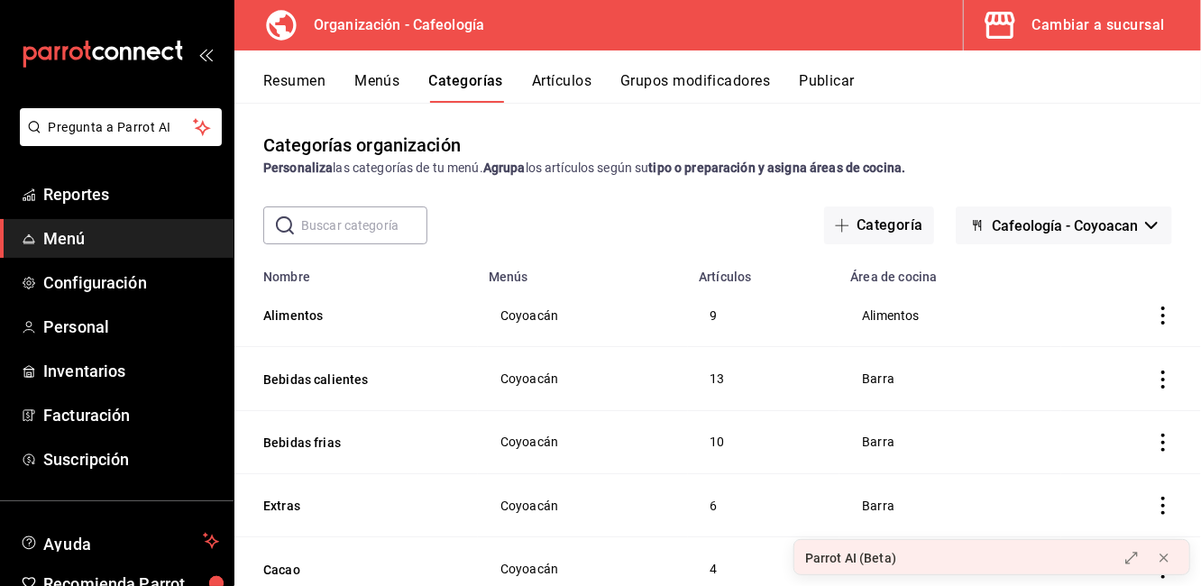
click at [350, 225] on input "text" at bounding box center [364, 225] width 126 height 36
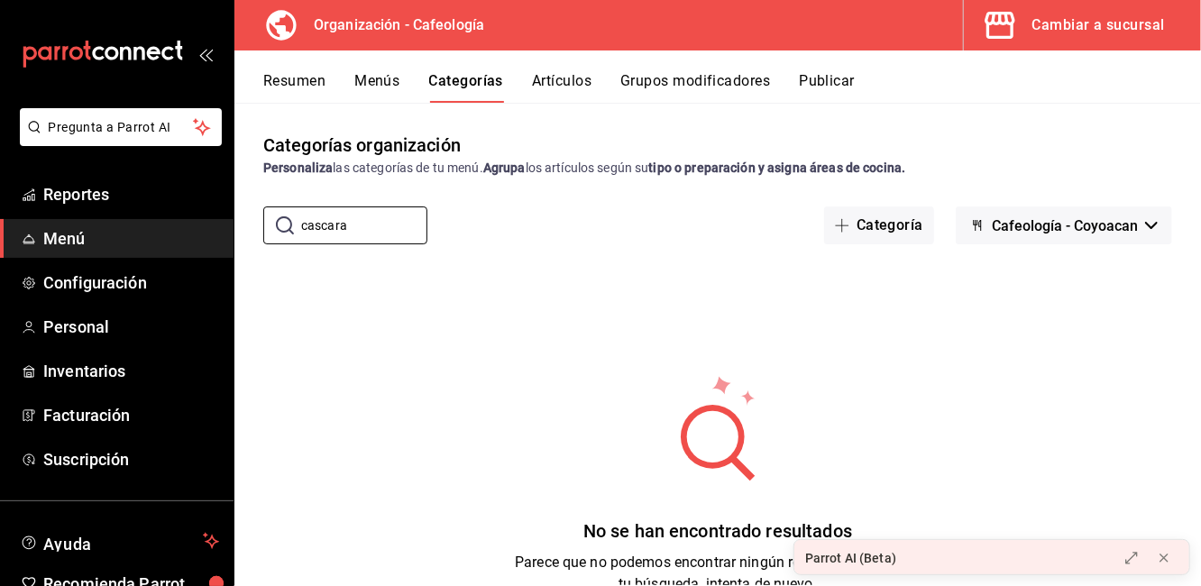
type input "cascara"
click at [590, 78] on button "Artículos" at bounding box center [562, 87] width 60 height 31
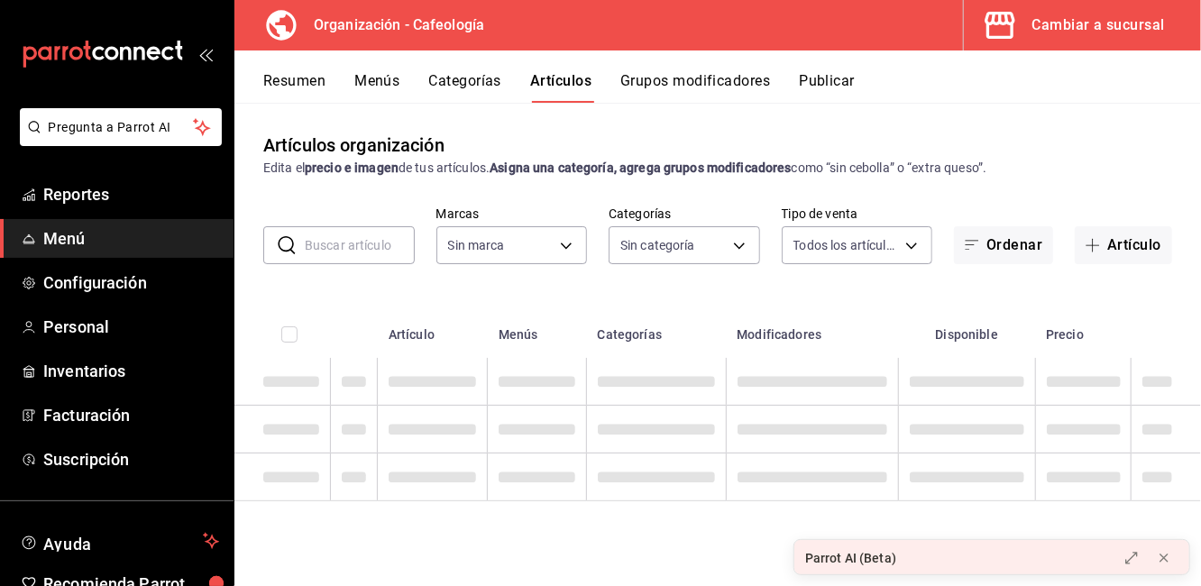
click at [341, 246] on input "text" at bounding box center [360, 245] width 110 height 36
type input "3bb41961-e022-44d7-8026-46f144b2832d"
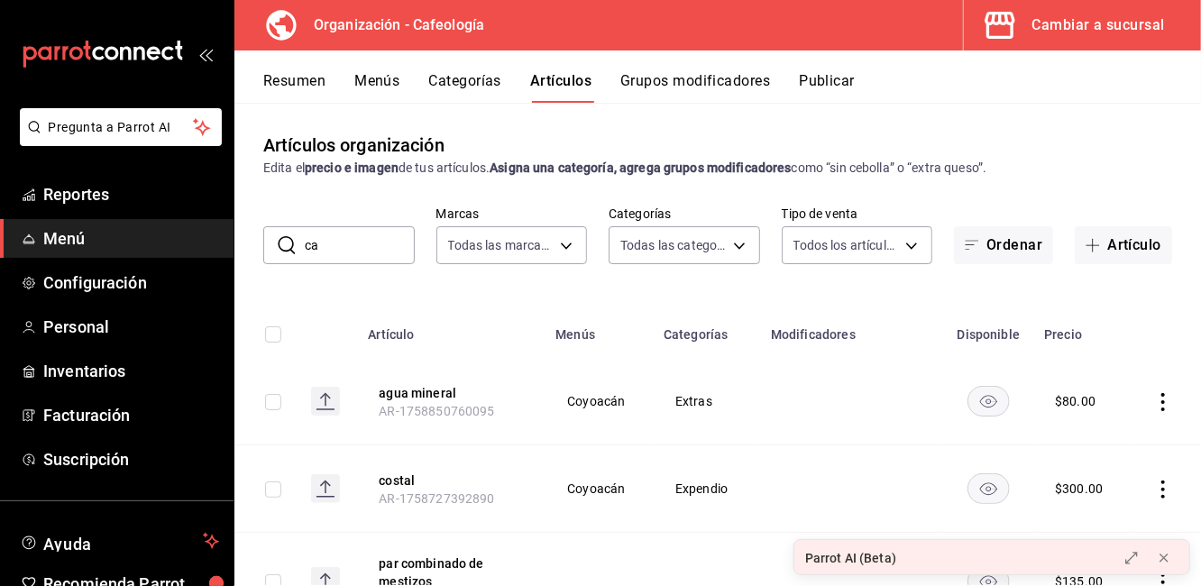
type input "cas"
type input "11d8e808-af55-4e21-ba97-fee33d766b89,a9d9b025-0bd8-49b8-b7ca-3ffd024fb236,060f1…"
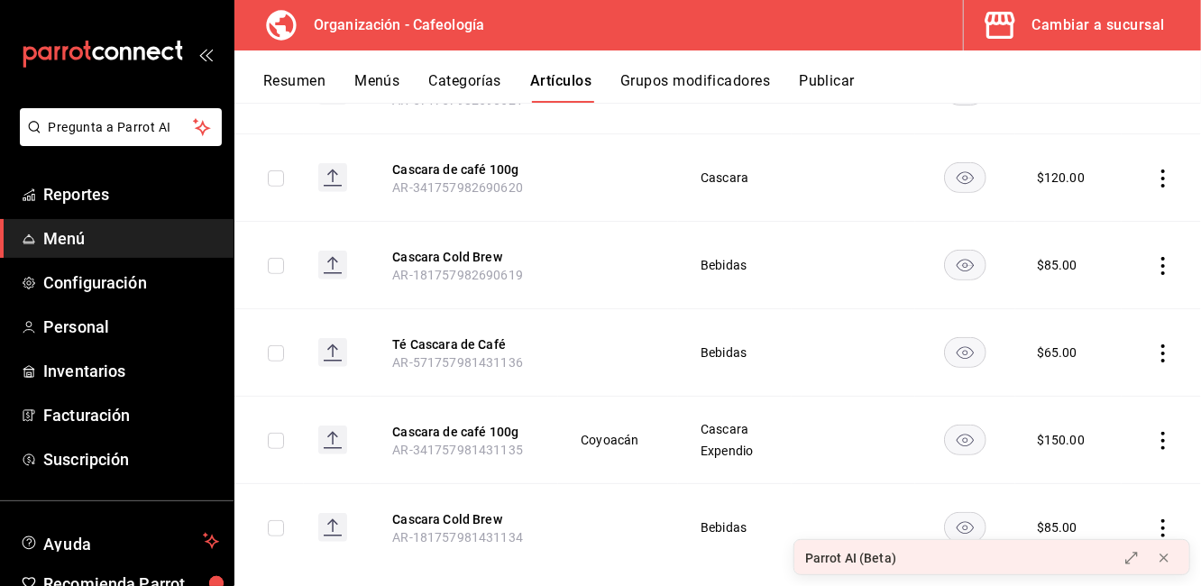
scroll to position [427, 0]
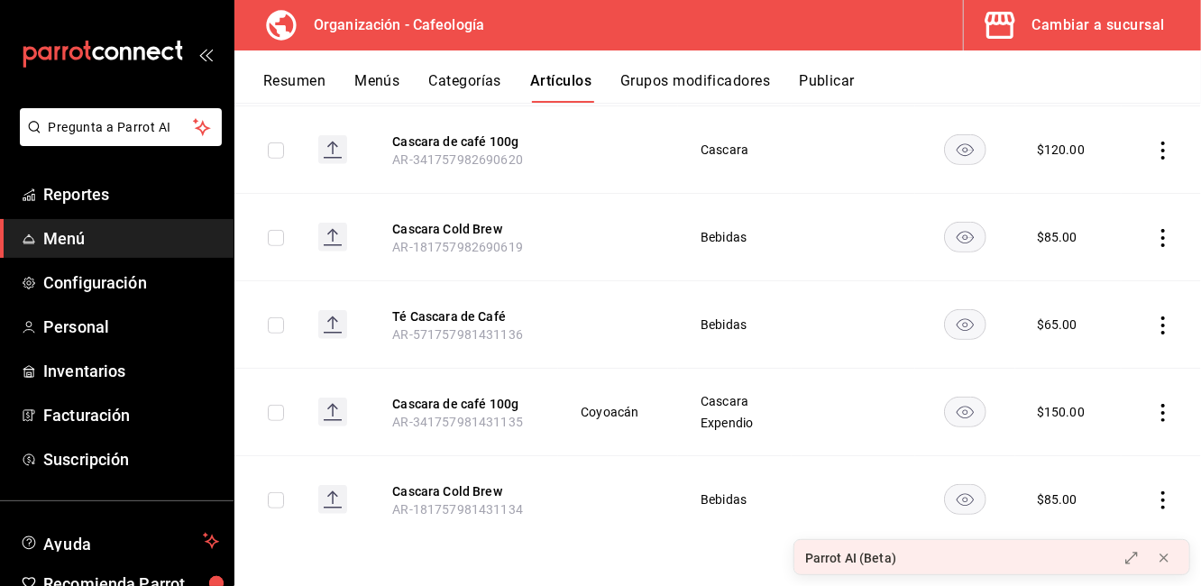
type input "cascara"
click at [1162, 410] on icon "actions" at bounding box center [1164, 413] width 4 height 18
click at [822, 263] on div at bounding box center [600, 293] width 1201 height 586
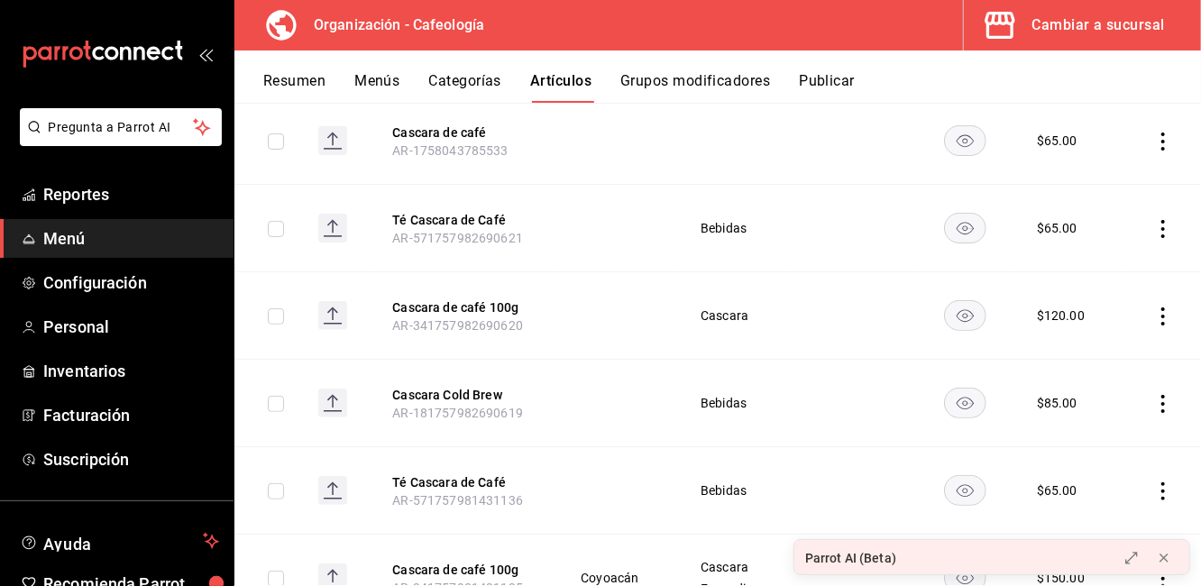
scroll to position [317, 0]
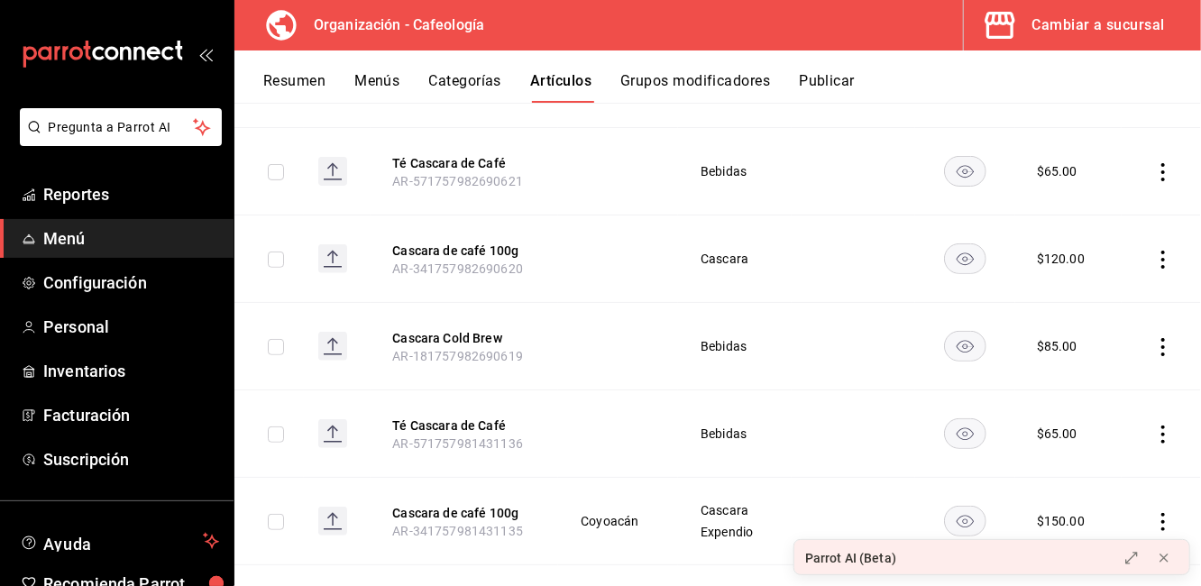
click at [1155, 255] on icon "actions" at bounding box center [1164, 260] width 18 height 18
click at [1072, 363] on li "Eliminar" at bounding box center [1079, 373] width 108 height 37
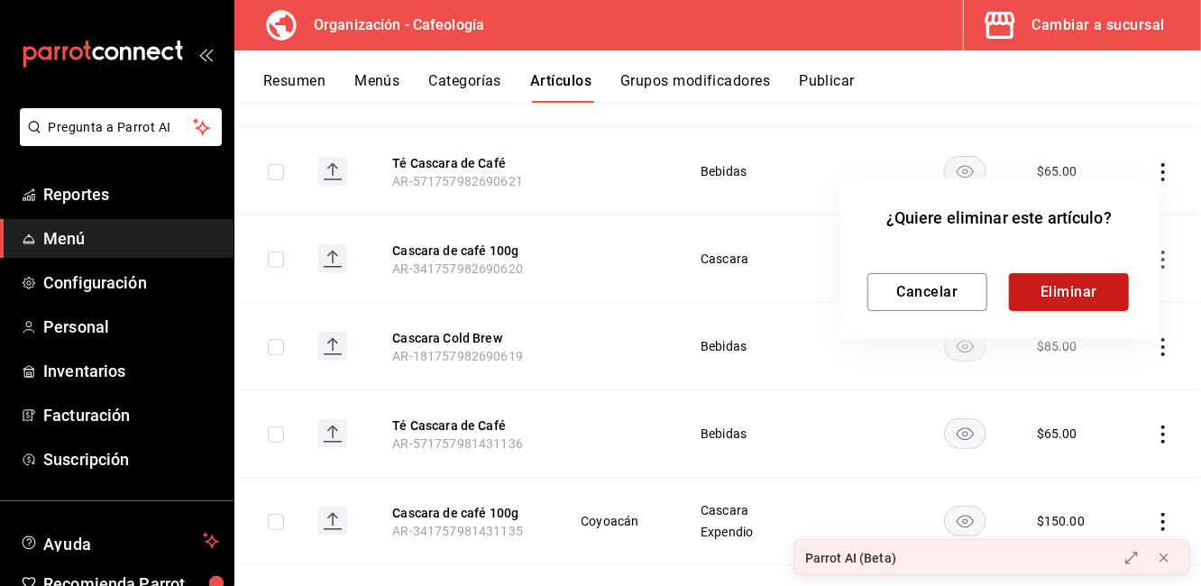
click at [1063, 277] on button "Eliminar" at bounding box center [1069, 292] width 120 height 38
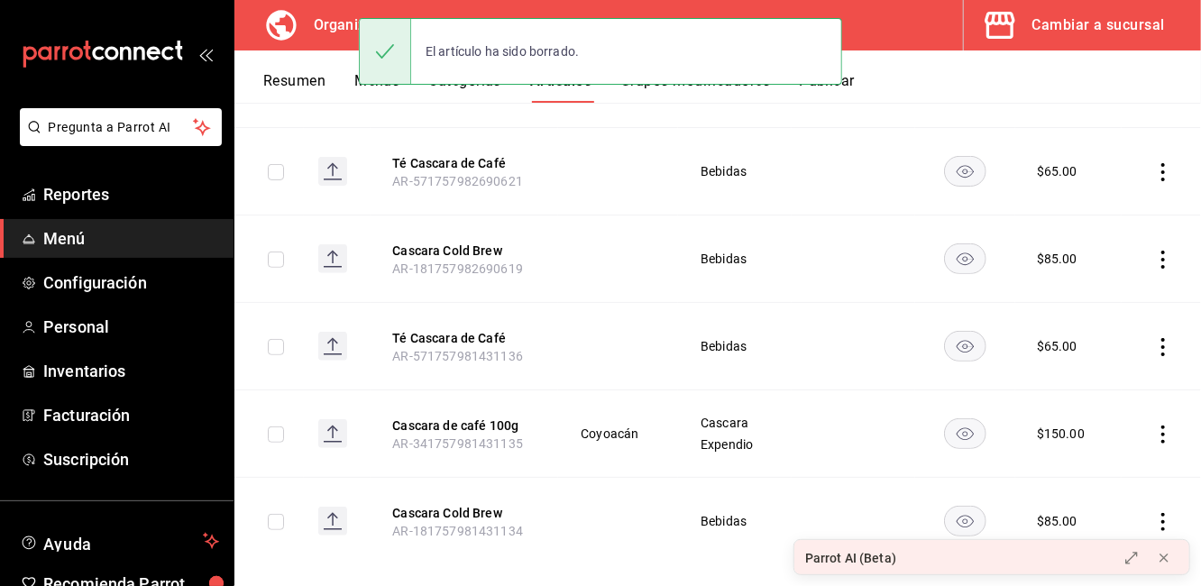
scroll to position [339, 0]
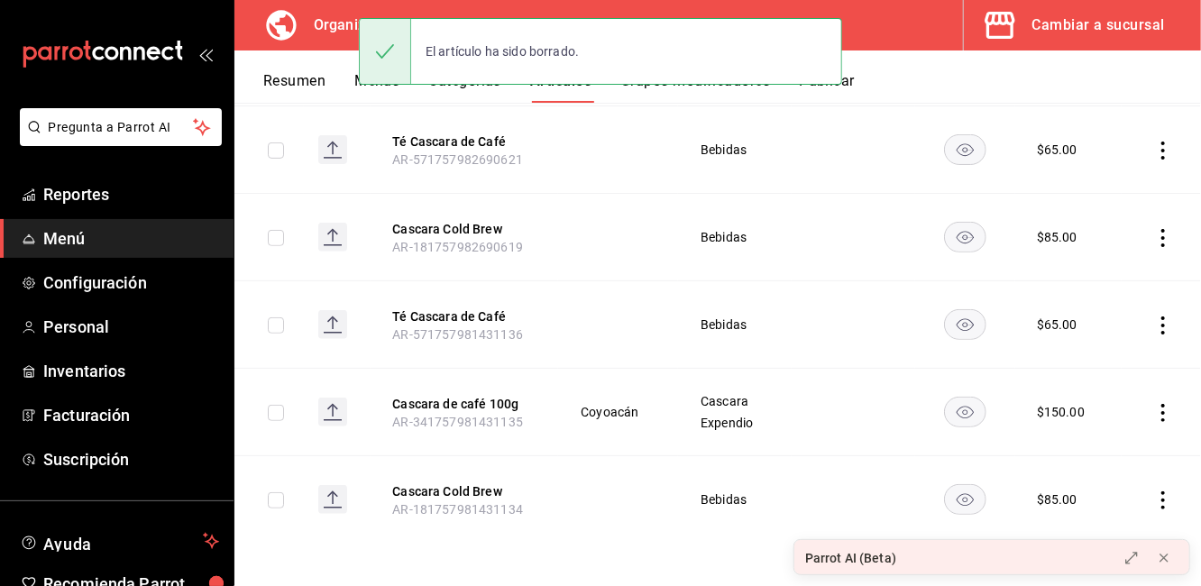
click at [1155, 410] on icon "actions" at bounding box center [1164, 413] width 18 height 18
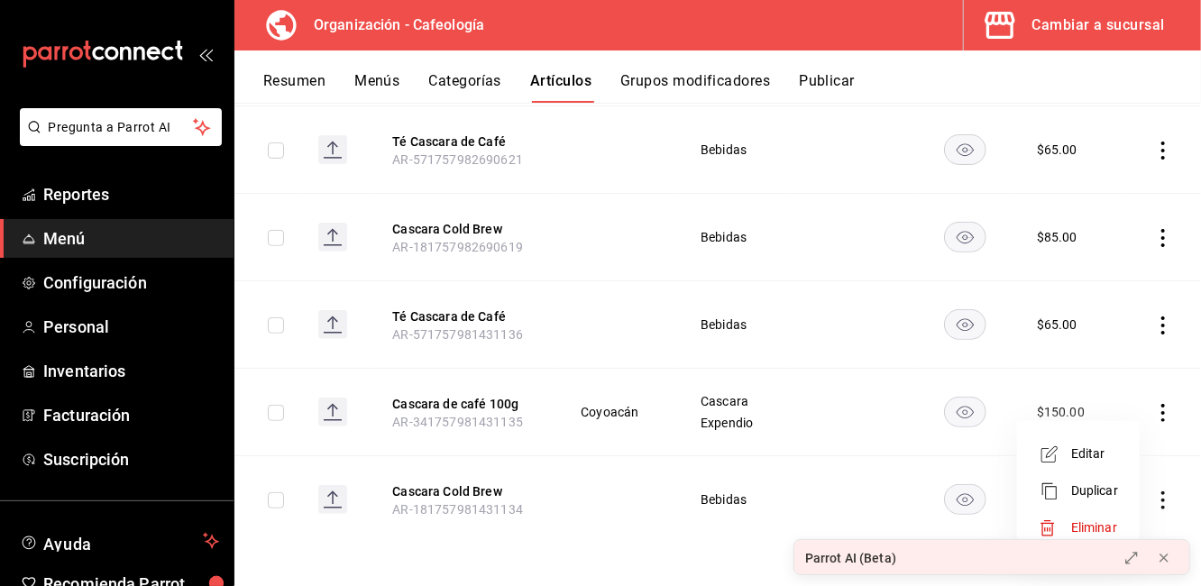
click at [1079, 466] on li "Editar" at bounding box center [1079, 454] width 108 height 37
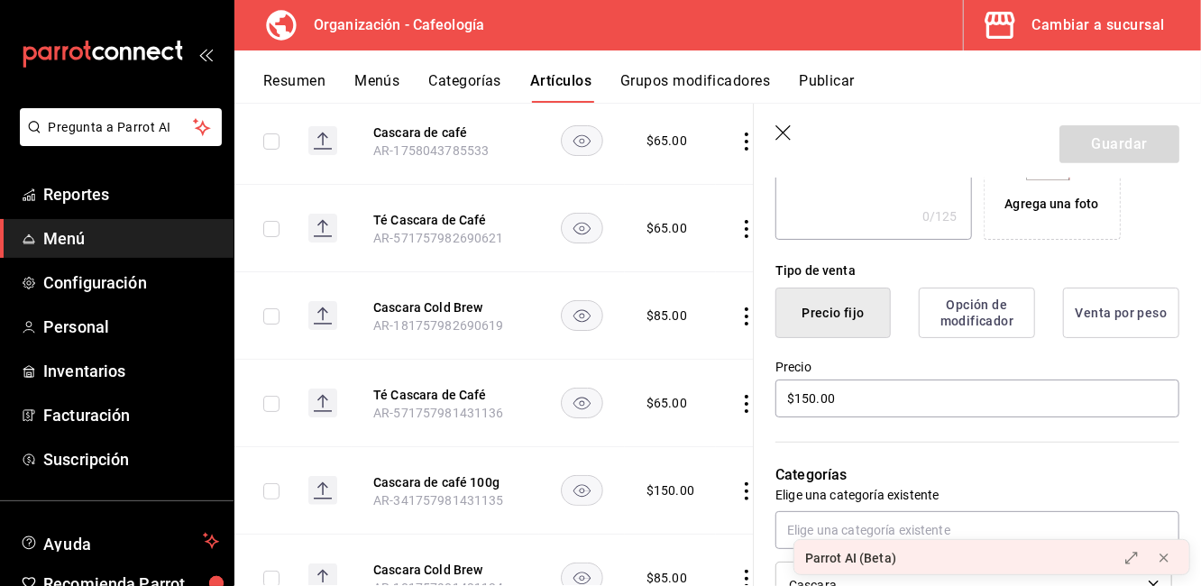
scroll to position [401, 0]
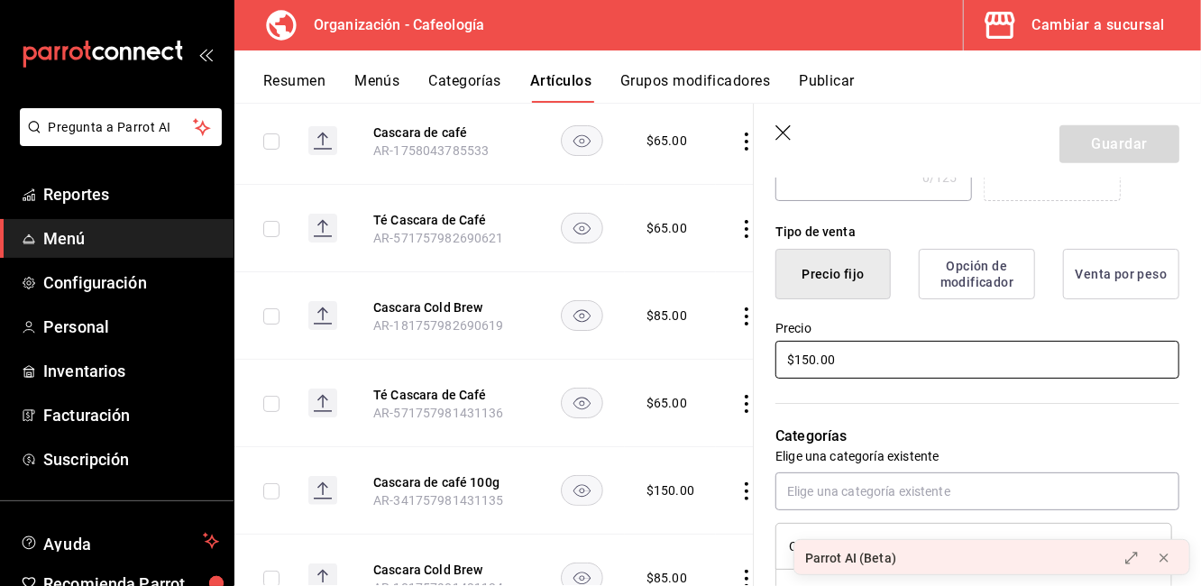
click at [814, 364] on input "$150.00" at bounding box center [978, 360] width 404 height 38
type input "$120.00"
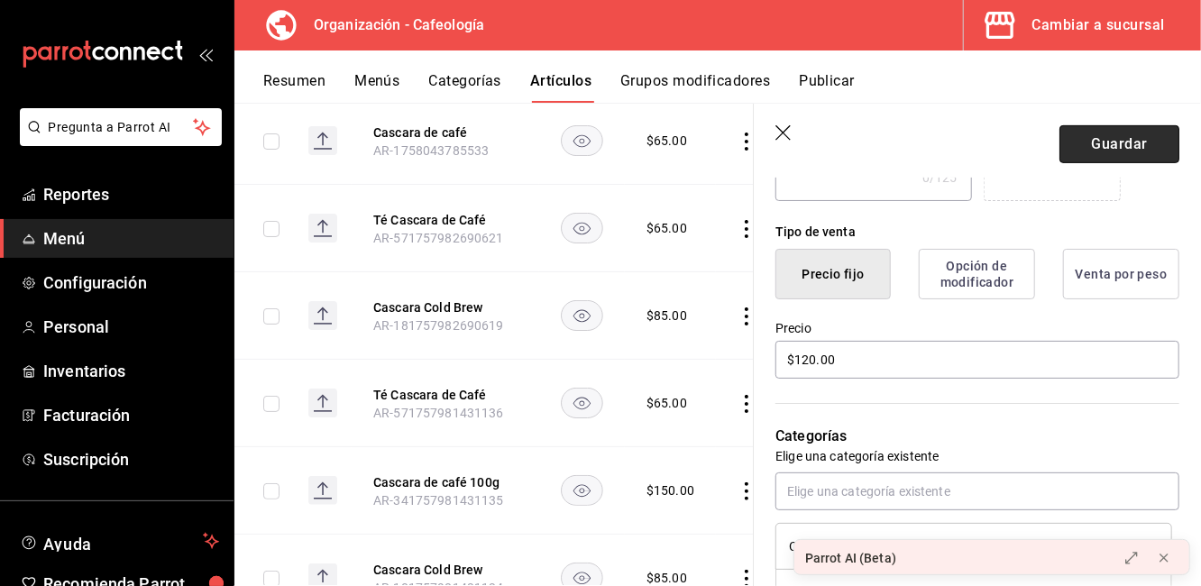
click at [1081, 138] on button "Guardar" at bounding box center [1120, 144] width 120 height 38
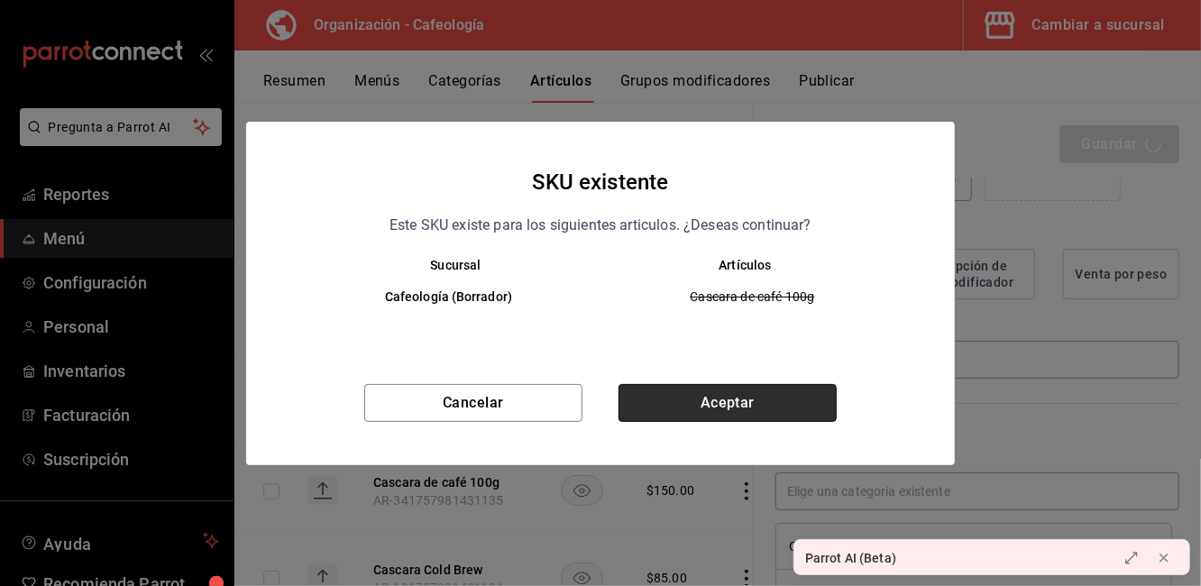
click at [755, 400] on button "Aceptar" at bounding box center [728, 403] width 218 height 38
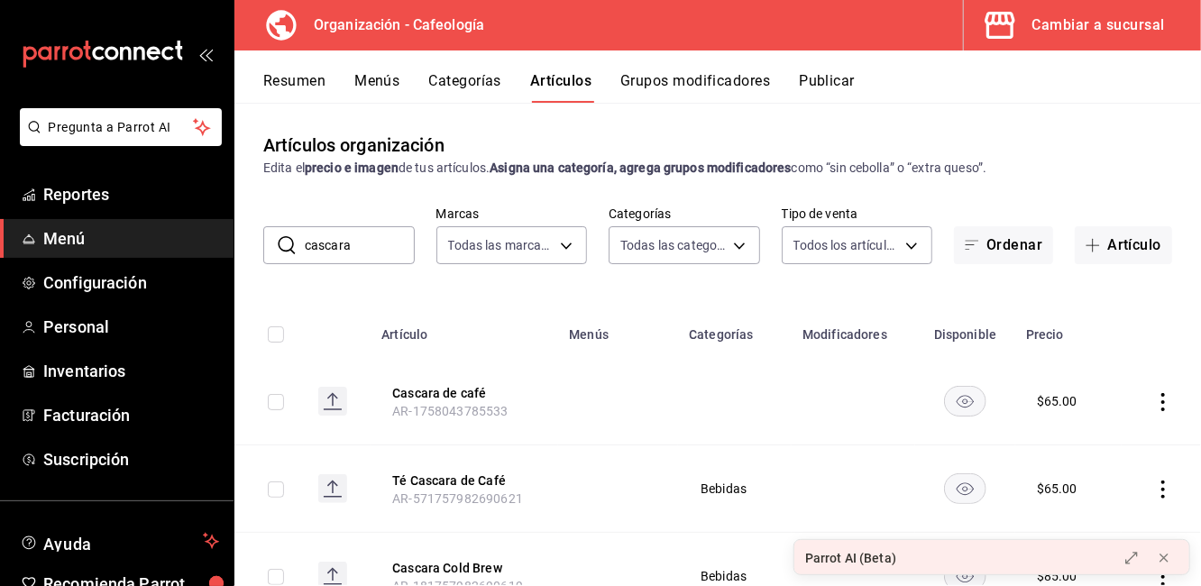
click at [374, 84] on button "Menús" at bounding box center [376, 87] width 45 height 31
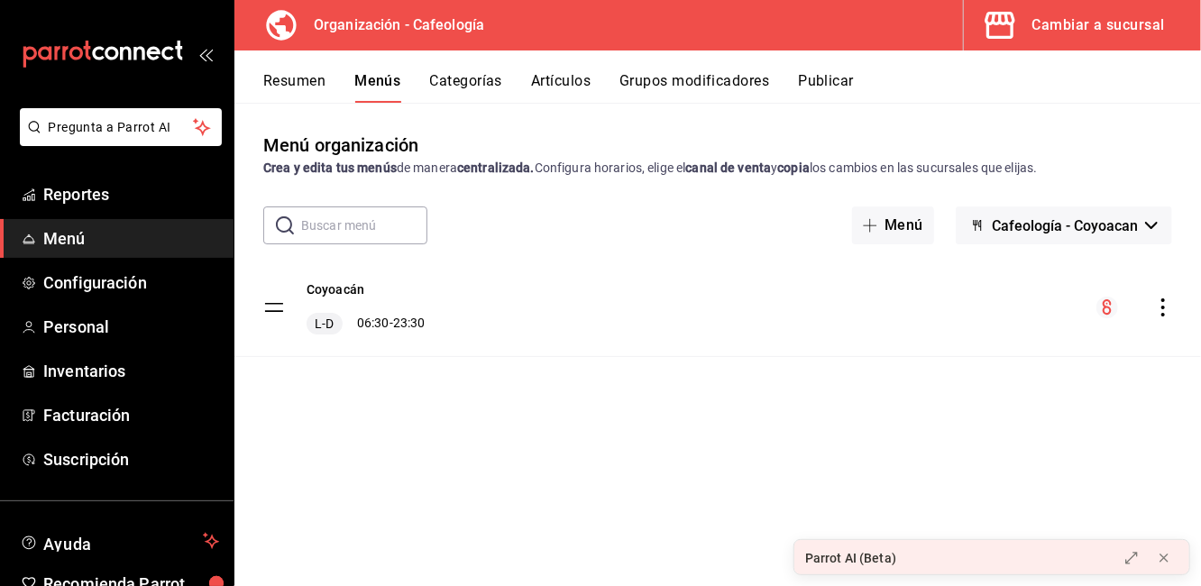
click at [1169, 308] on icon "actions" at bounding box center [1164, 308] width 18 height 18
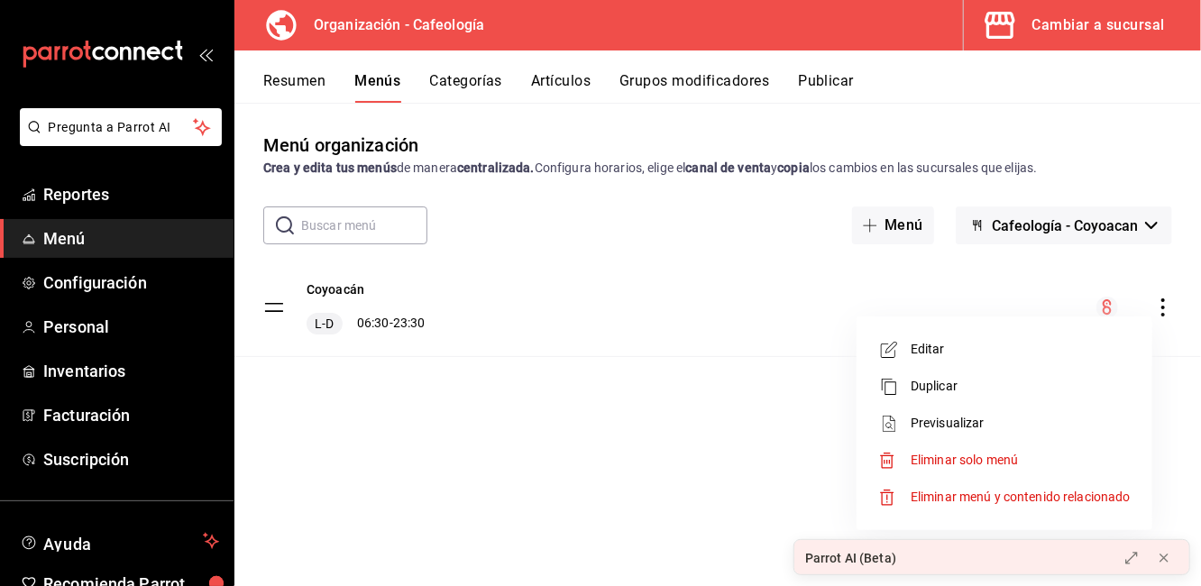
click at [760, 437] on div at bounding box center [600, 293] width 1201 height 586
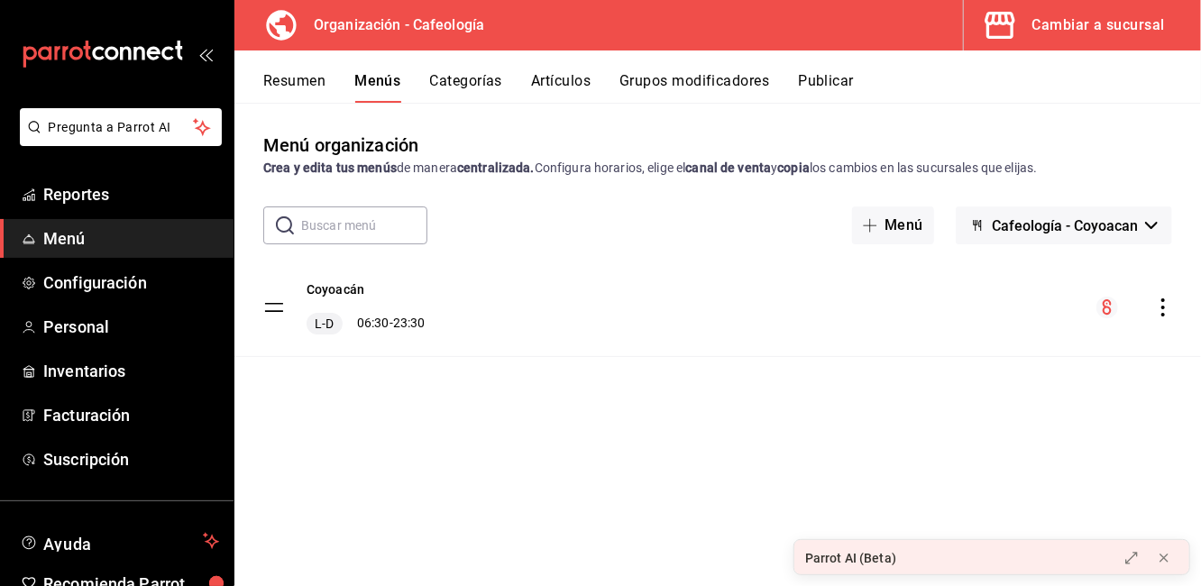
click at [1074, 217] on span "Cafeología - Coyoacan" at bounding box center [1065, 225] width 146 height 17
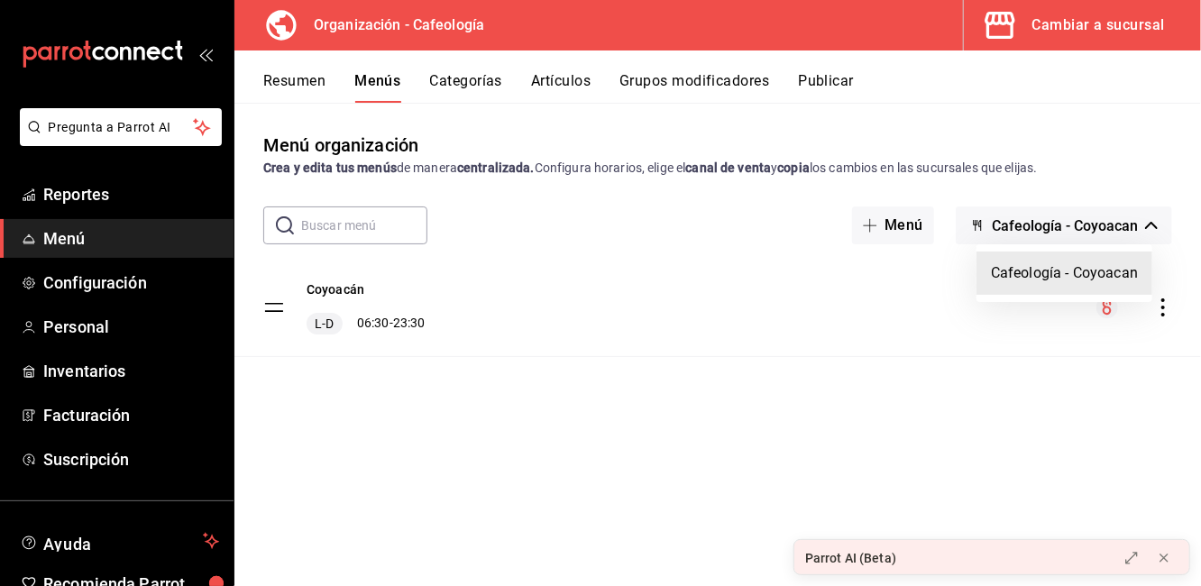
click at [1048, 280] on li "Cafeología - Coyoacan" at bounding box center [1065, 273] width 176 height 43
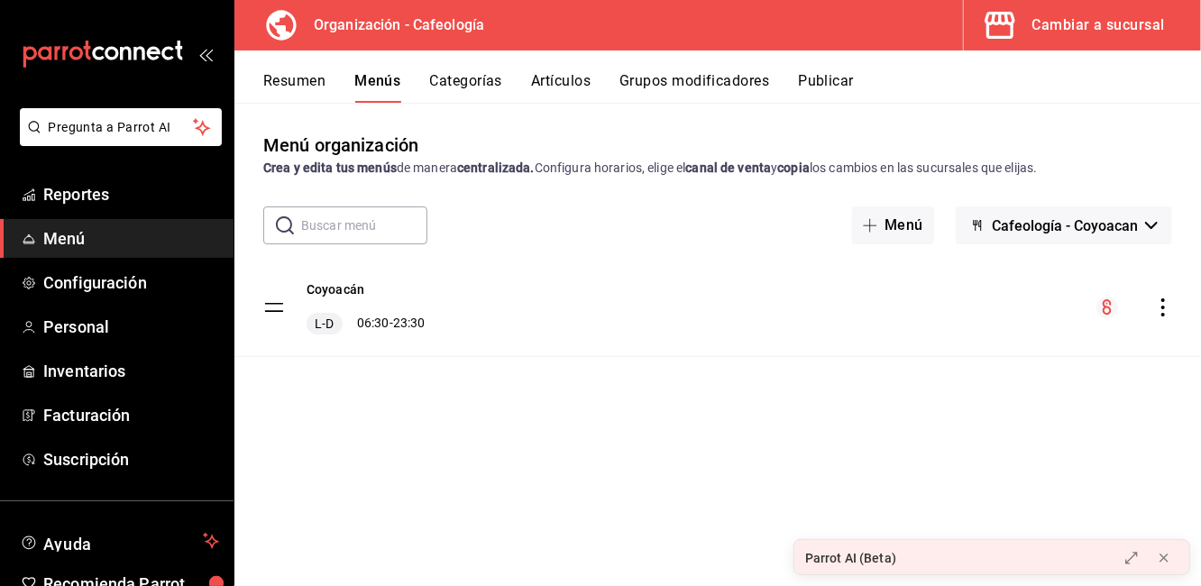
click at [1052, 8] on button "Cambiar a sucursal" at bounding box center [1075, 25] width 223 height 51
